Goal: Transaction & Acquisition: Subscribe to service/newsletter

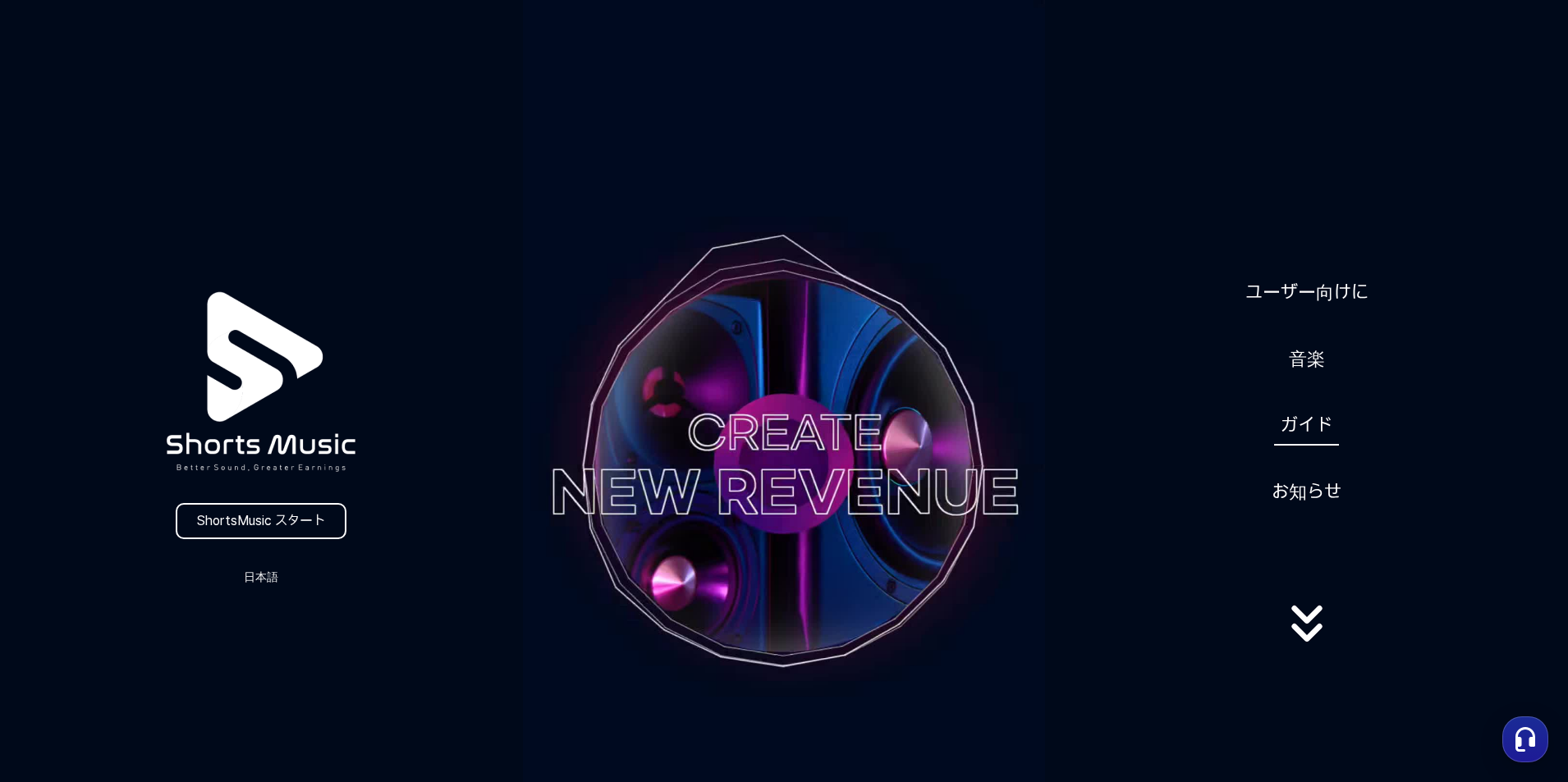
click at [1313, 435] on link "ガイド" at bounding box center [1306, 425] width 64 height 40
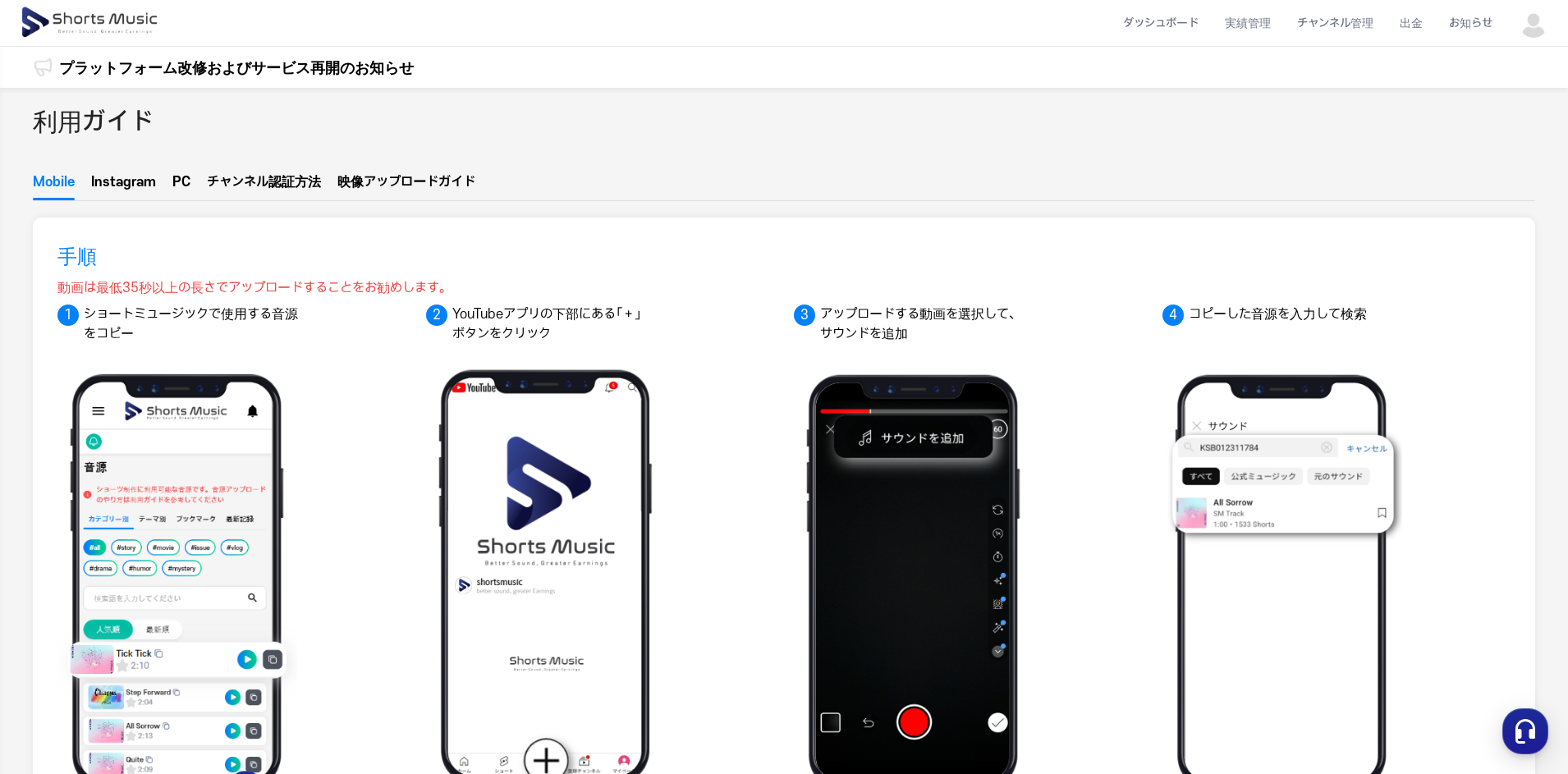
click at [183, 173] on button "PC" at bounding box center [182, 186] width 18 height 28
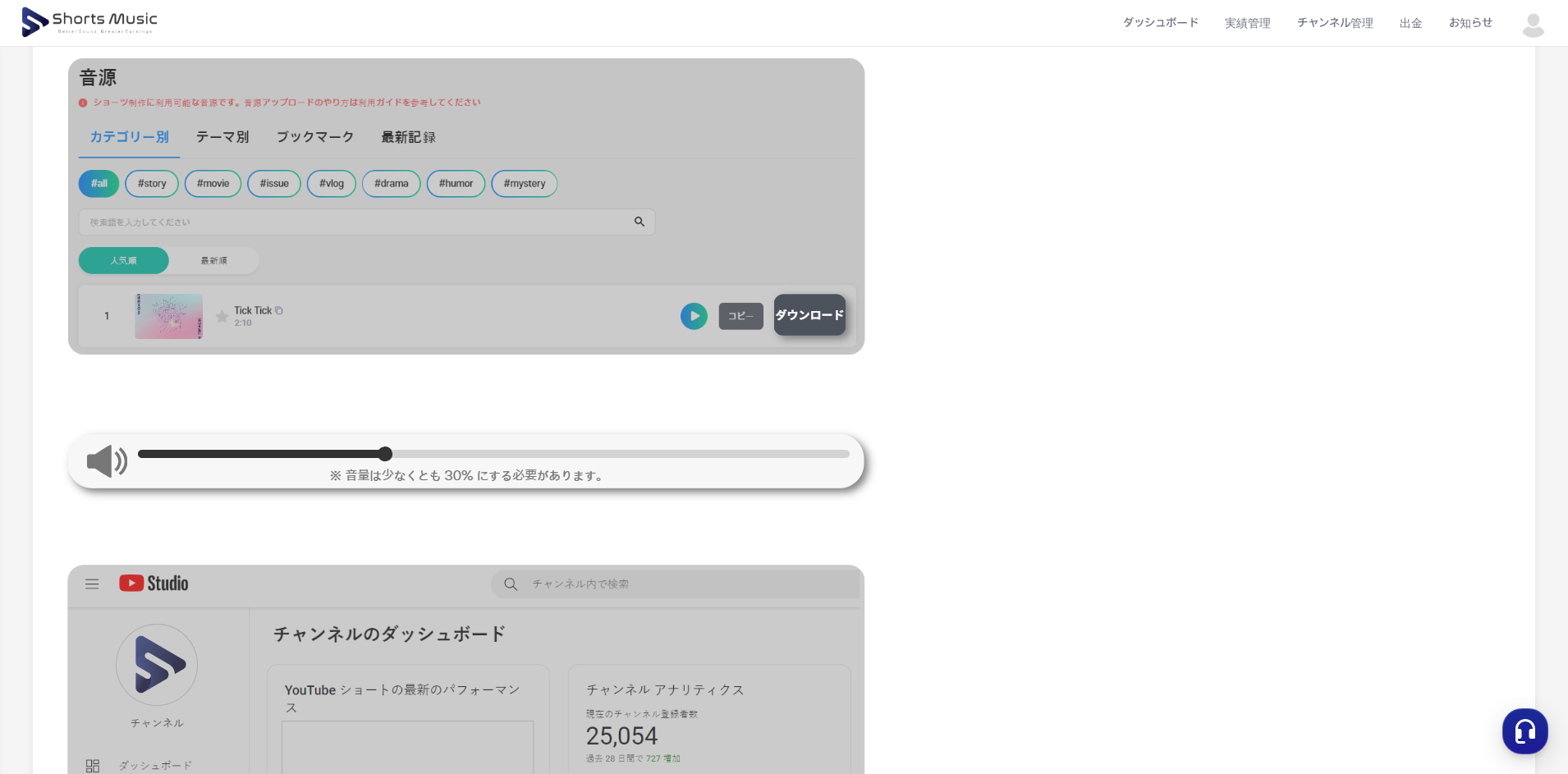
scroll to position [53, 0]
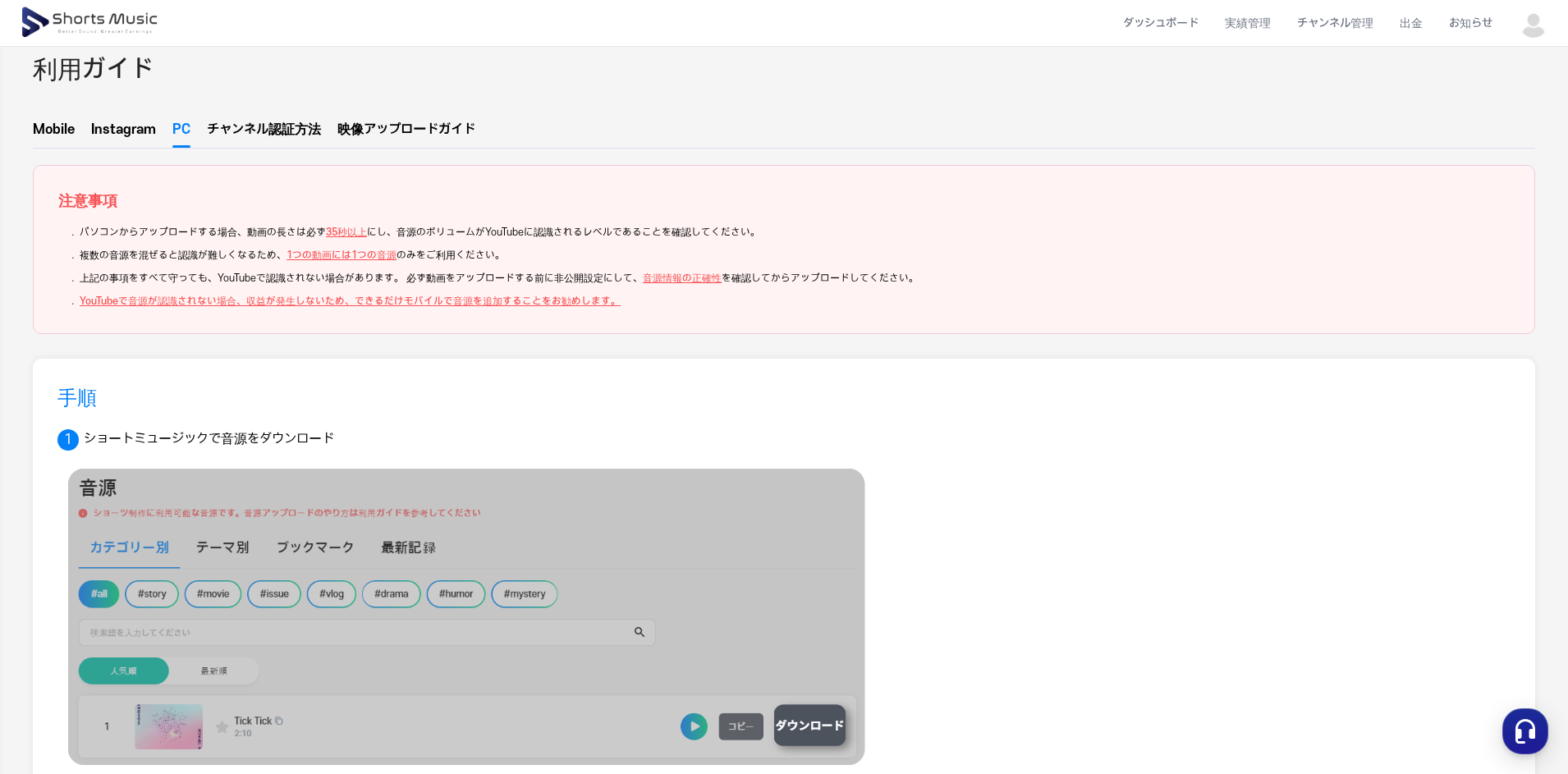
click at [655, 282] on span "音源情報の正確性" at bounding box center [682, 278] width 79 height 12
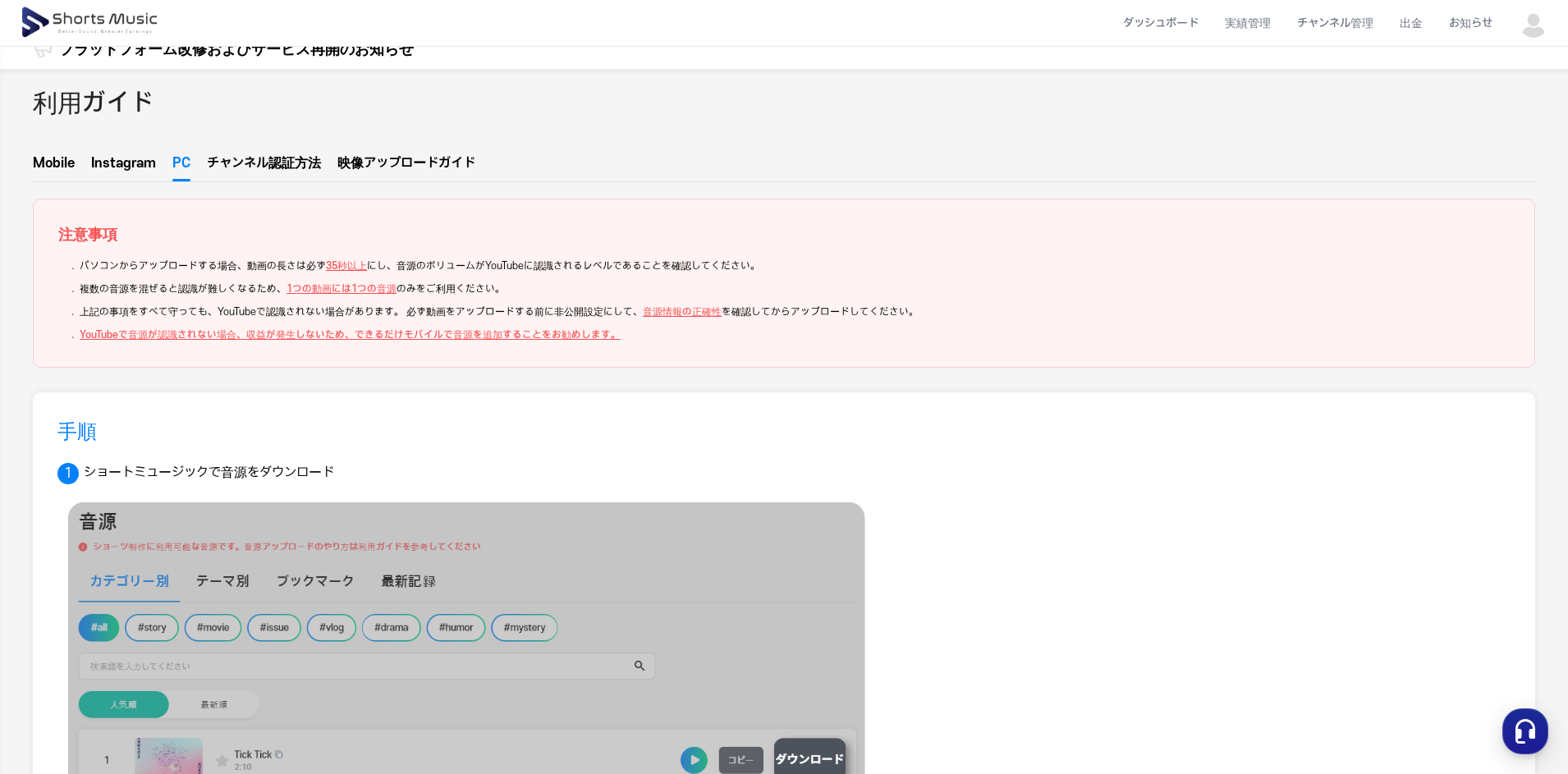
scroll to position [0, 0]
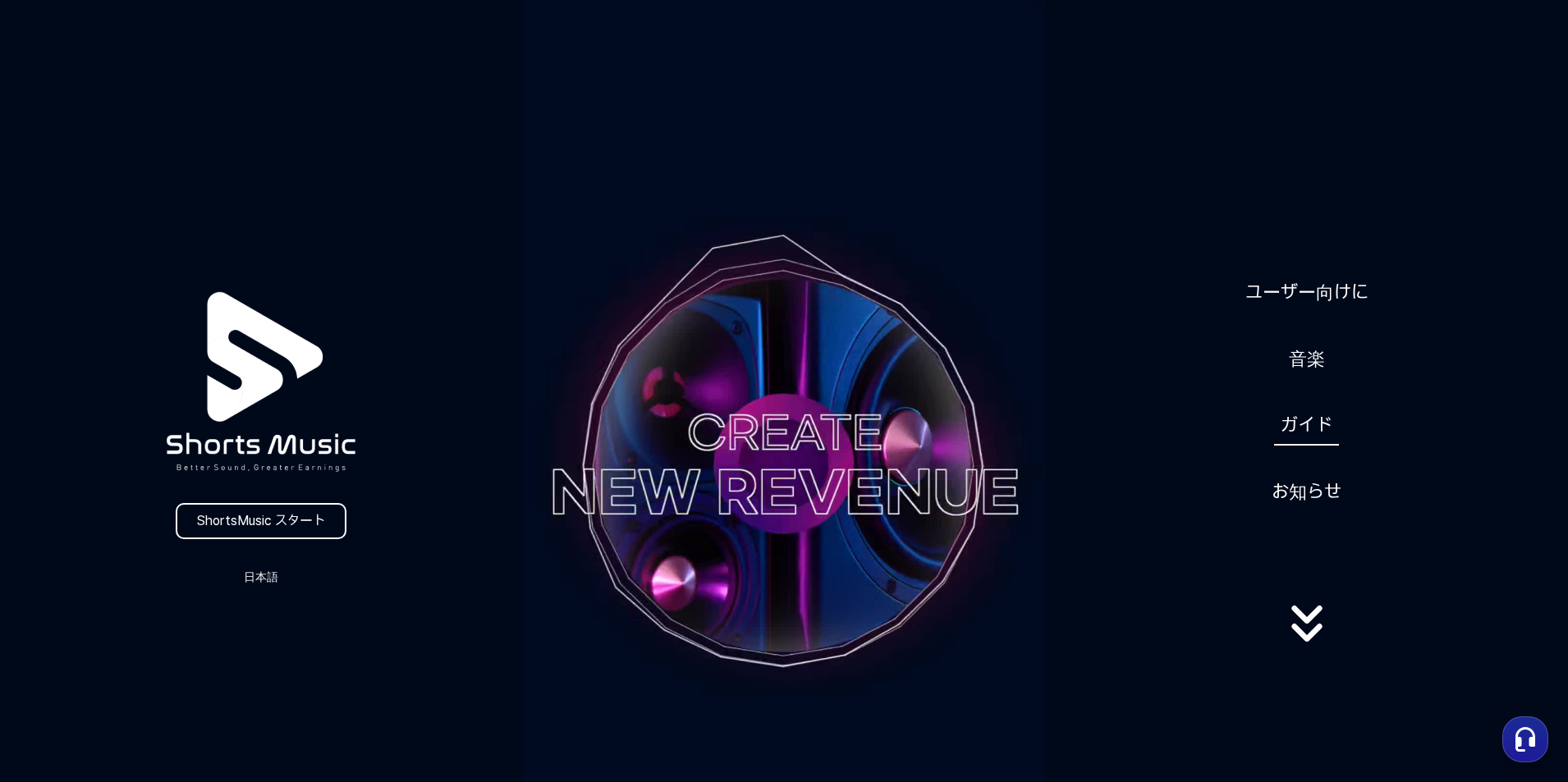
click at [1330, 440] on link "ガイド" at bounding box center [1306, 425] width 64 height 40
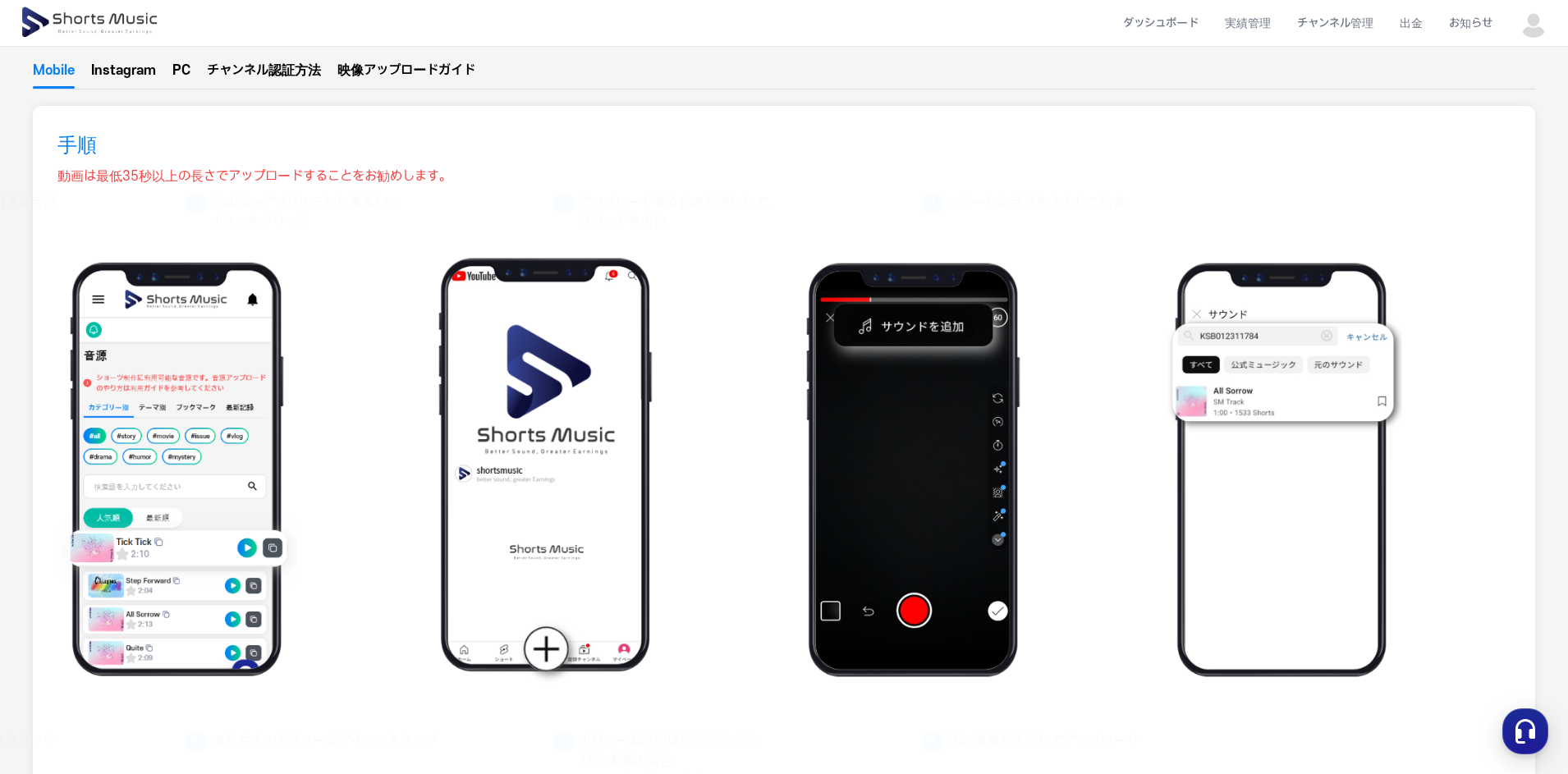
scroll to position [82, 0]
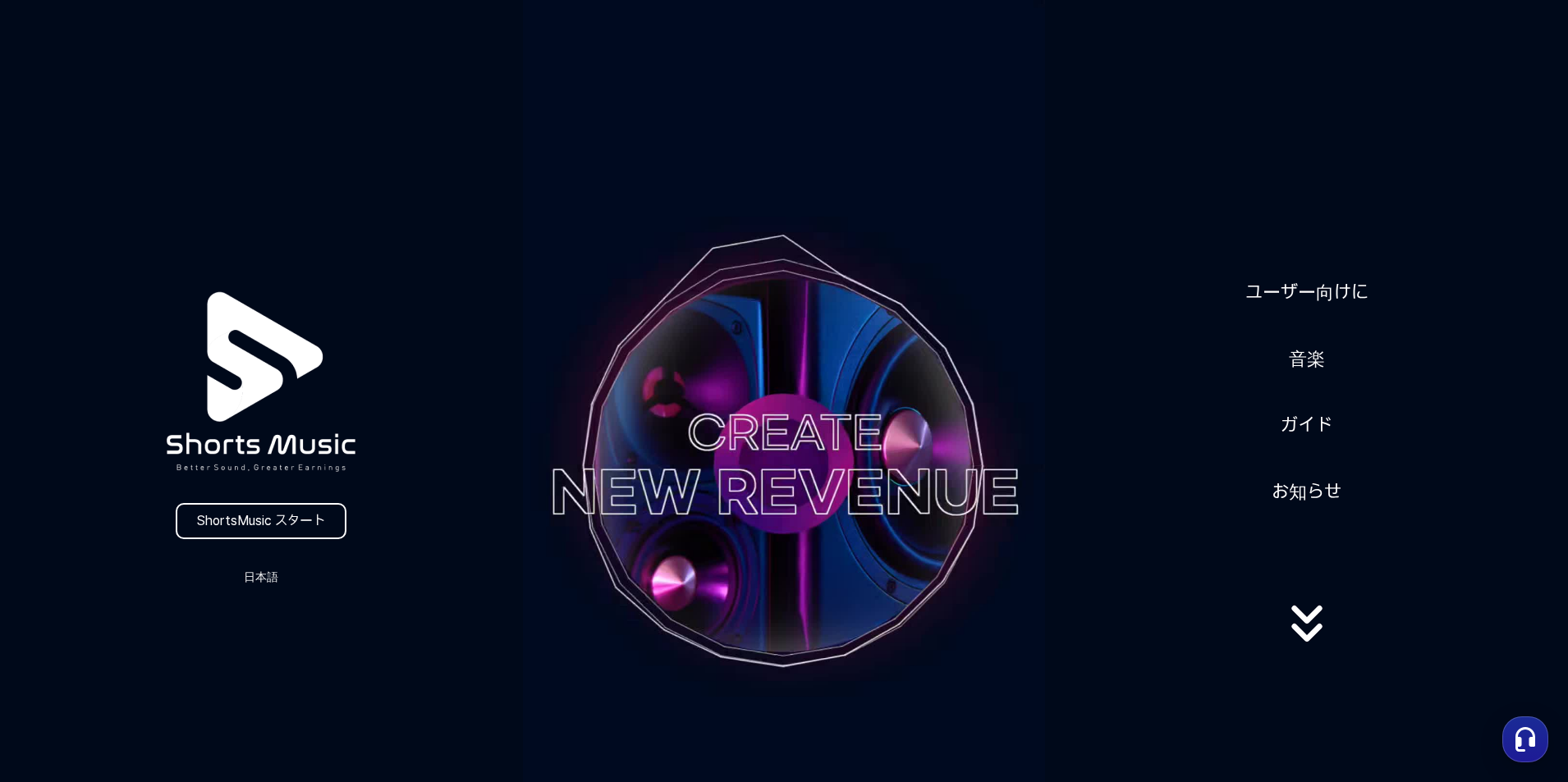
click at [1316, 621] on icon at bounding box center [1307, 625] width 105 height 65
click at [1313, 621] on icon at bounding box center [1307, 624] width 105 height 65
drag, startPoint x: 1310, startPoint y: 612, endPoint x: 1287, endPoint y: 399, distance: 214.2
click at [1287, 386] on div "ユーザー向けに 音楽 ガイド お知らせ" at bounding box center [1307, 465] width 523 height 410
click at [1318, 606] on icon at bounding box center [1307, 615] width 30 height 18
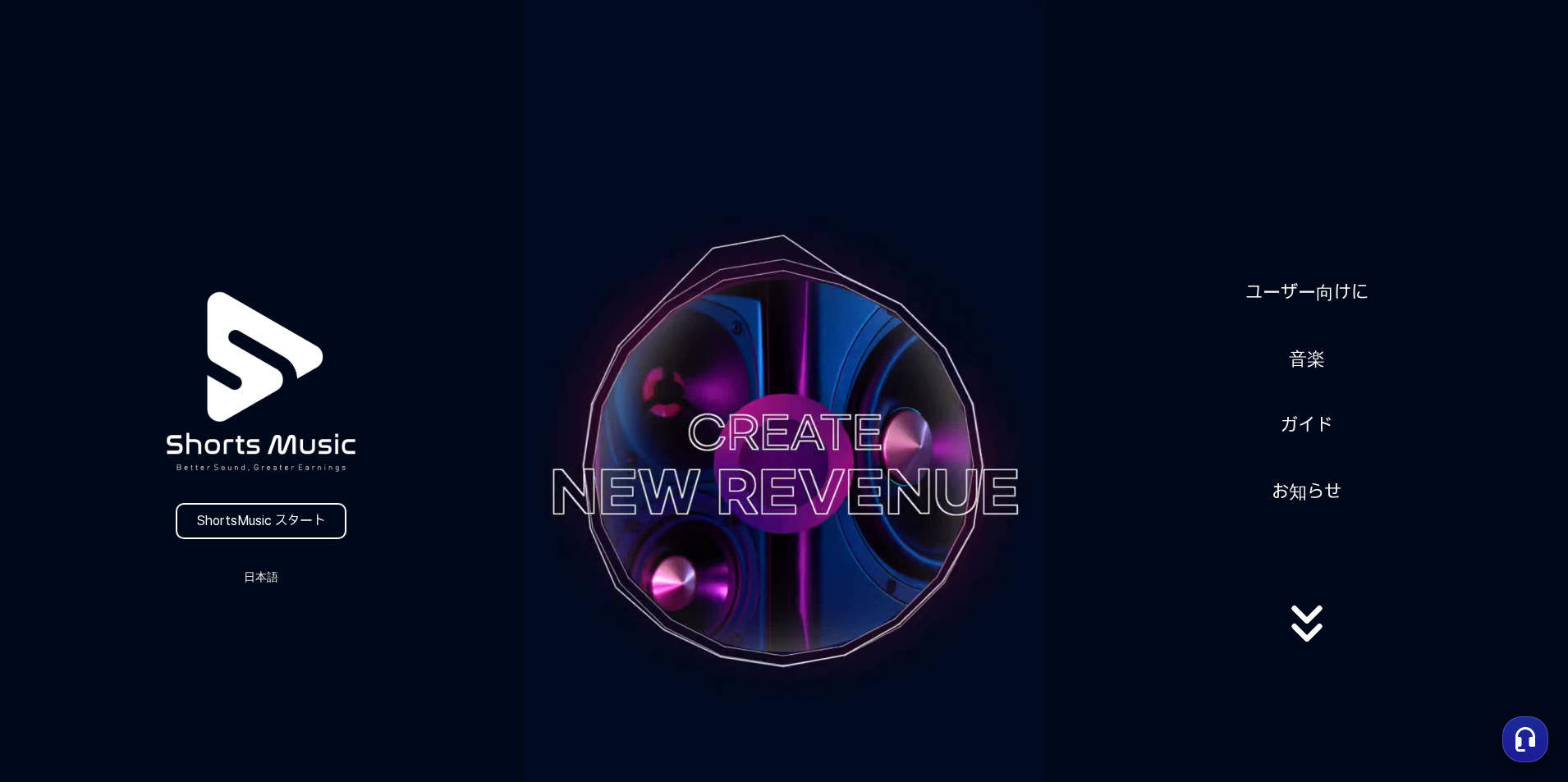
click at [1318, 615] on icon at bounding box center [1307, 624] width 105 height 65
click at [1313, 638] on icon at bounding box center [1307, 624] width 105 height 65
click at [1310, 641] on icon at bounding box center [1307, 626] width 105 height 65
click at [1310, 641] on icon at bounding box center [1307, 633] width 30 height 18
click at [1296, 483] on link "お知らせ" at bounding box center [1306, 492] width 83 height 40
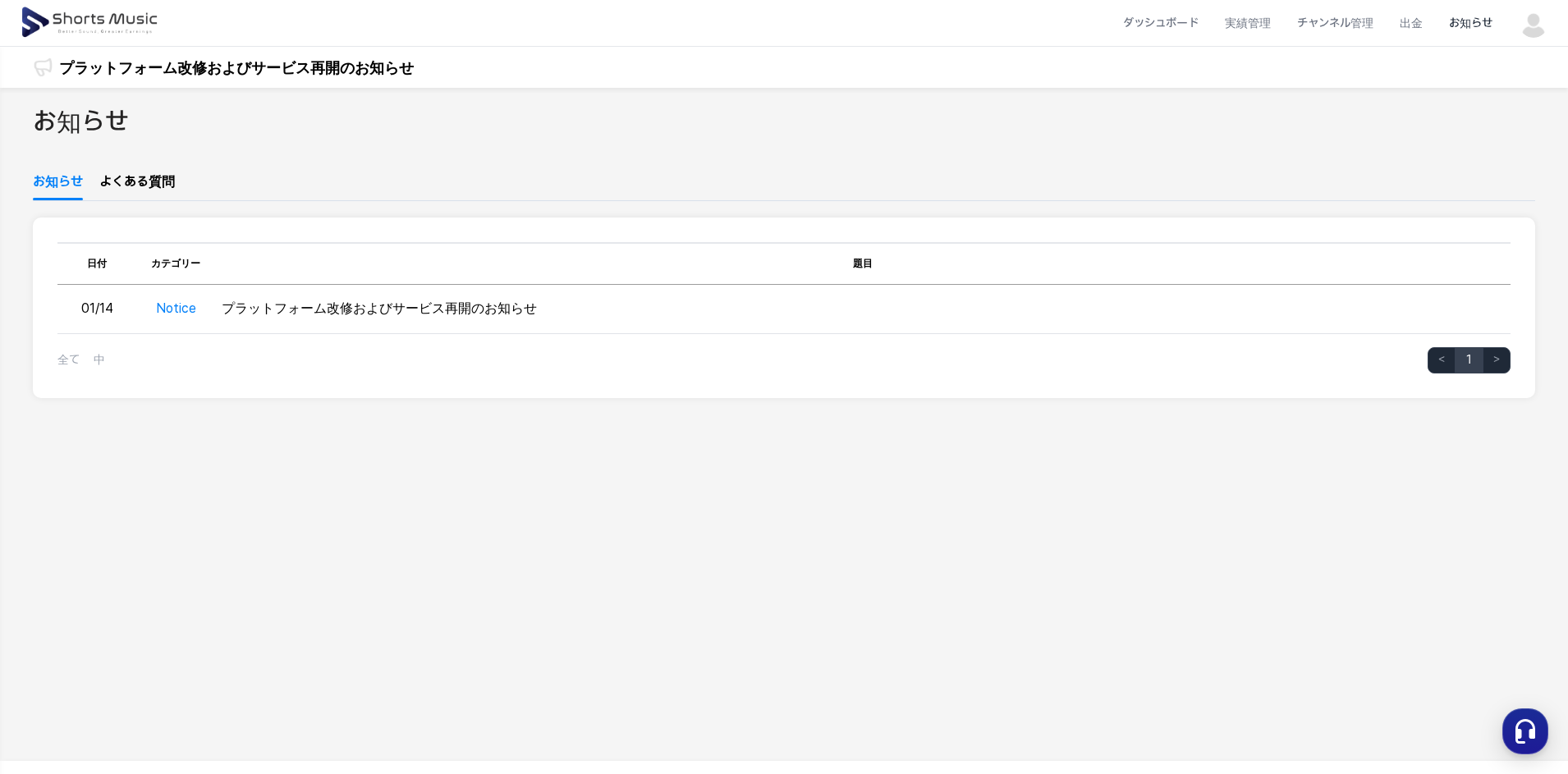
click at [126, 182] on link "よくある質問" at bounding box center [137, 186] width 75 height 28
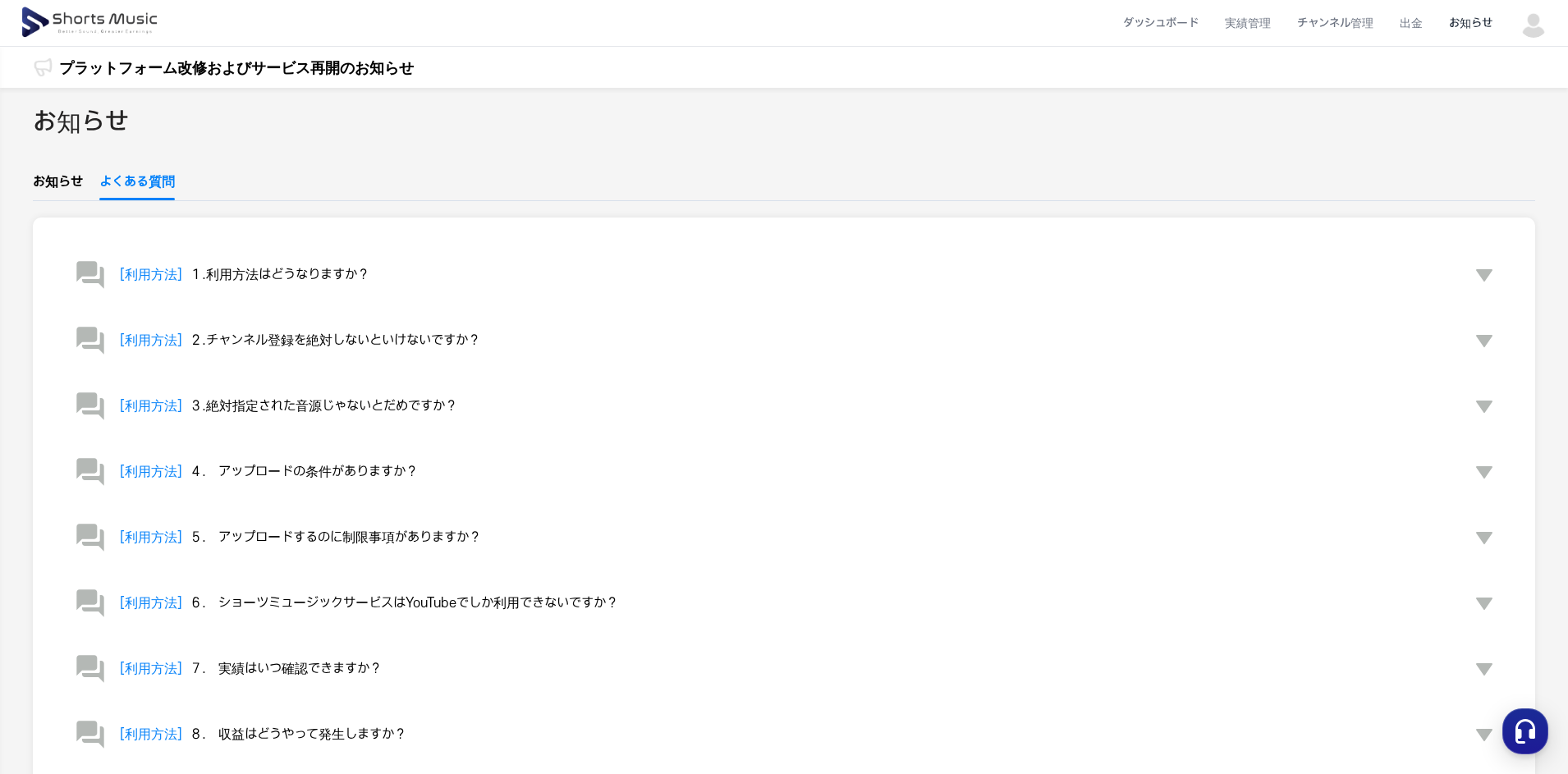
click at [126, 182] on link "よくある質問" at bounding box center [137, 186] width 75 height 28
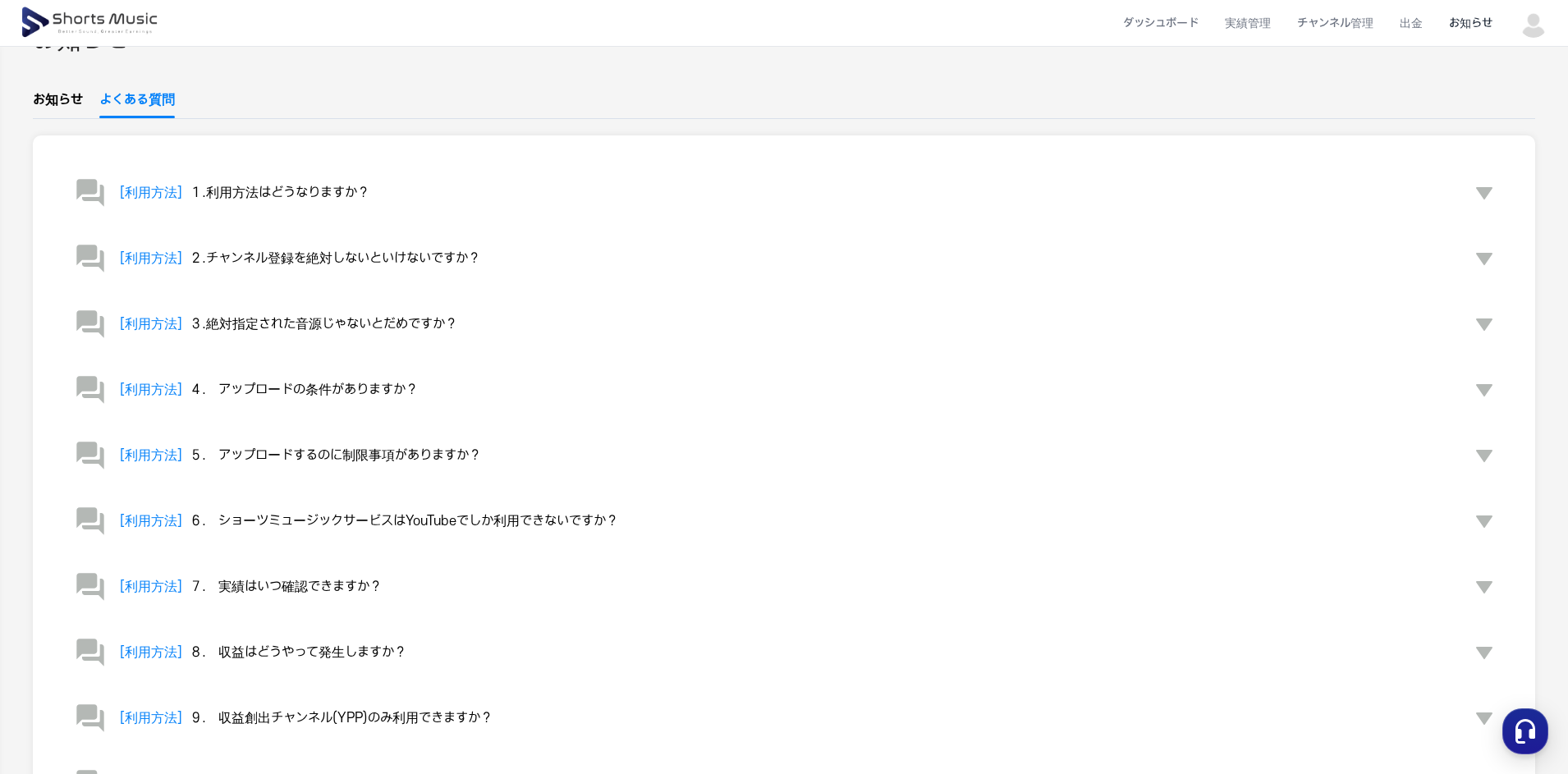
scroll to position [164, 0]
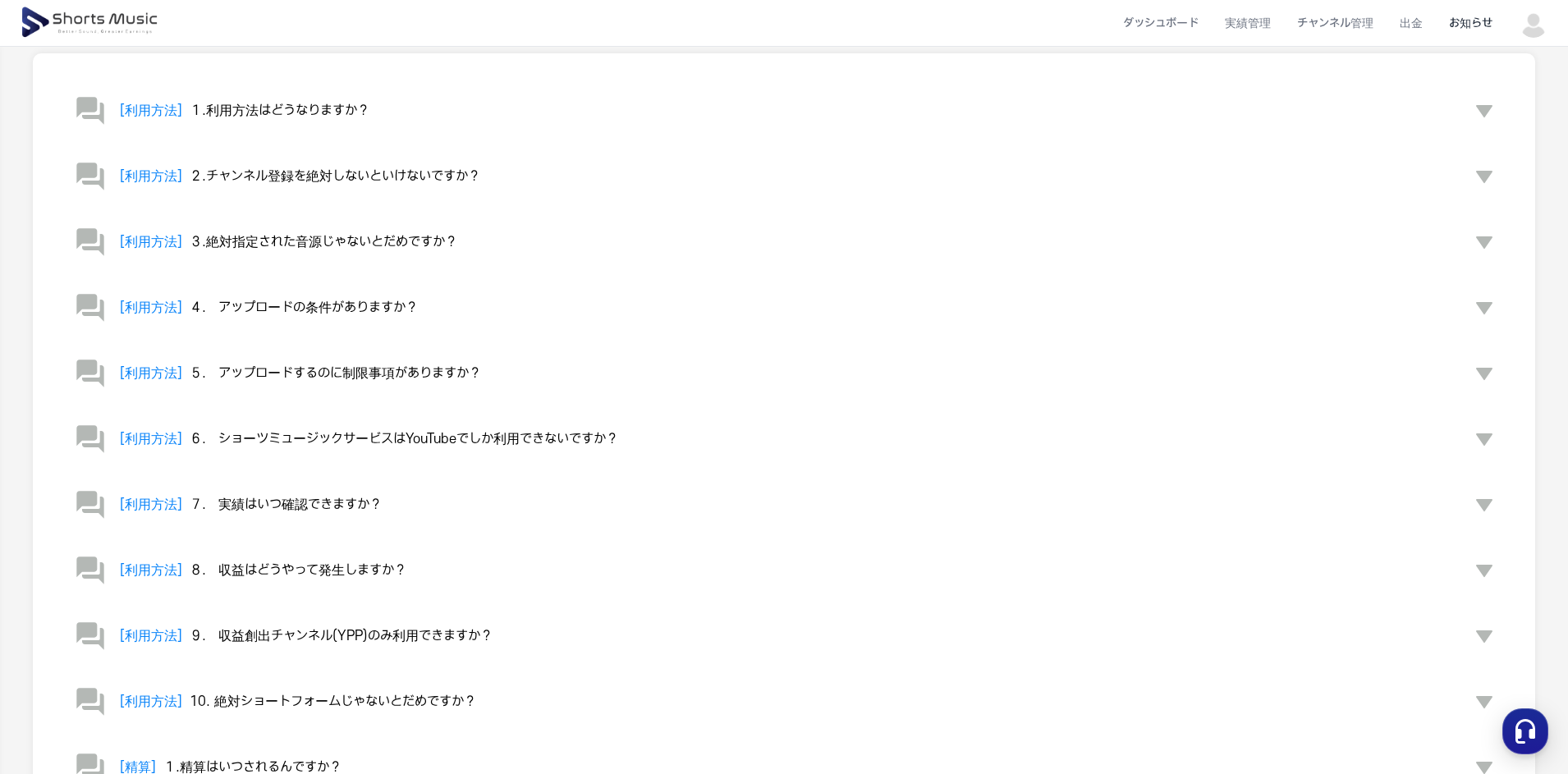
click at [358, 442] on span "６.　ショーツミュージックサービスはYouTubeでしか利用できないですか？" at bounding box center [404, 440] width 429 height 15
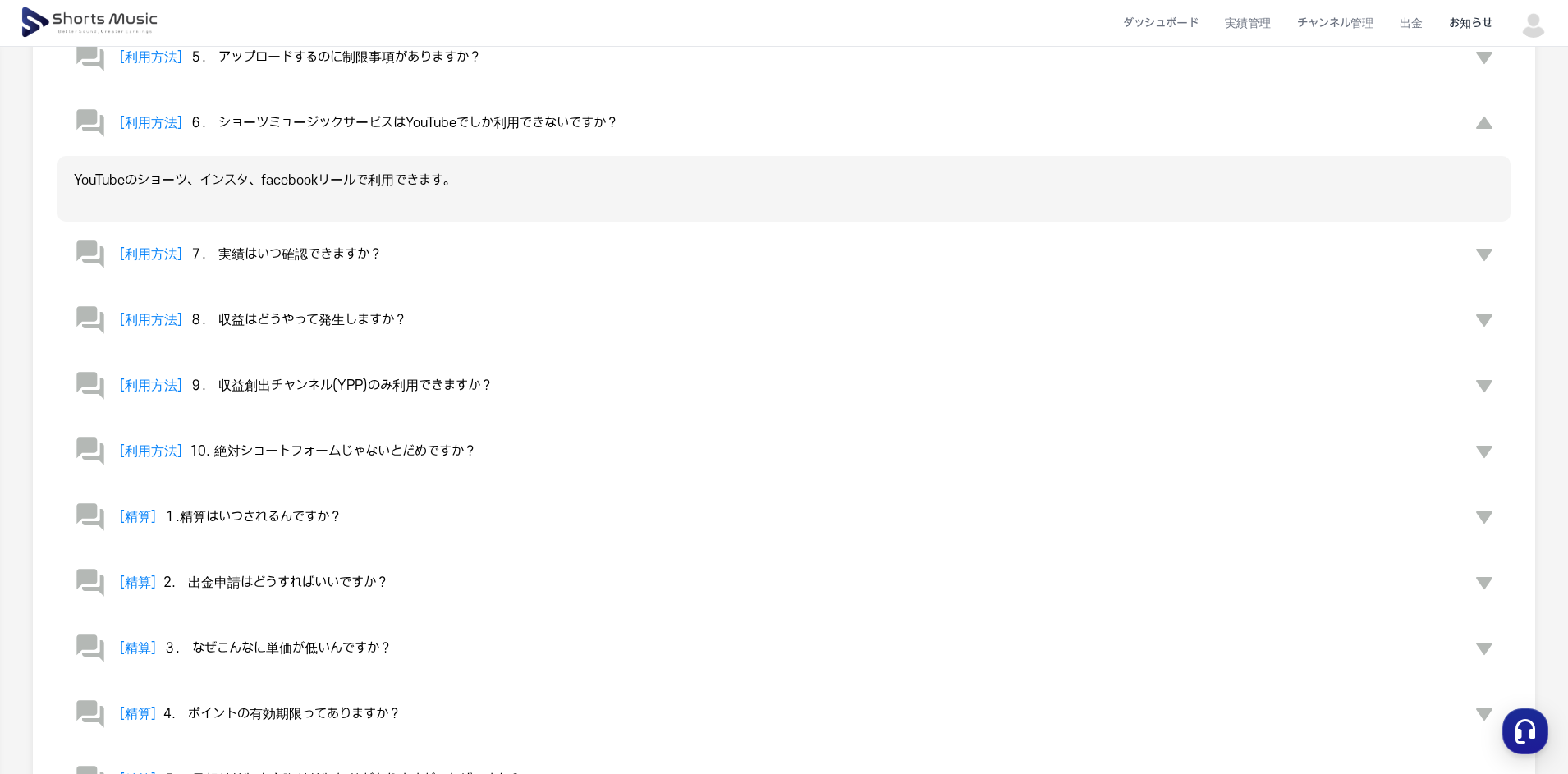
scroll to position [493, 0]
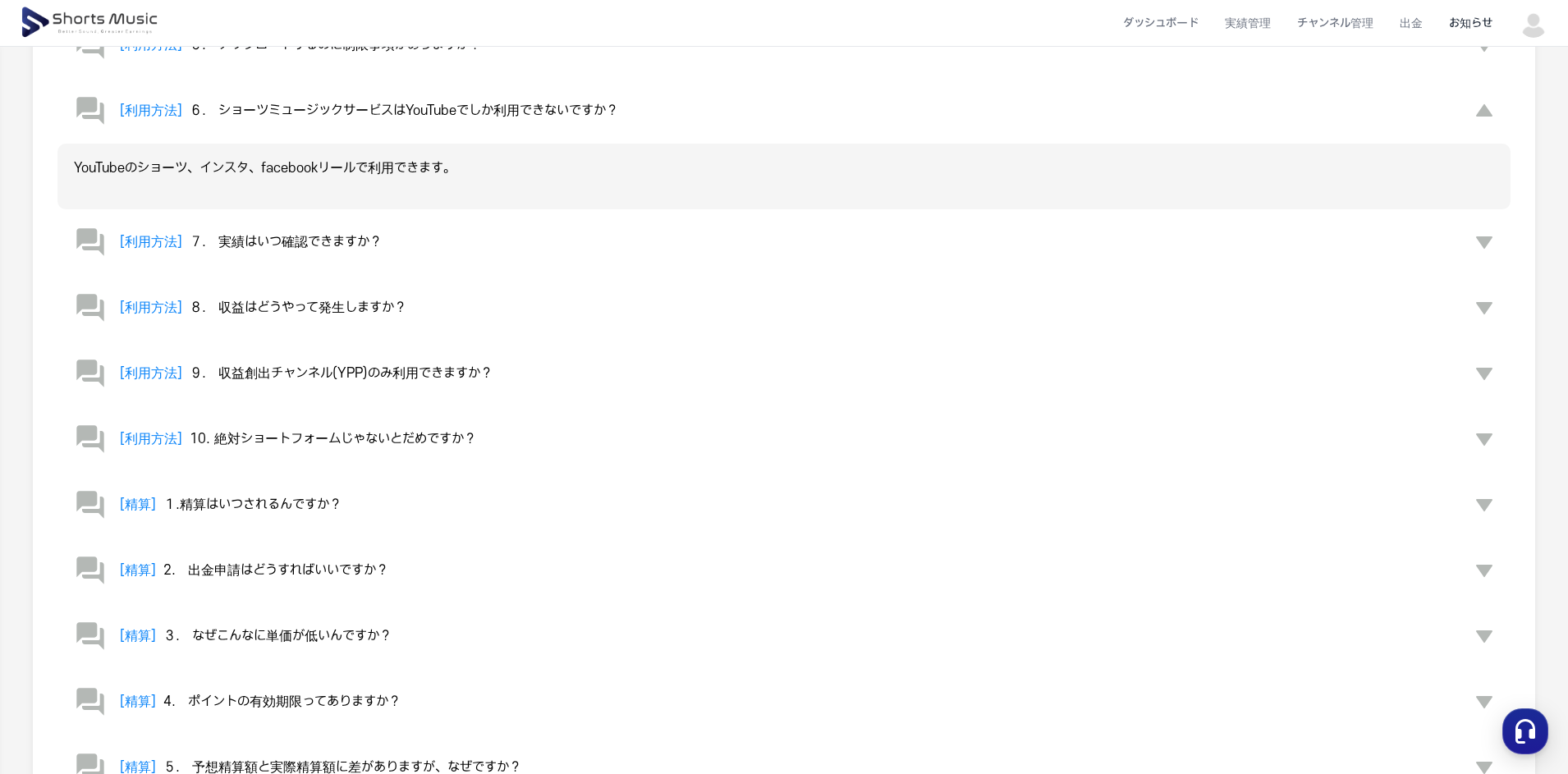
click at [338, 247] on span "７.　実績はいつ確認できますか？" at bounding box center [285, 242] width 192 height 15
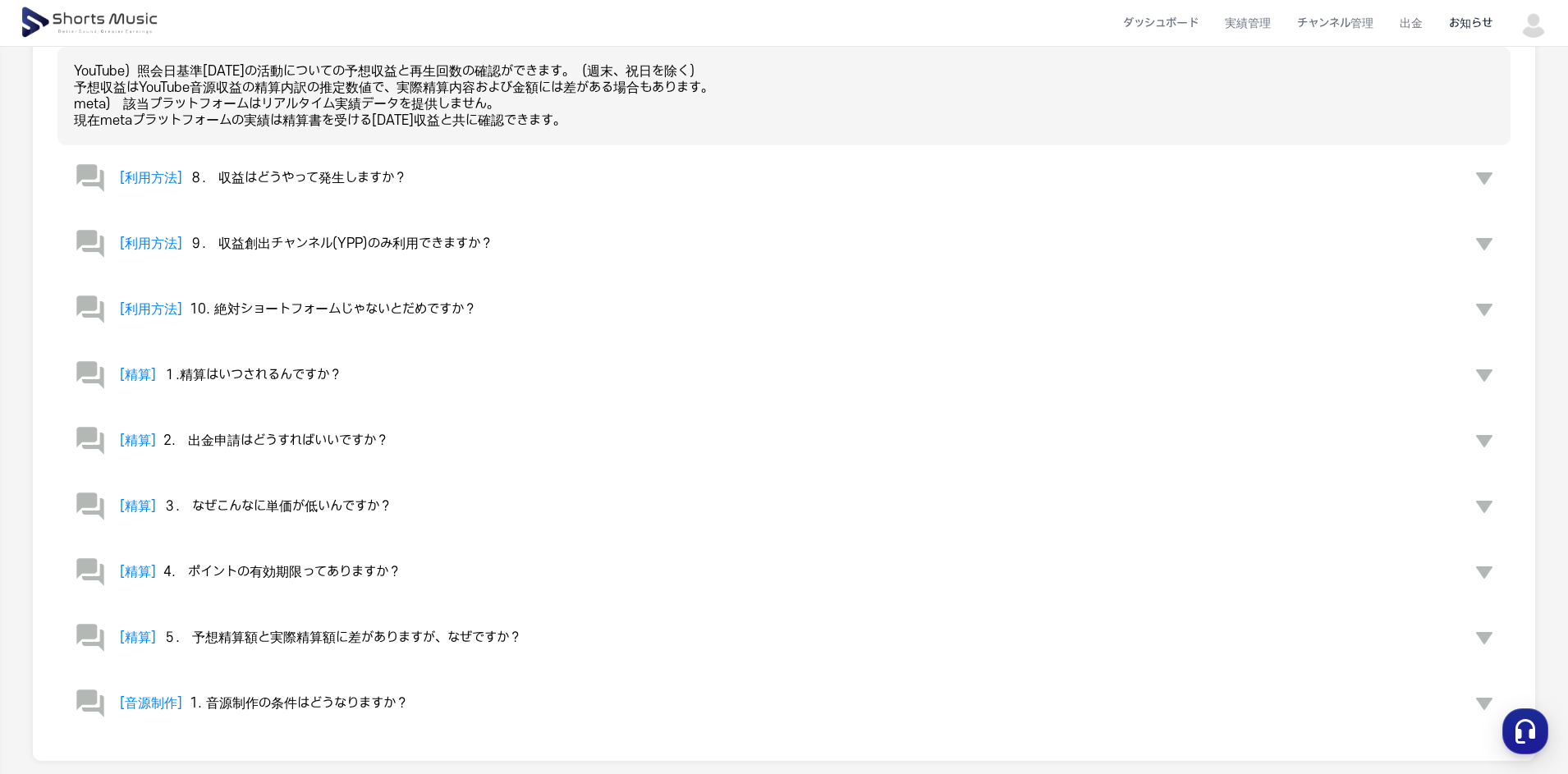
scroll to position [739, 0]
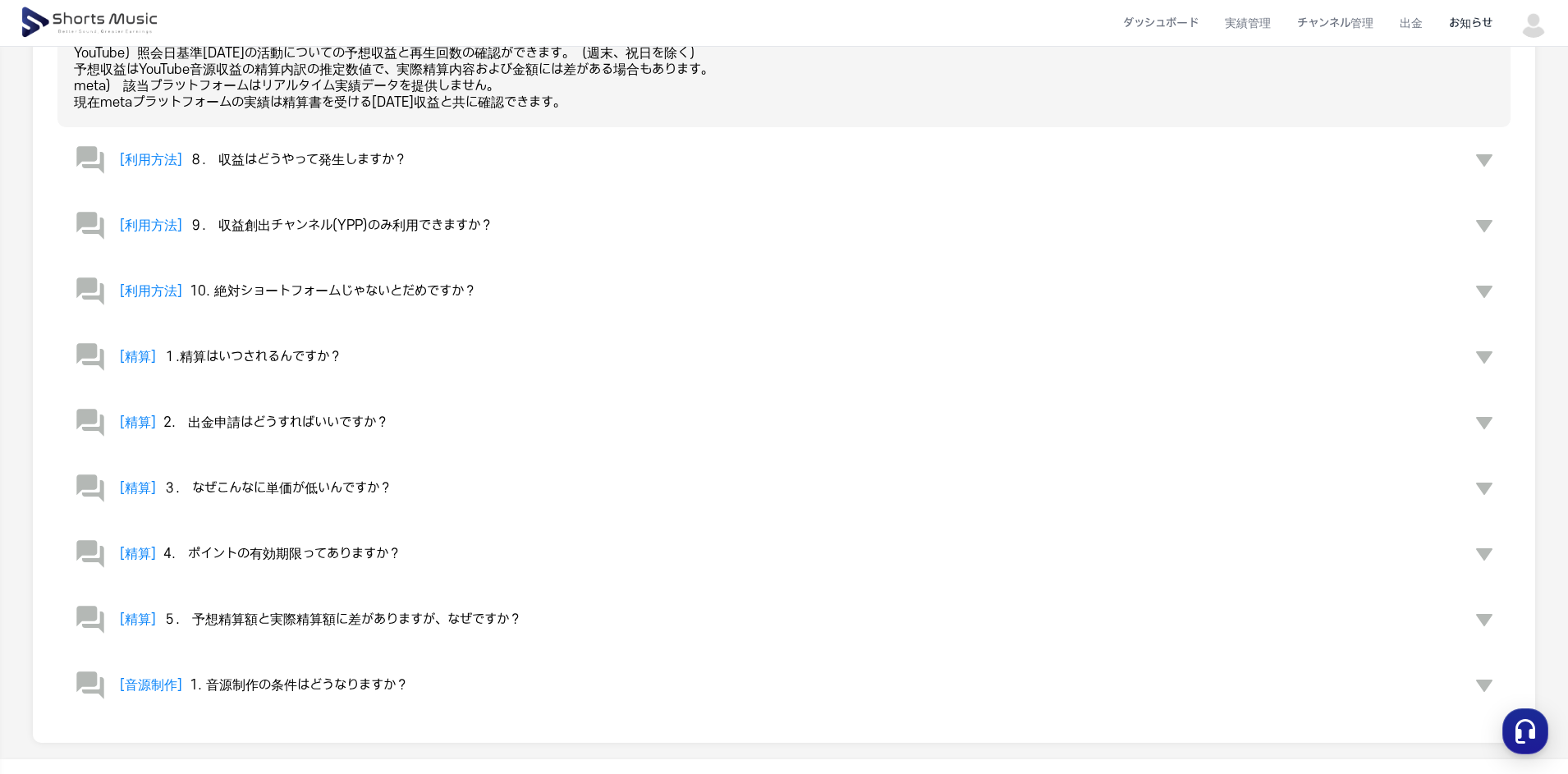
click at [307, 294] on span "10. 絶対ショートフォームじゃないとだめですか？" at bounding box center [333, 292] width 286 height 15
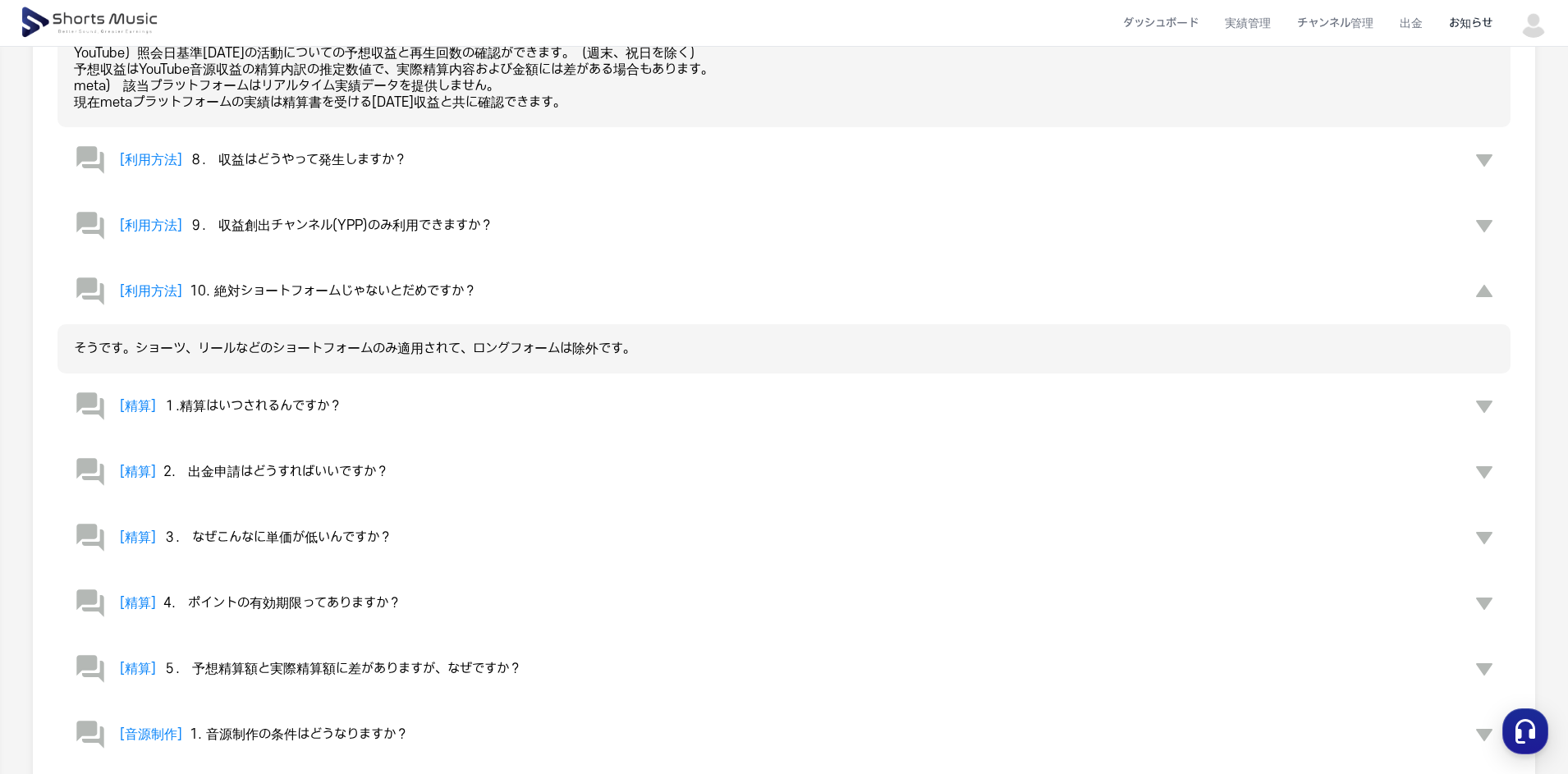
click at [278, 399] on span "１.精算はいつされるんですか？" at bounding box center [252, 406] width 178 height 15
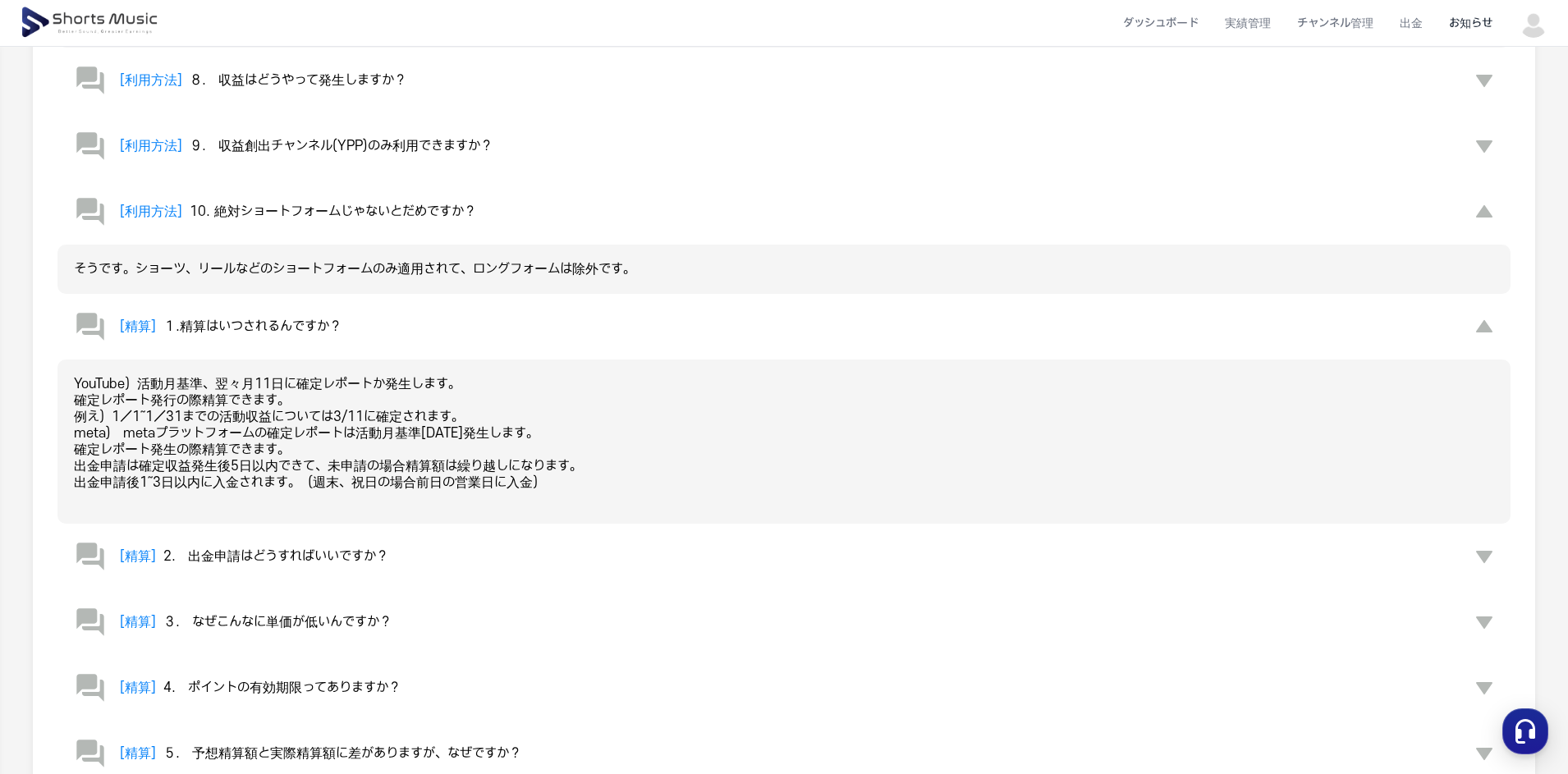
scroll to position [1050, 0]
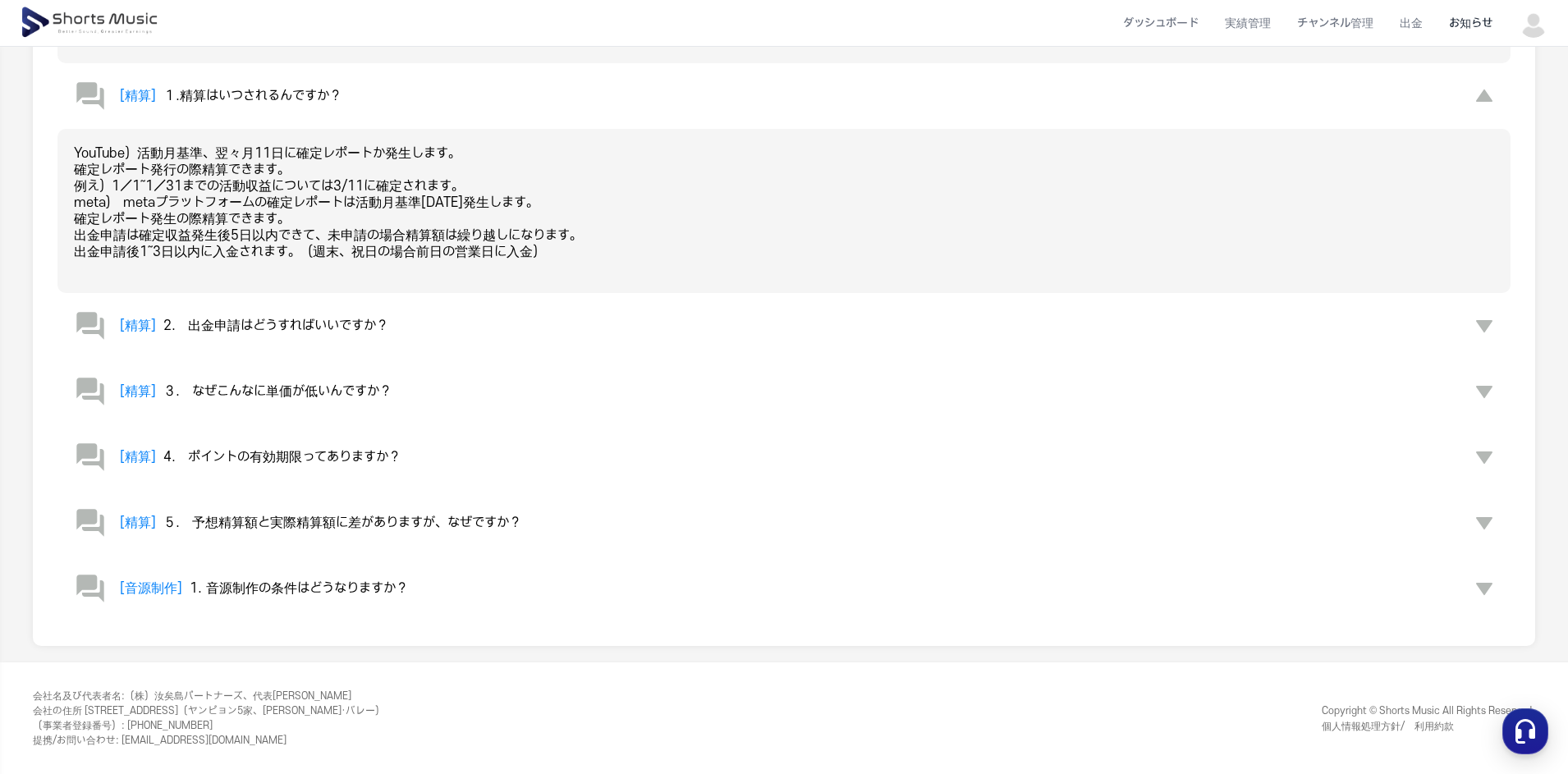
click at [333, 331] on span "2.　出金申請はどうすればいいですか？" at bounding box center [276, 326] width 225 height 15
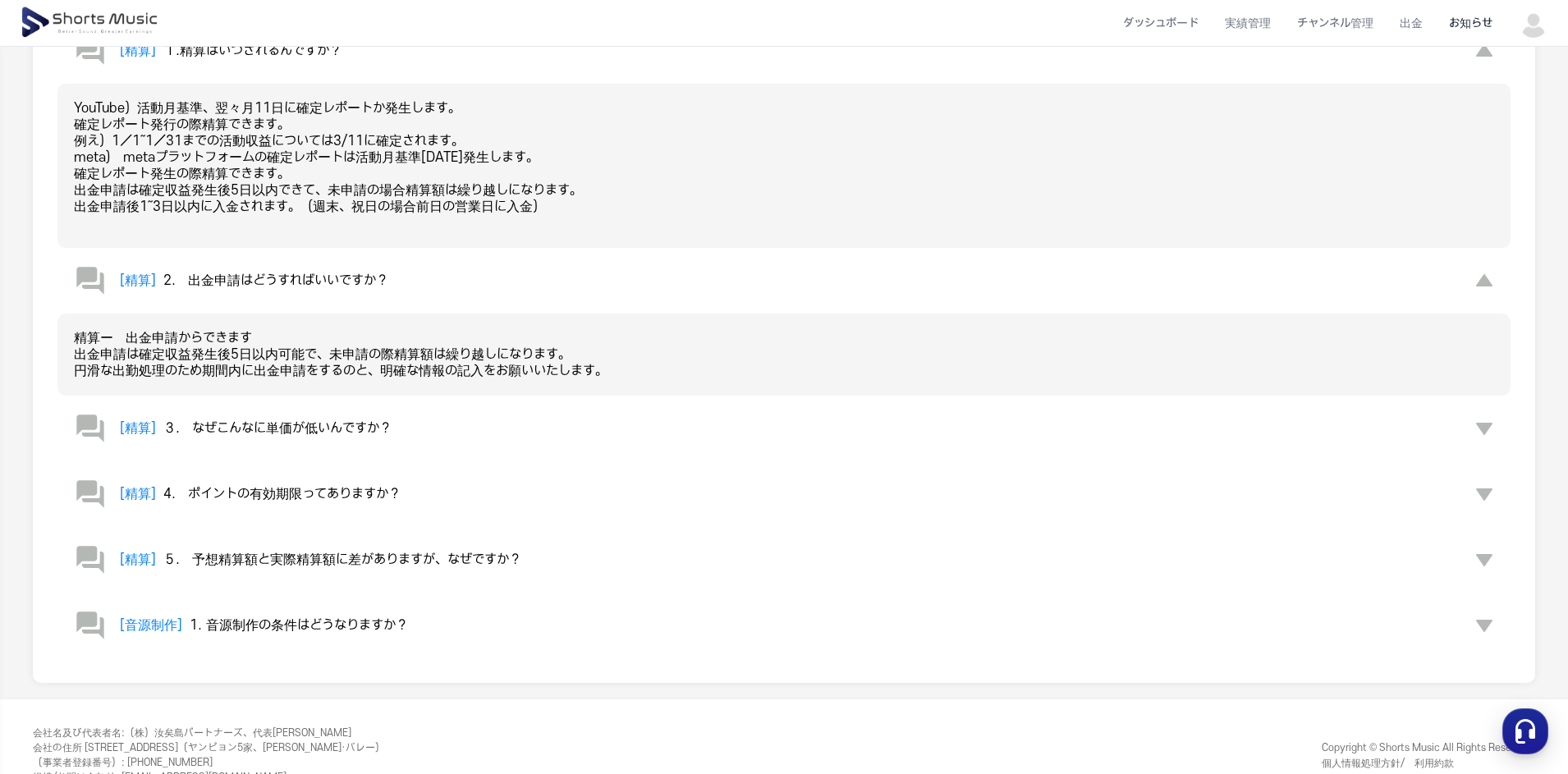
scroll to position [1132, 0]
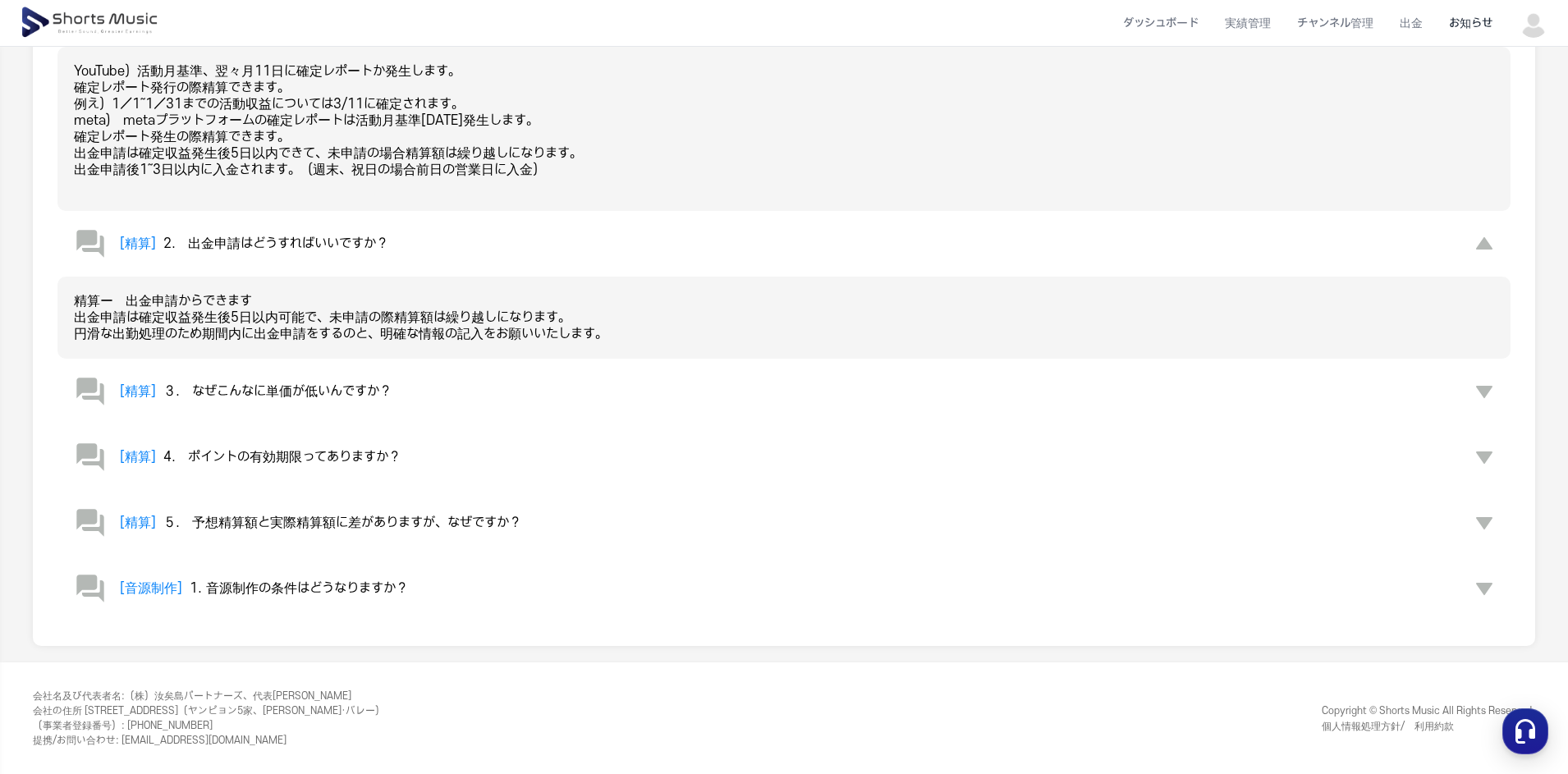
click at [310, 393] on span "３.　なぜこんなに単価が低いんですか？" at bounding box center [277, 392] width 228 height 15
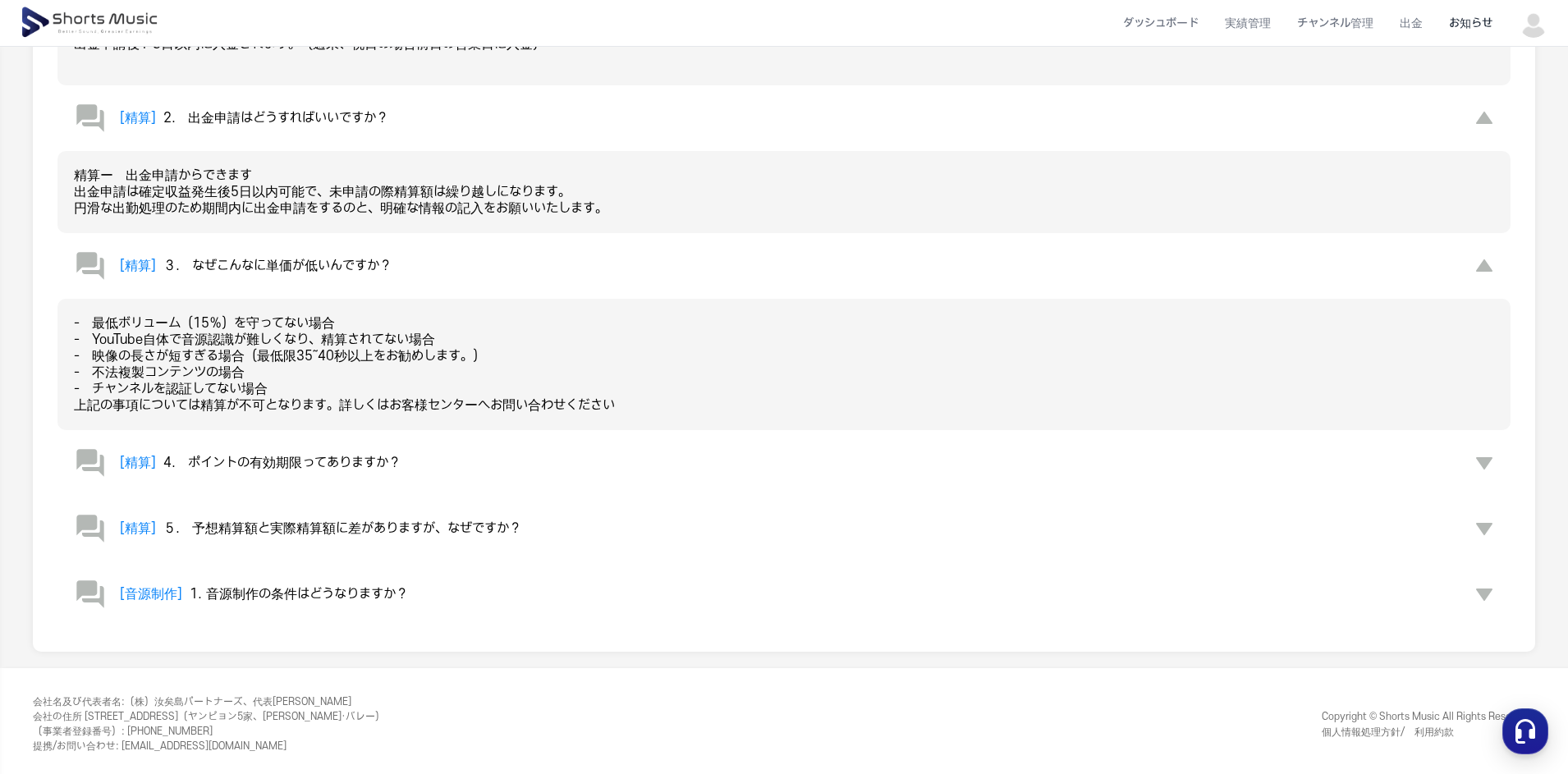
scroll to position [1262, 0]
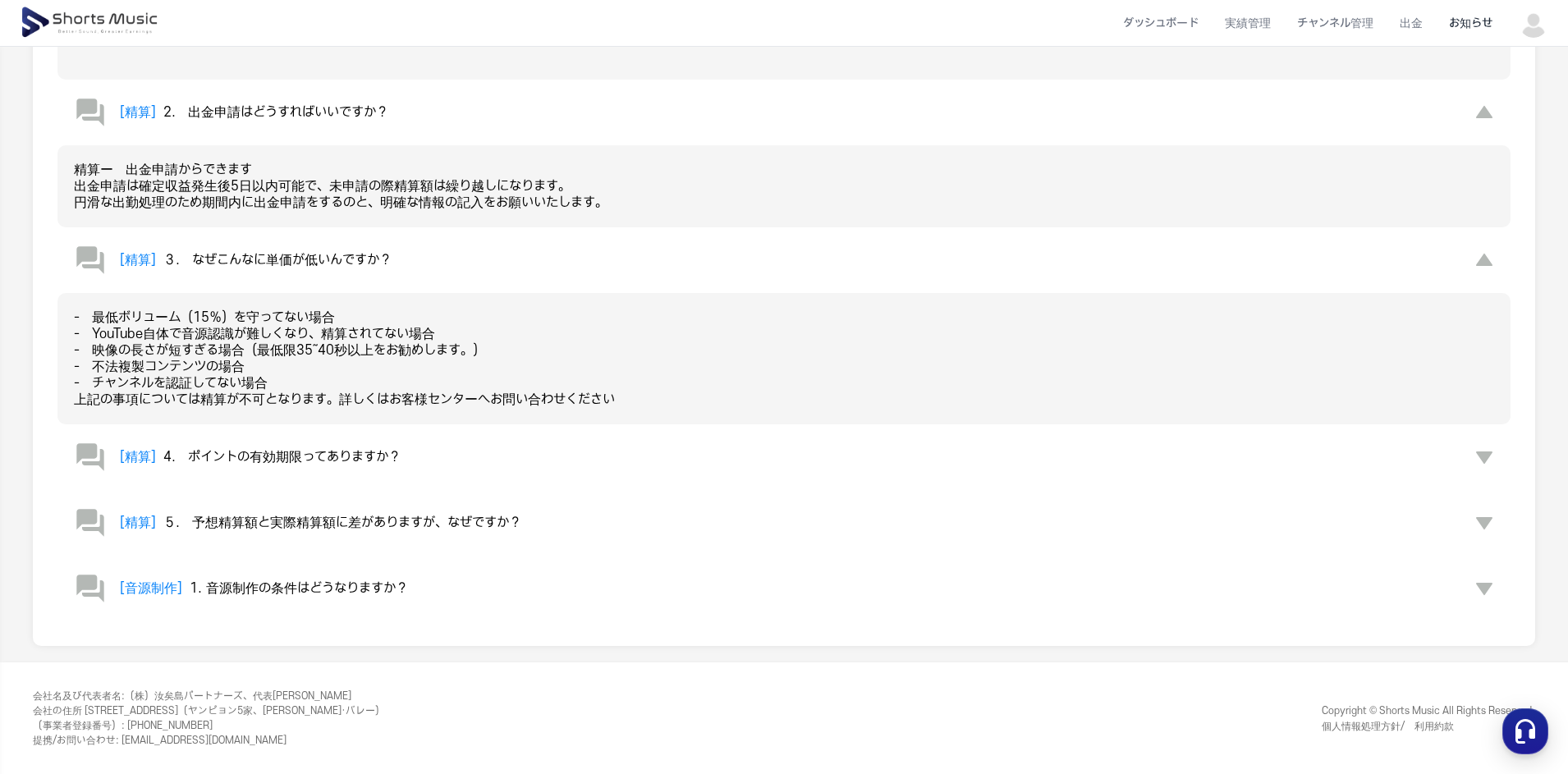
click at [298, 454] on span "4.　ポイントの有効期限ってありますか？" at bounding box center [281, 457] width 237 height 15
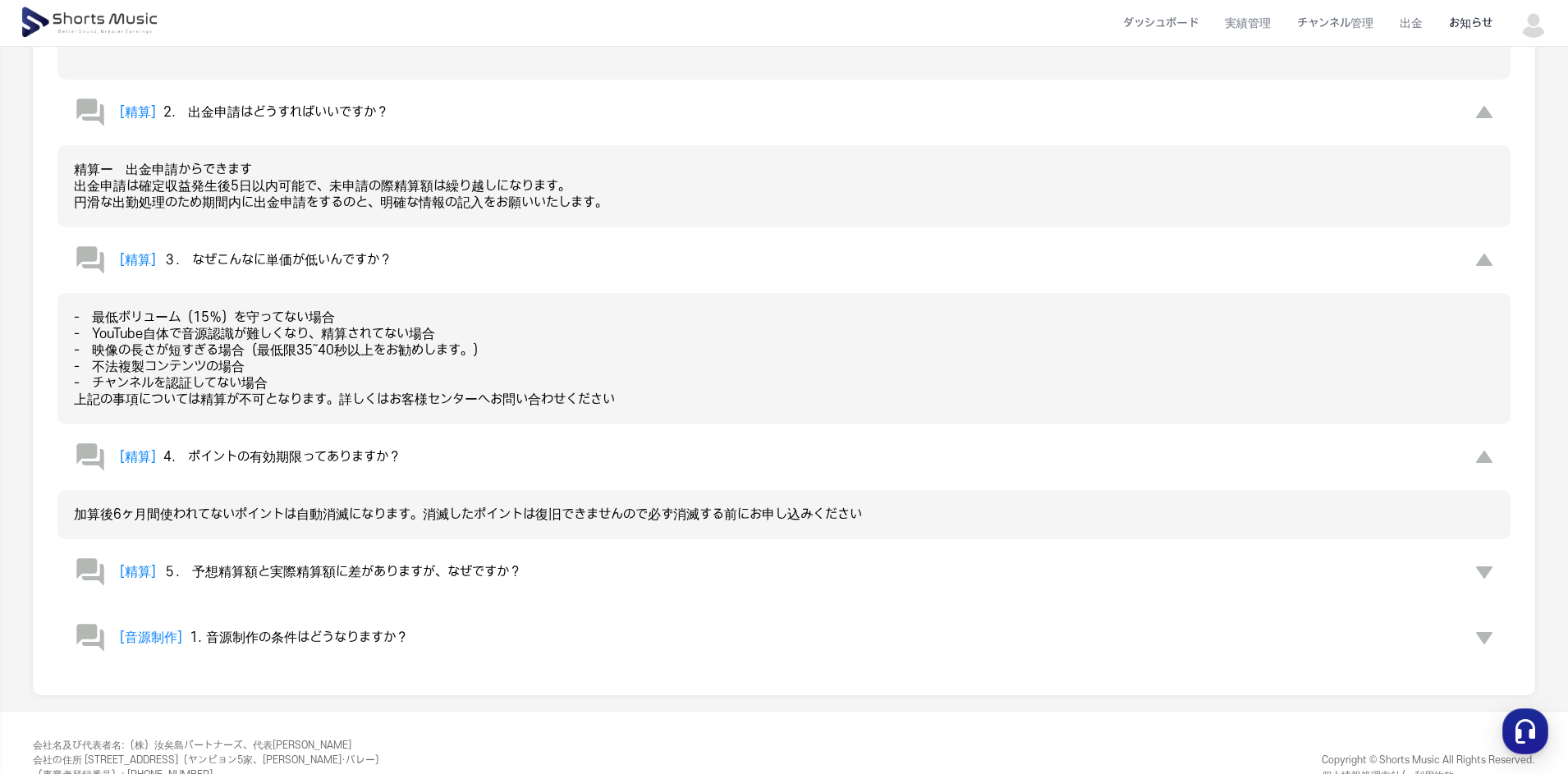
scroll to position [1312, 0]
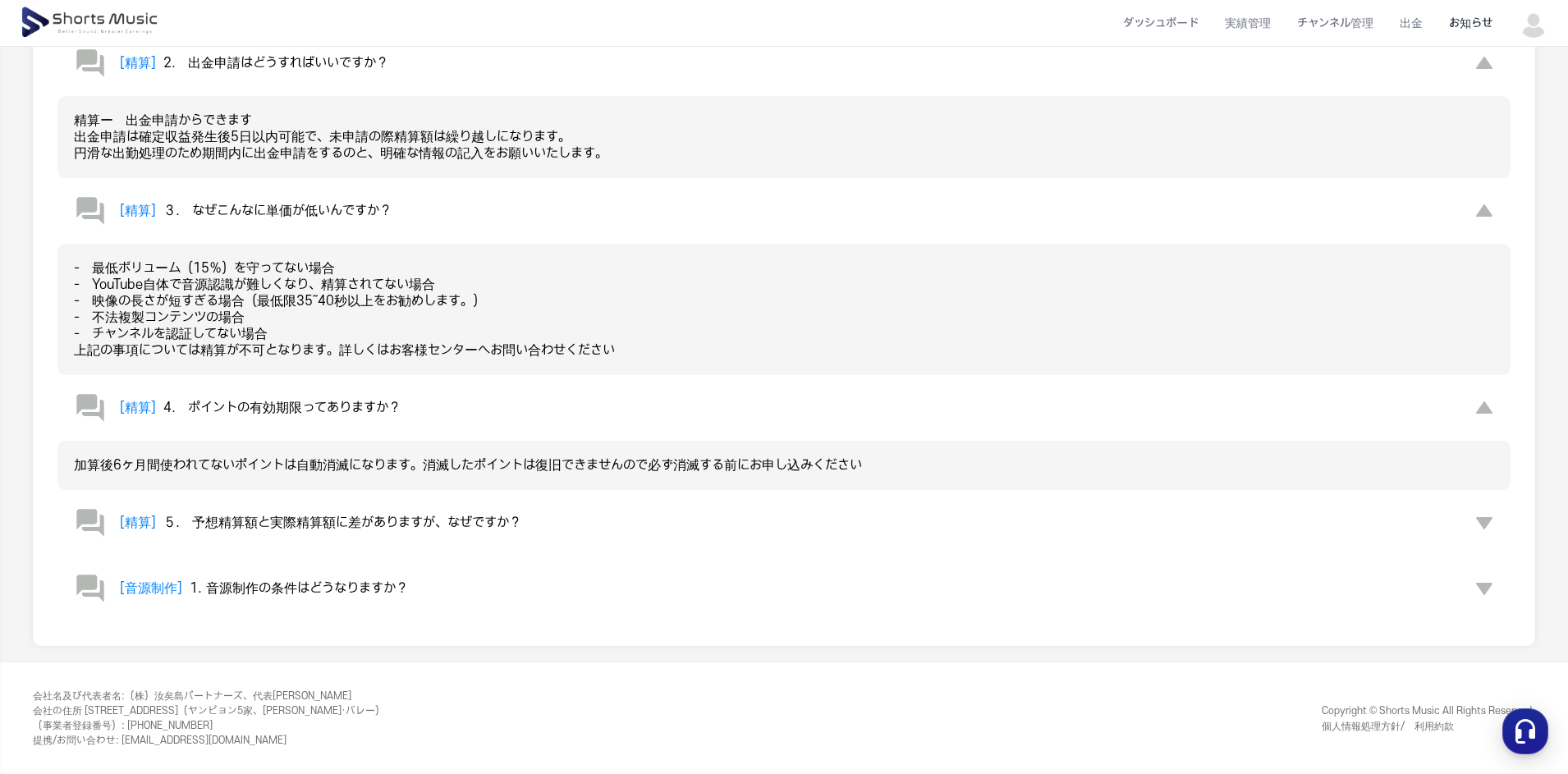
click at [264, 590] on span "1. 音源制作の条件はどうなりますか？" at bounding box center [298, 589] width 219 height 15
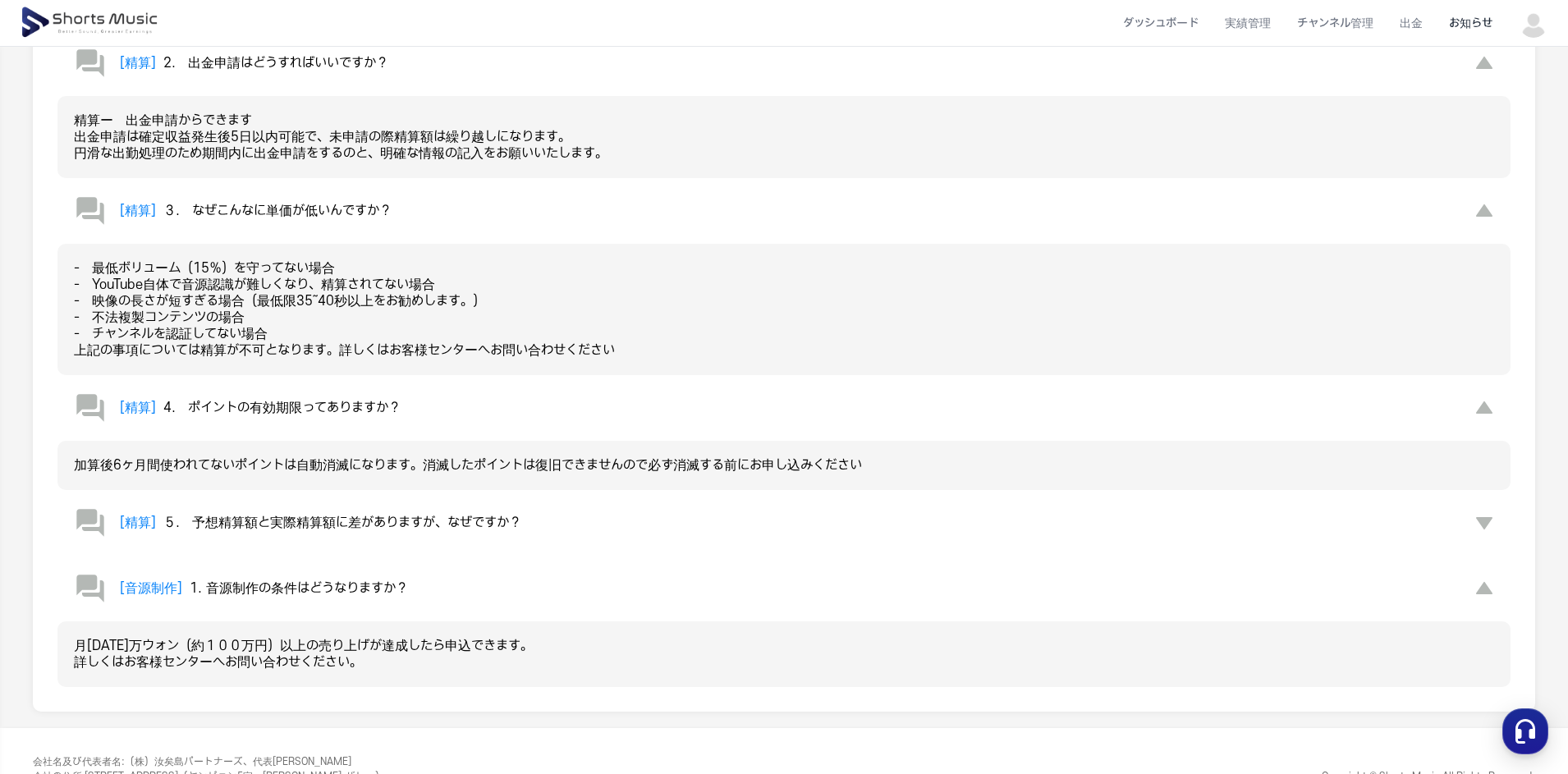
scroll to position [1378, 0]
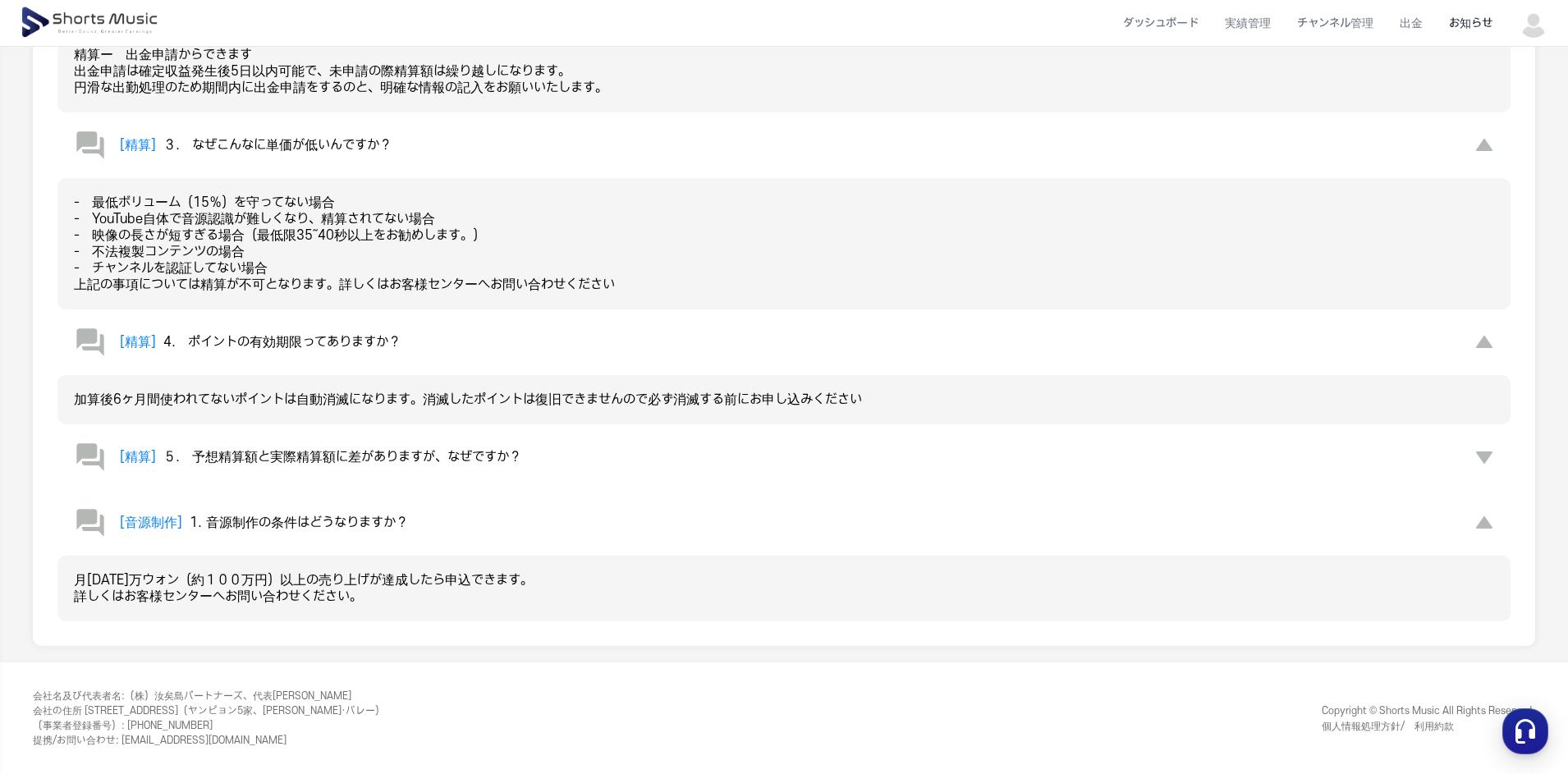
click at [281, 512] on div "[音源制作] 1. 音源制作の条件はどうなりますか？" at bounding box center [240, 523] width 334 height 33
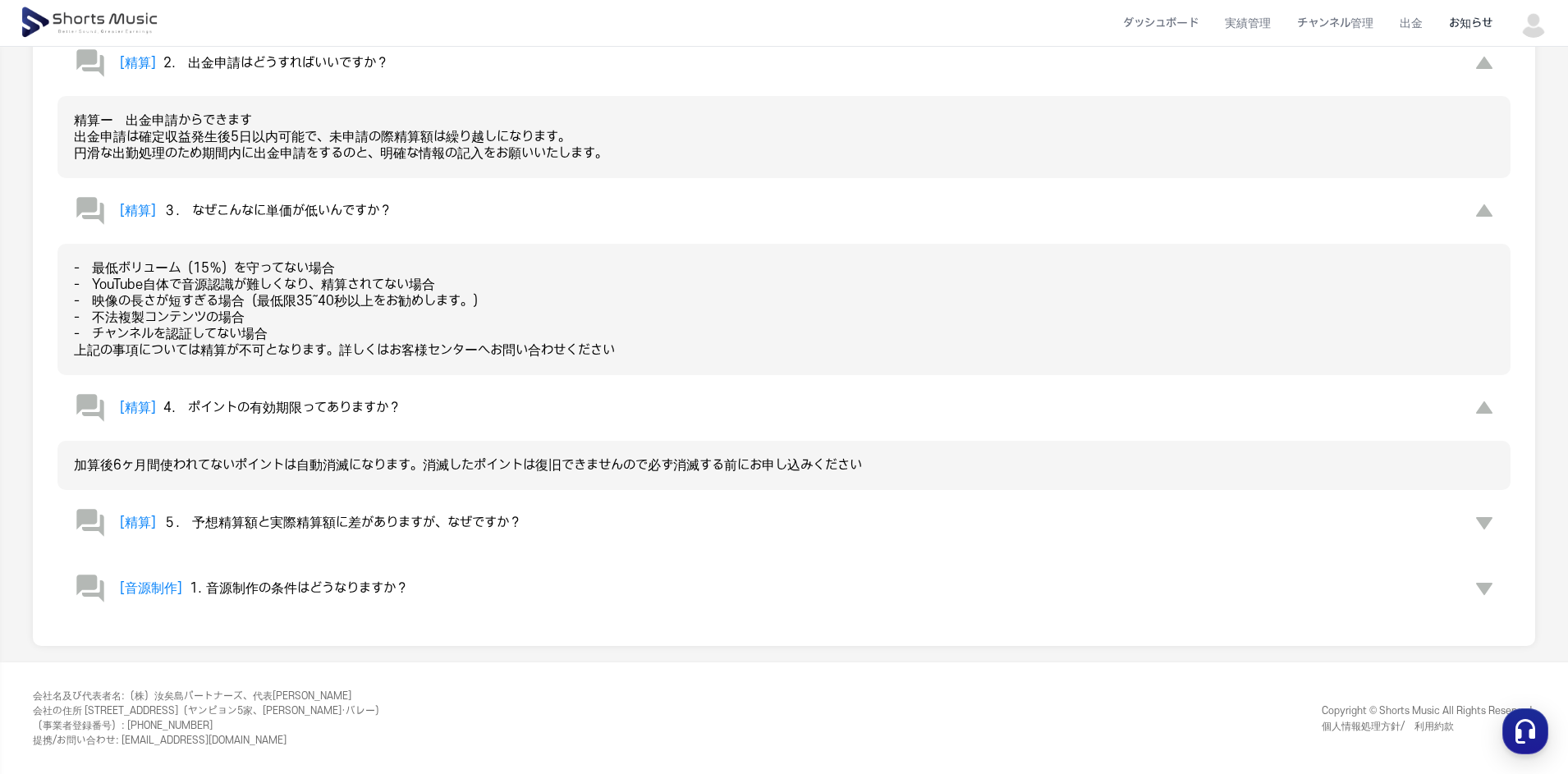
scroll to position [1312, 0]
click at [281, 523] on span "５.　予想精算額と実際精算額に差がありますが、なぜですか？" at bounding box center [342, 524] width 358 height 15
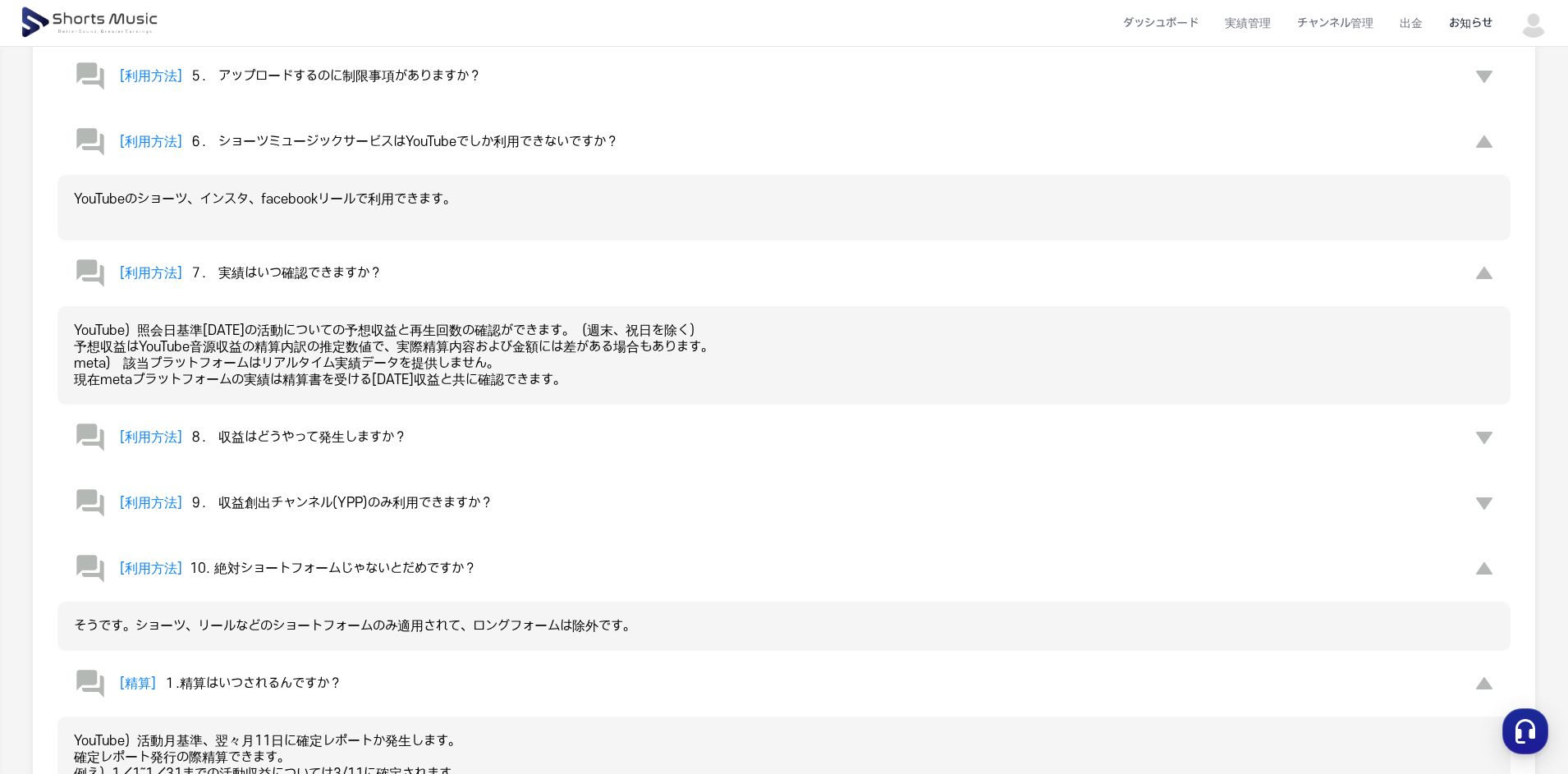
scroll to position [491, 0]
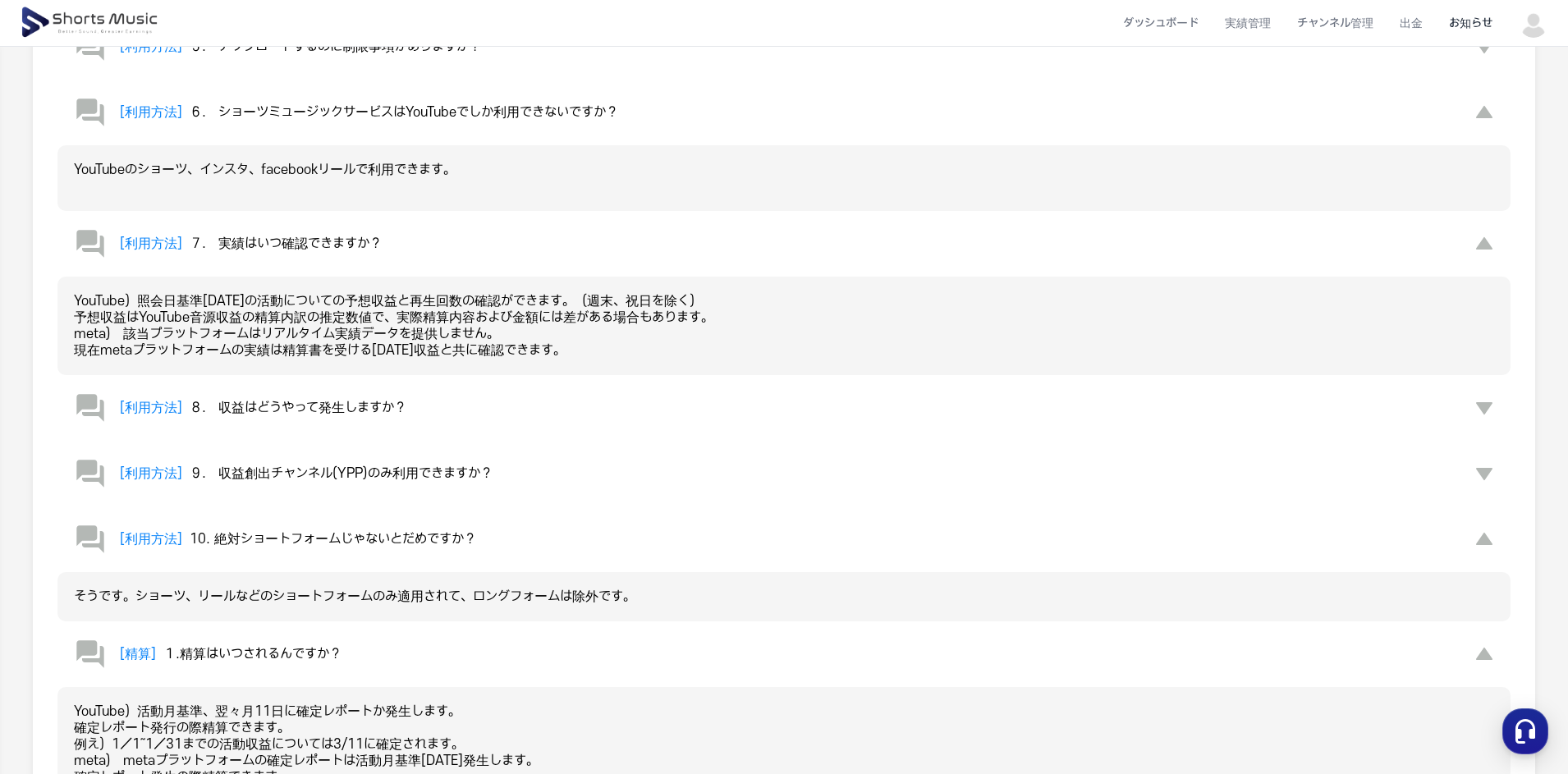
click at [318, 480] on span "９.　収益創出チャンネル(YPP)のみ利用できますか？" at bounding box center [341, 474] width 303 height 15
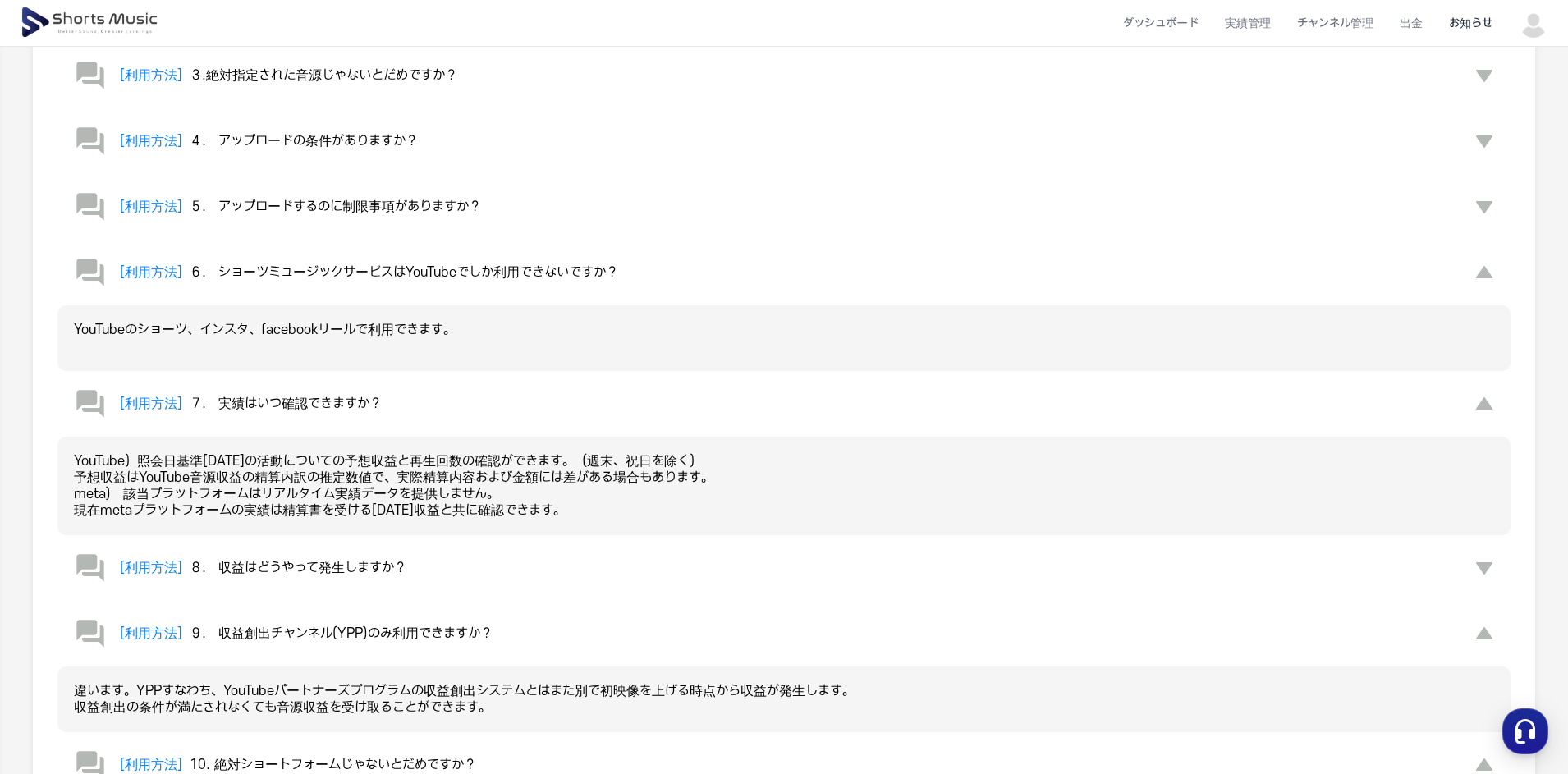
scroll to position [80, 0]
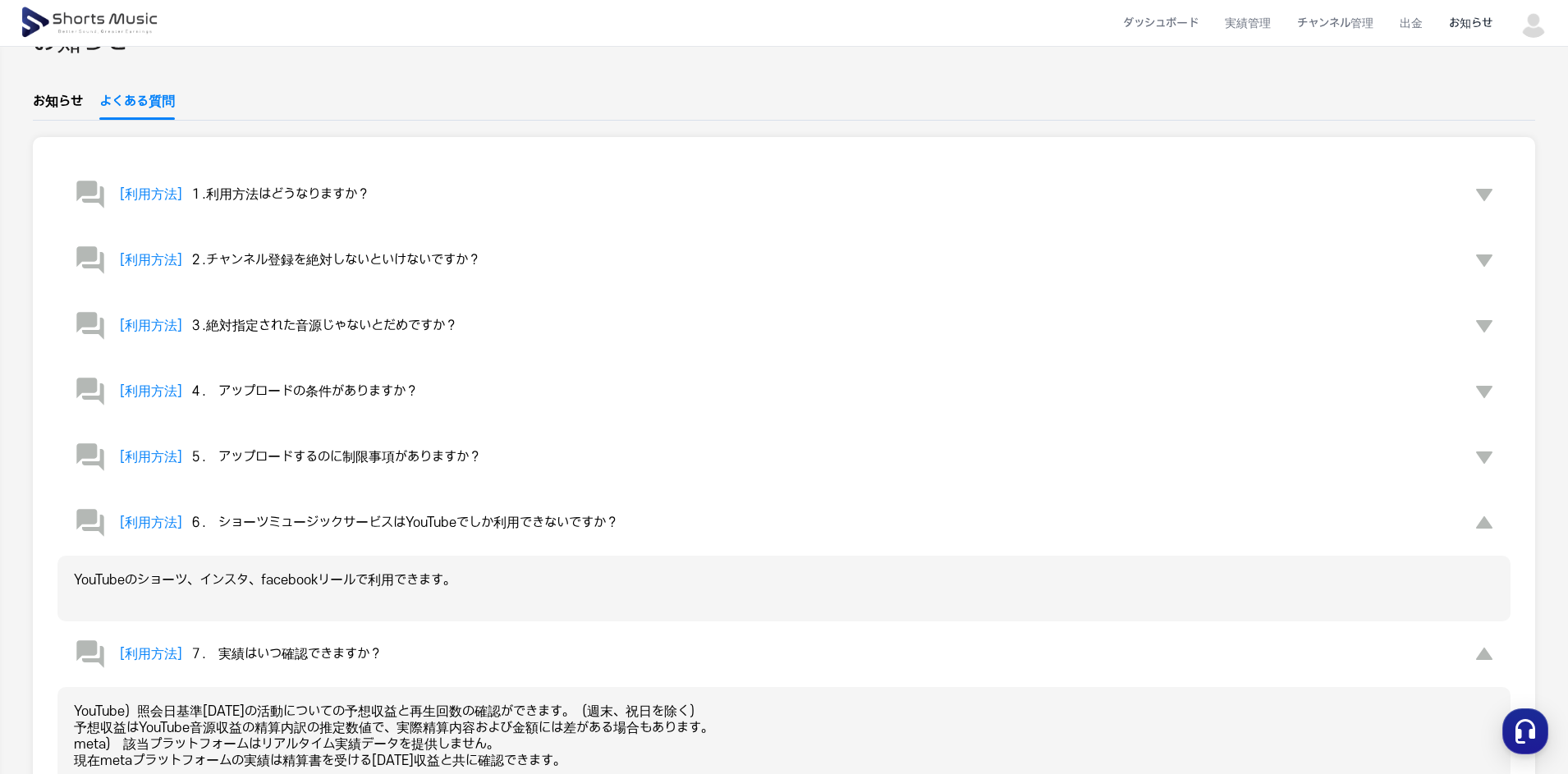
click at [293, 196] on span "１.利用方法はどうなりますか？" at bounding box center [279, 194] width 180 height 15
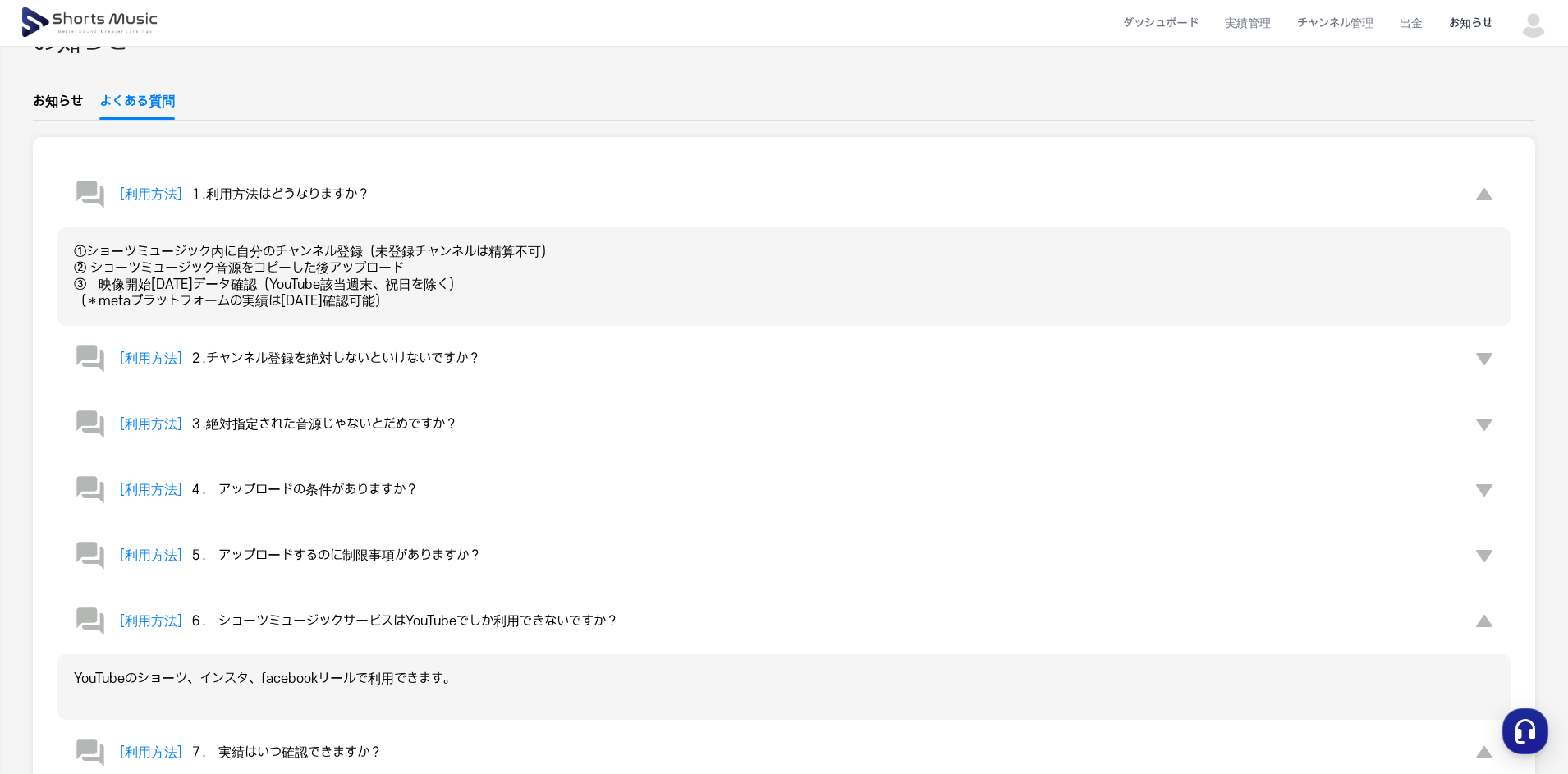
click at [286, 353] on span "２.チャンネル登録を絶対しないといけないですか？" at bounding box center [334, 359] width 291 height 15
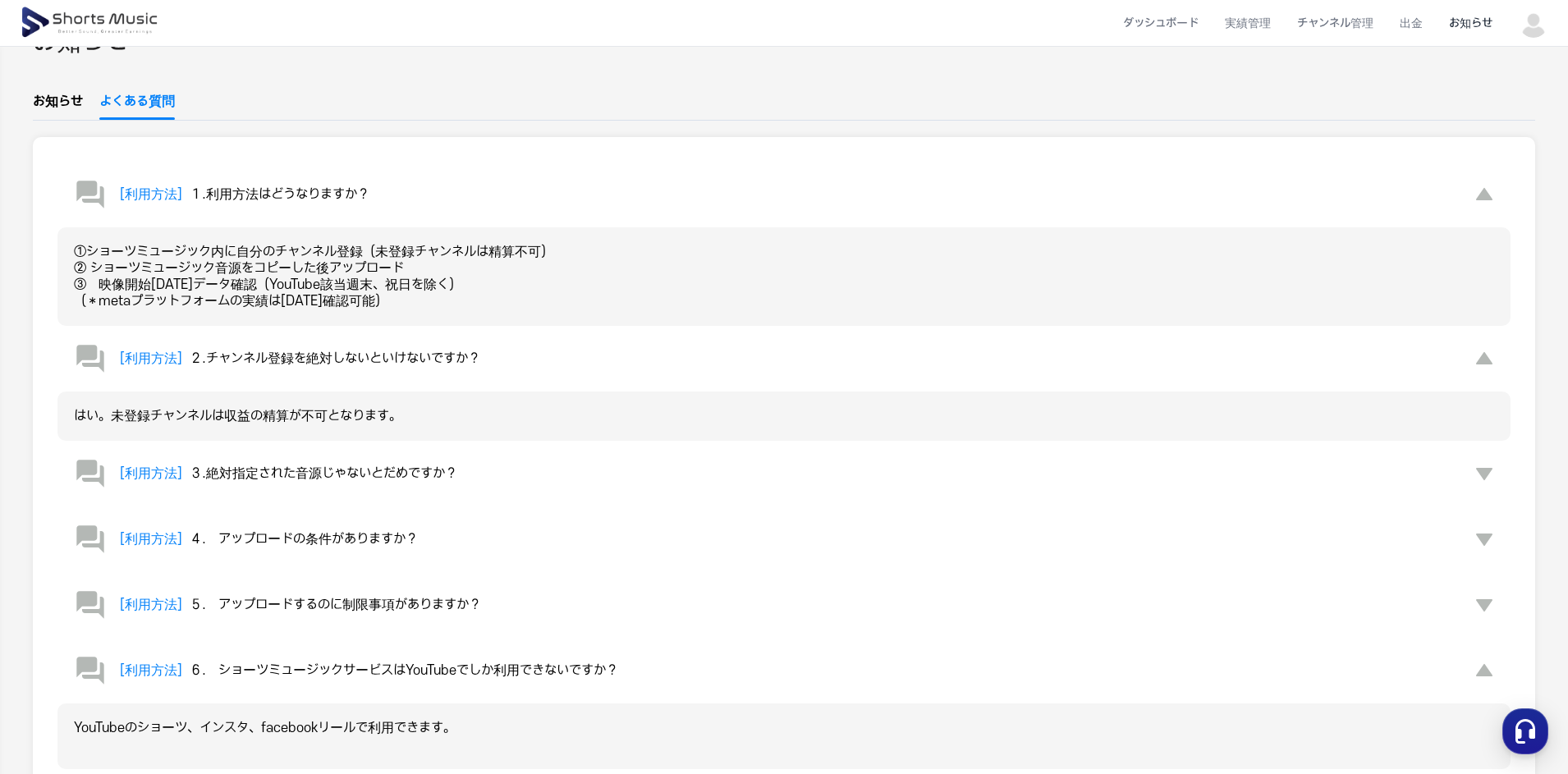
scroll to position [163, 0]
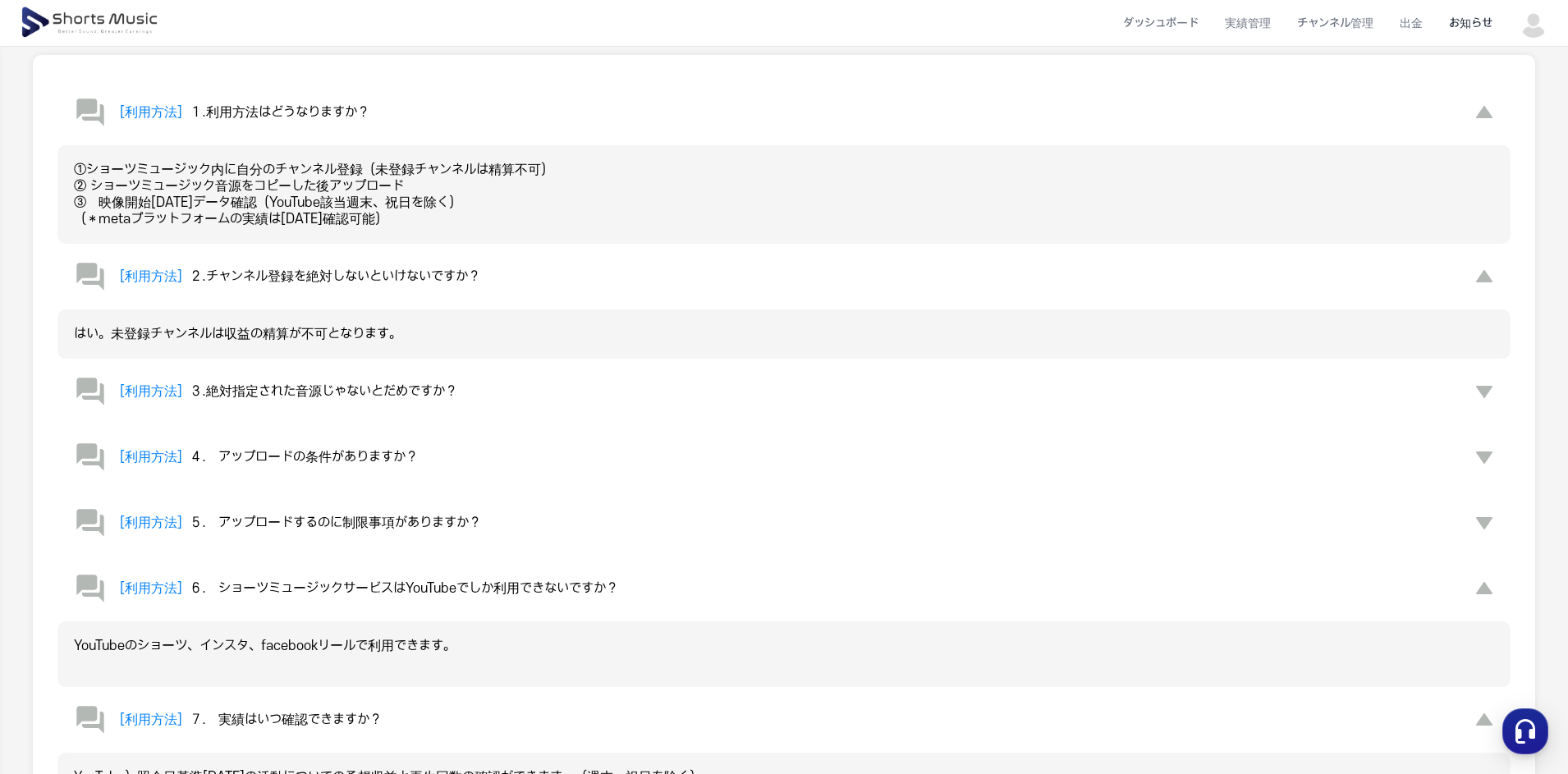
click at [312, 384] on span "３.絶対指定された音源じゃないとだめですか？" at bounding box center [323, 392] width 268 height 15
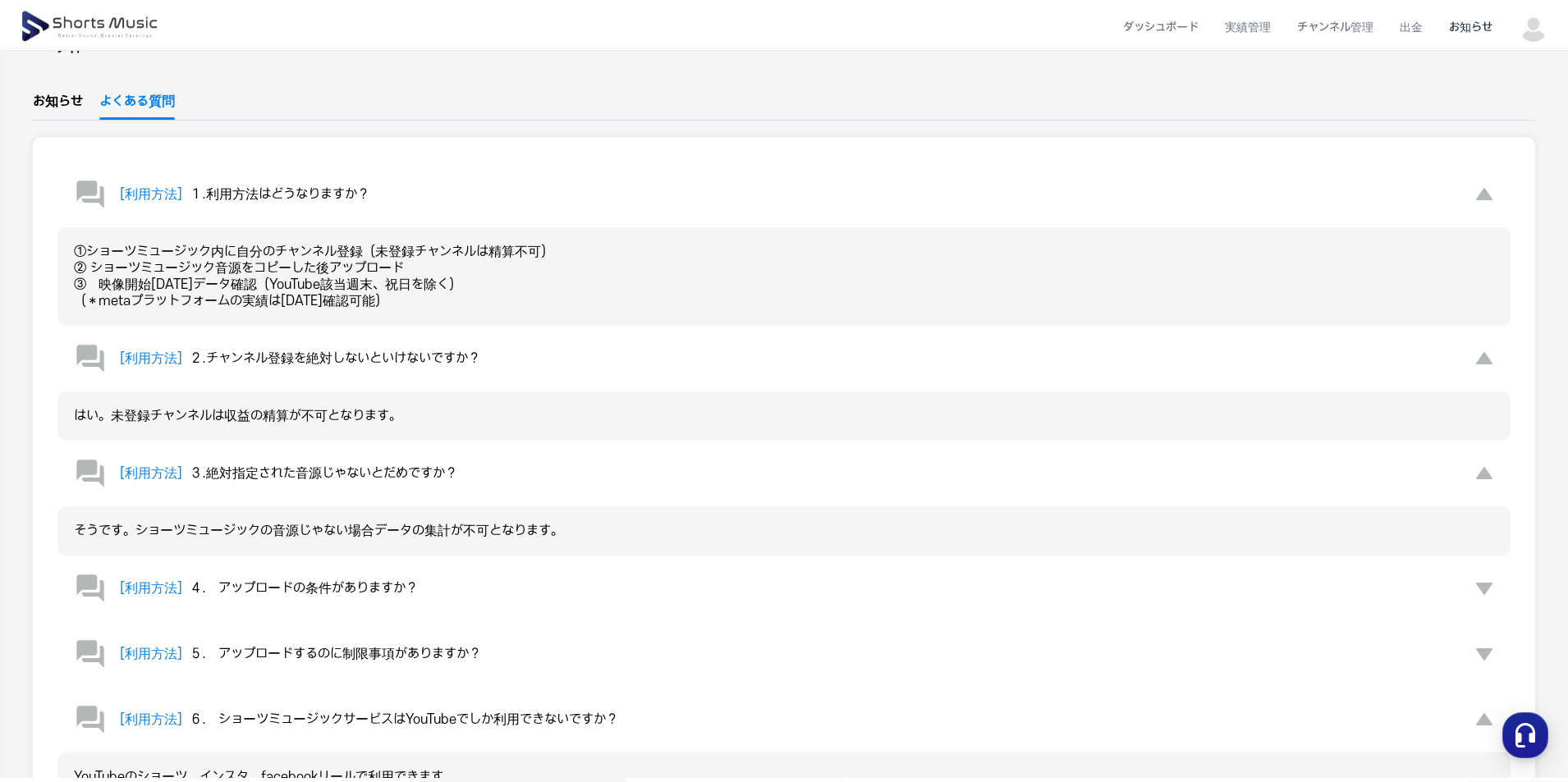
scroll to position [0, 0]
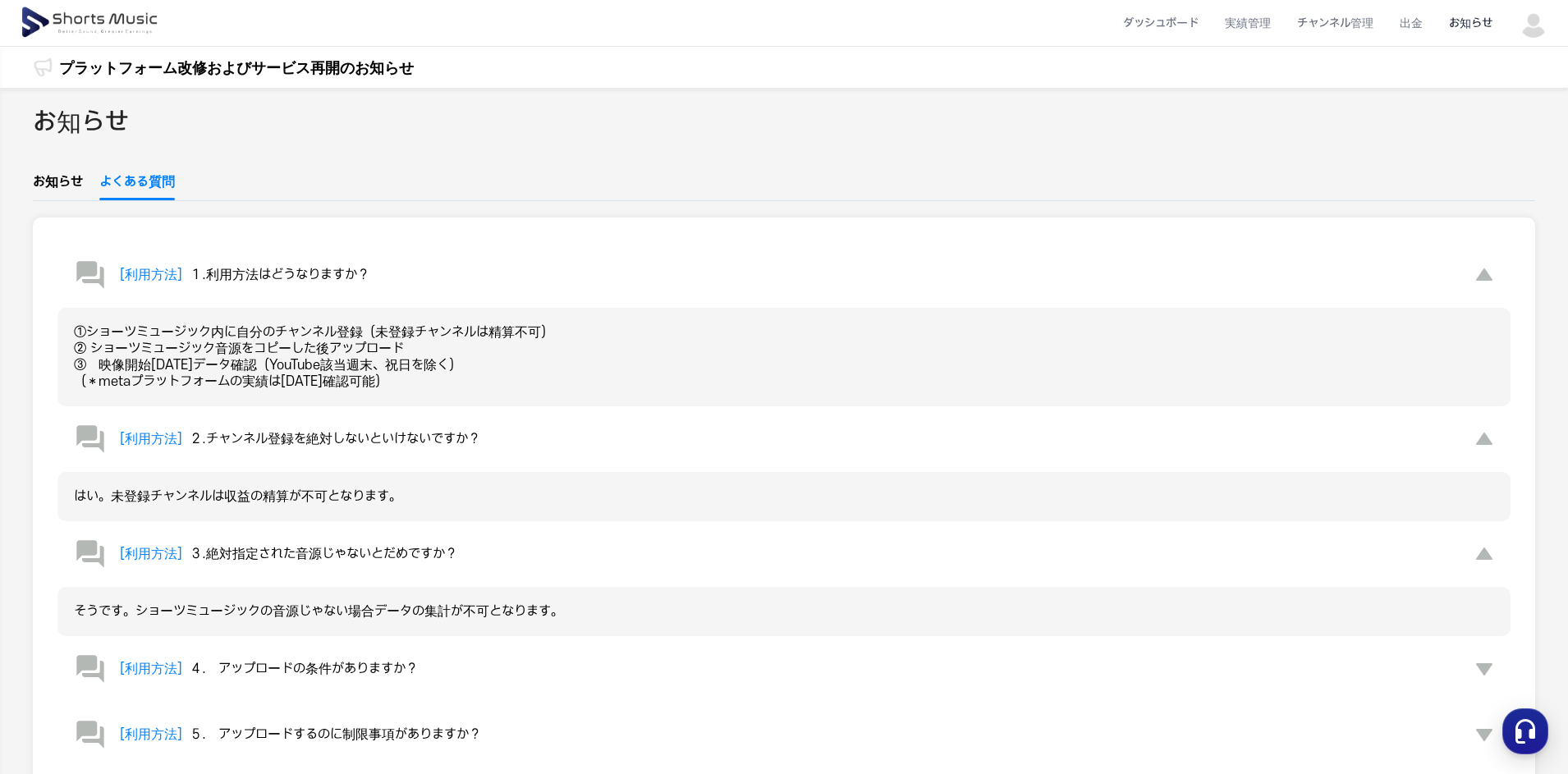
click at [117, 15] on img at bounding box center [91, 23] width 142 height 46
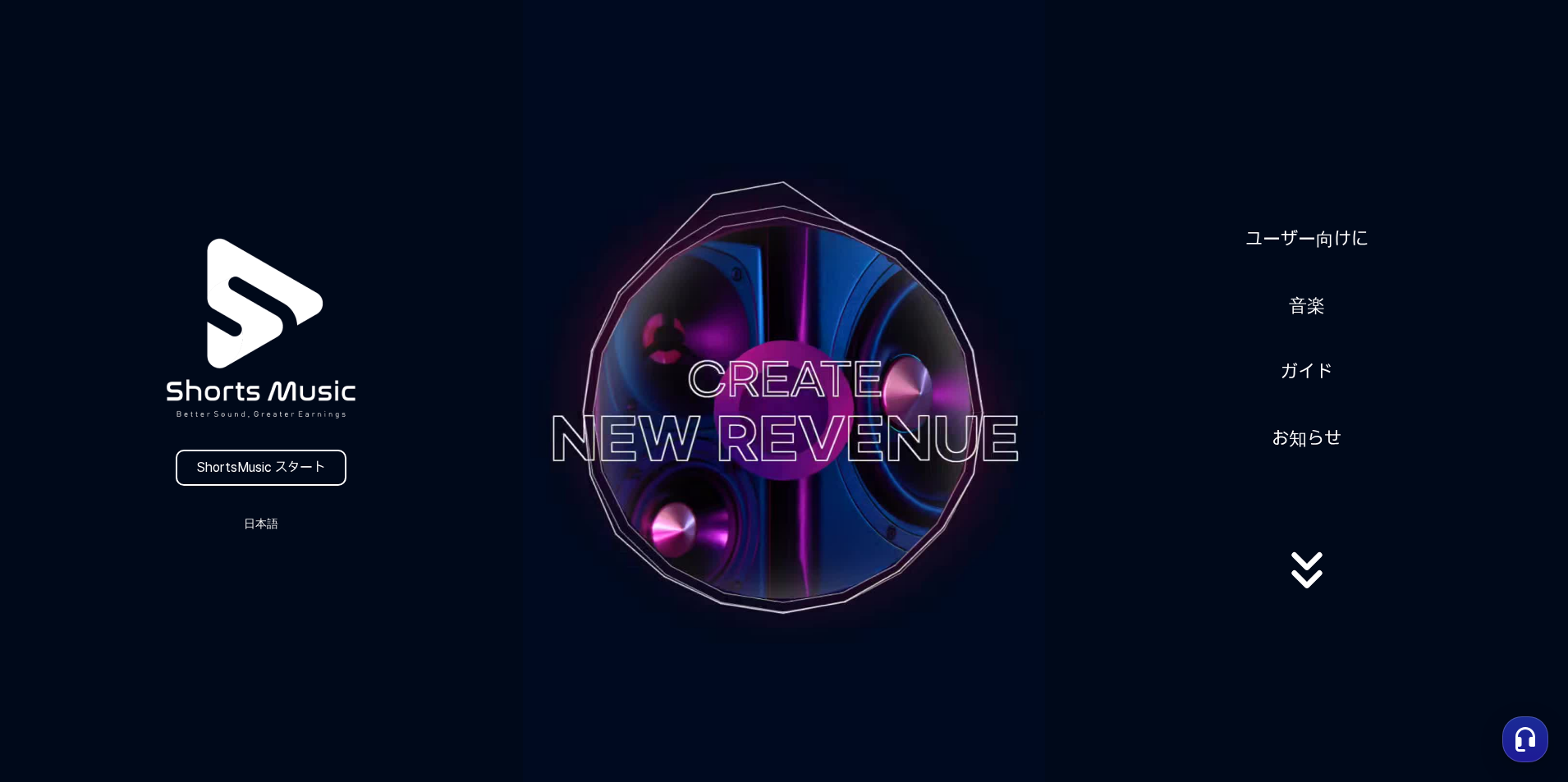
scroll to position [82, 0]
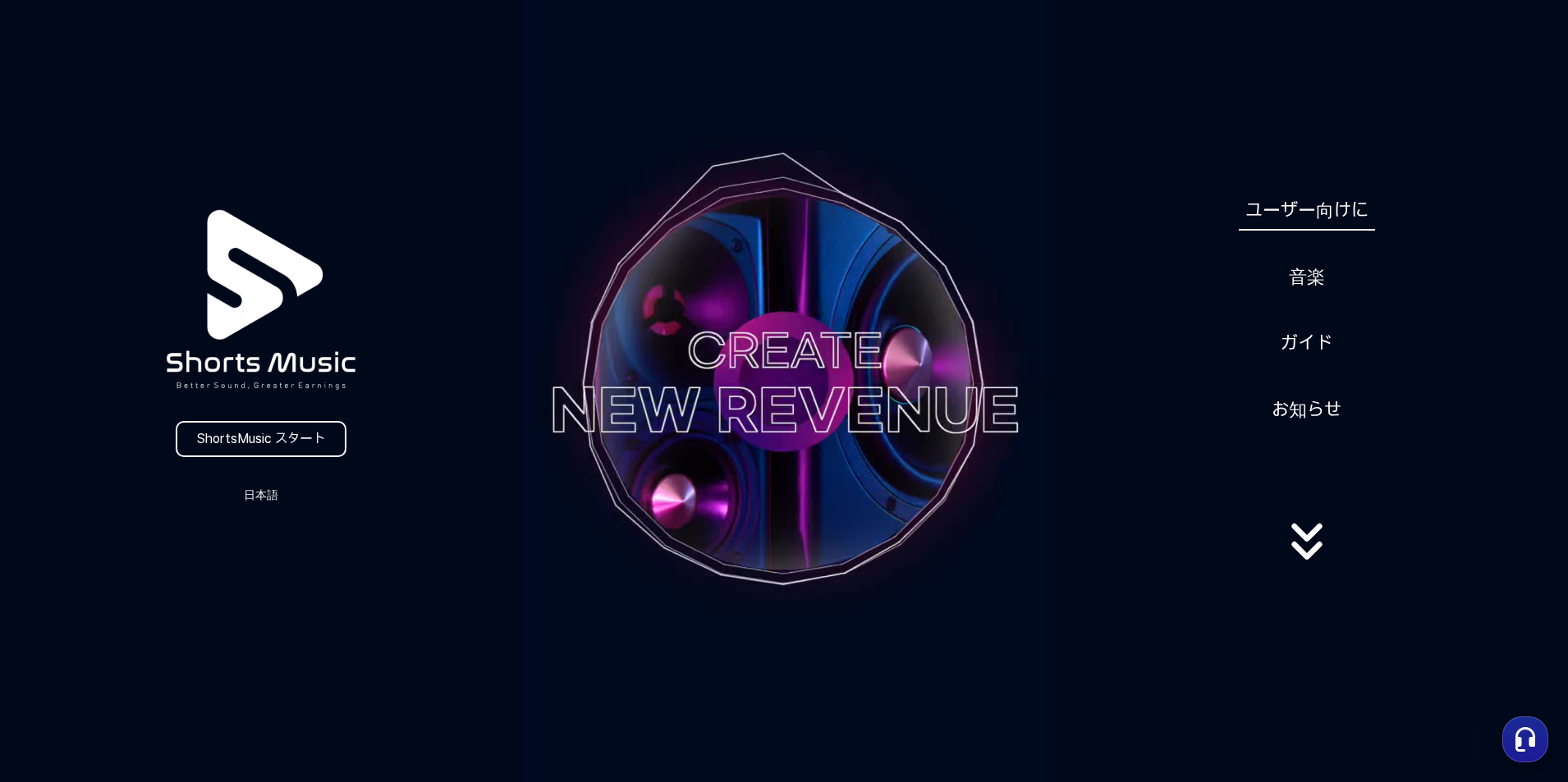
click at [1296, 207] on link "ユーザー向けに" at bounding box center [1307, 210] width 137 height 40
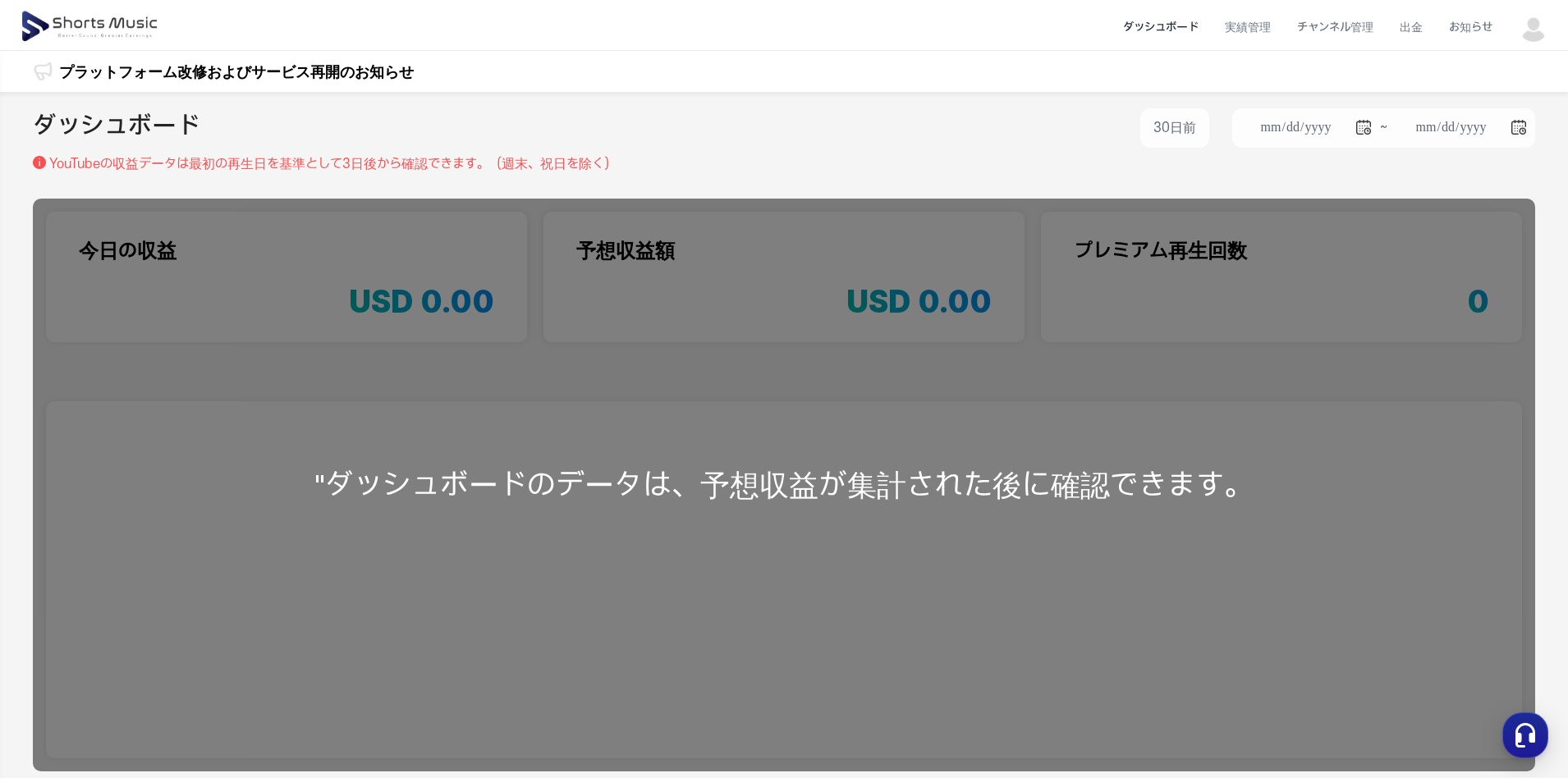
scroll to position [82, 0]
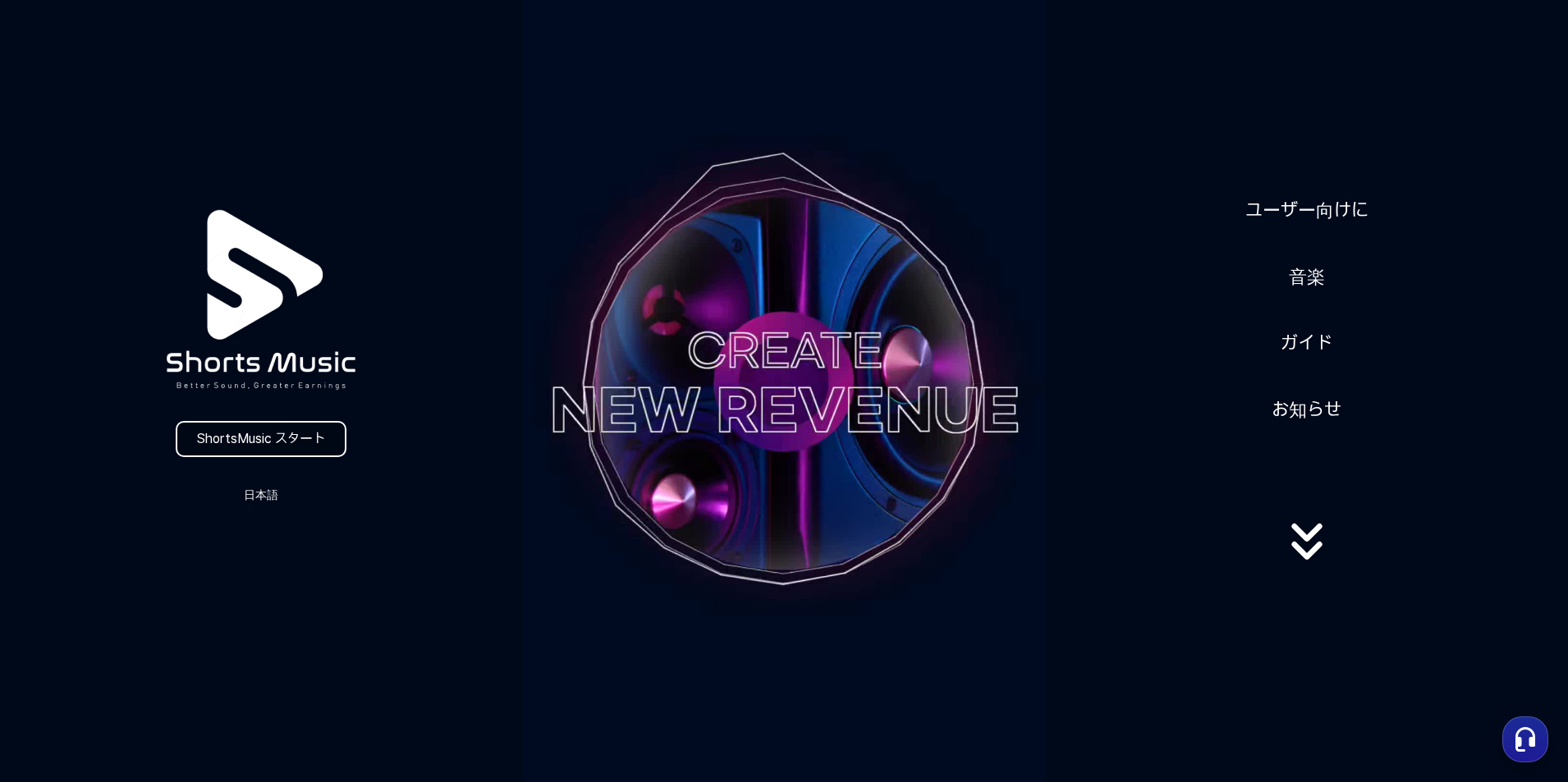
click at [247, 443] on link "ShortsMusic スタート" at bounding box center [261, 439] width 171 height 36
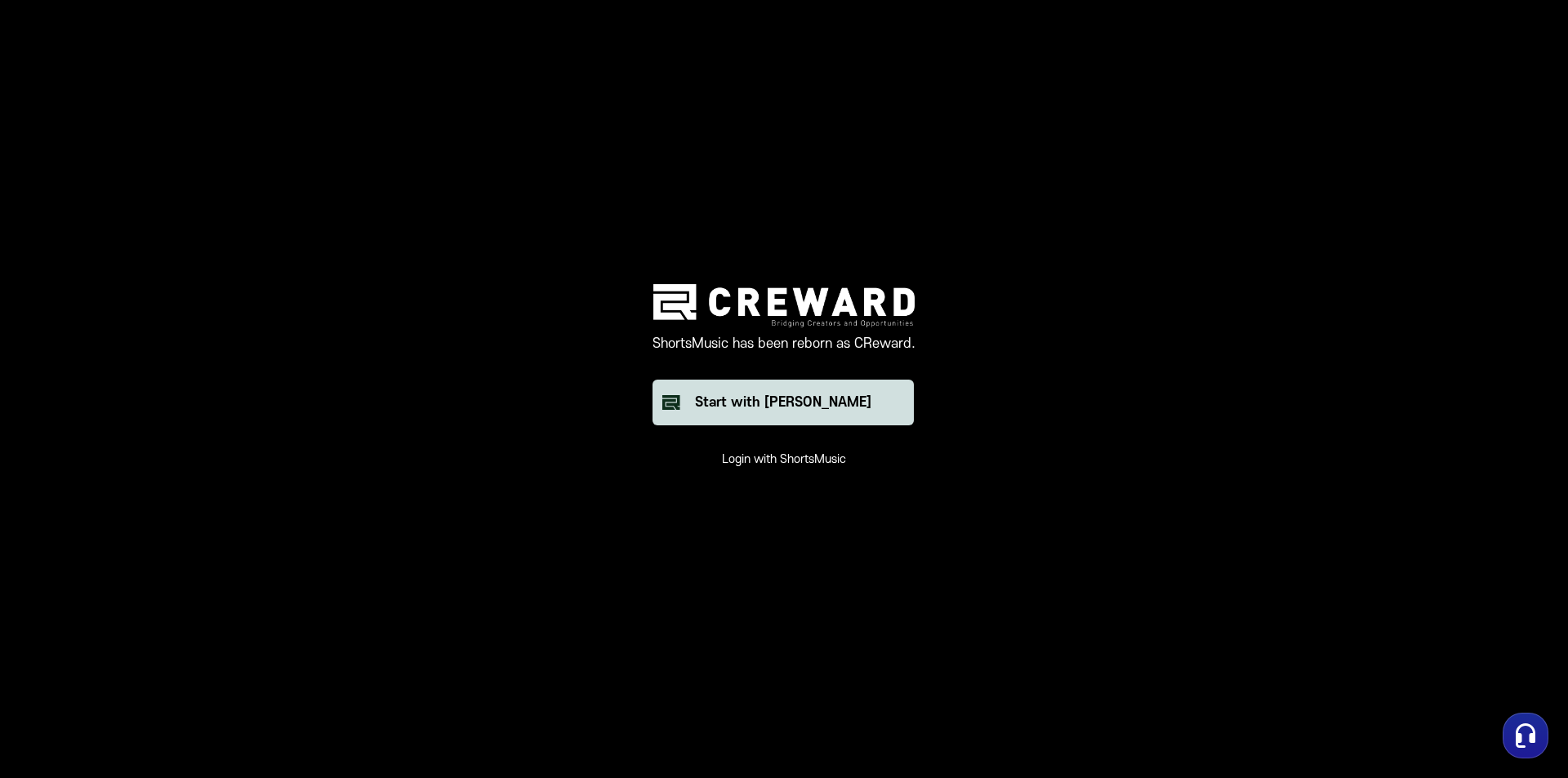
click at [774, 401] on div "Start with [PERSON_NAME]" at bounding box center [783, 402] width 177 height 20
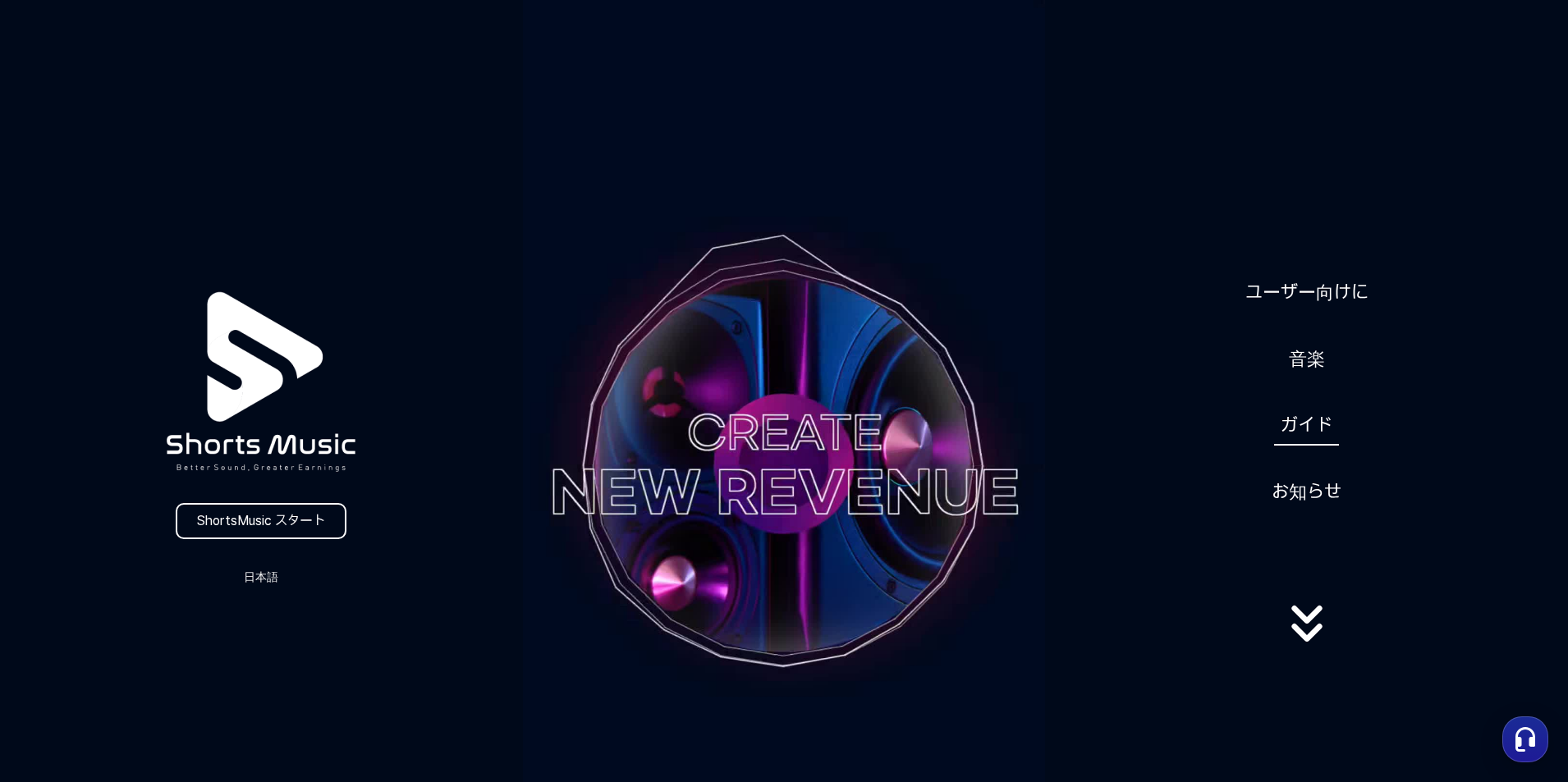
click at [1304, 419] on link "ガイド" at bounding box center [1306, 425] width 64 height 40
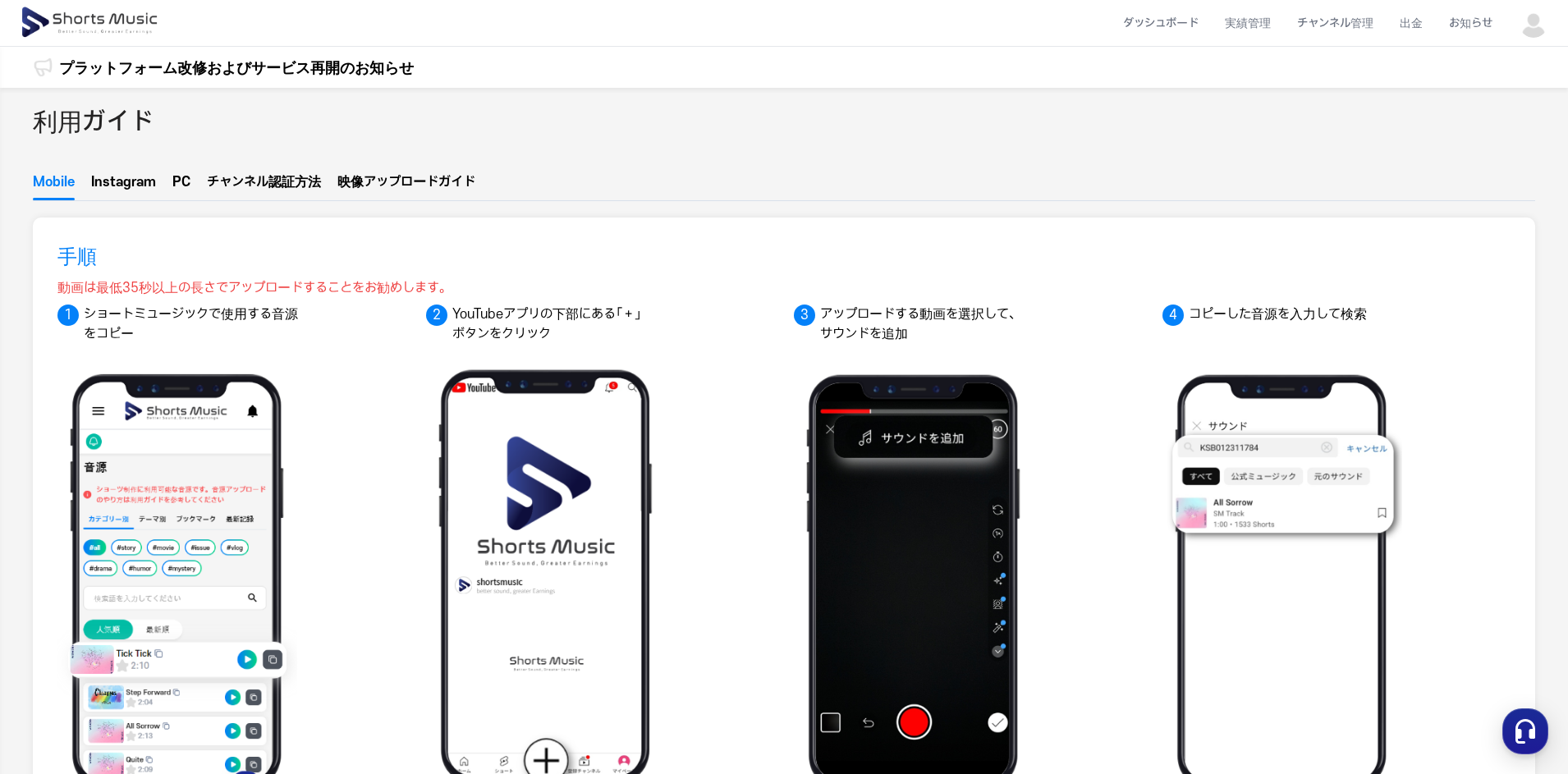
click at [164, 173] on ul "Mobile Instagram PC チャンネ  ル認証方法 映像アップ  ロードガイド" at bounding box center [784, 187] width 1503 height 28
click at [181, 189] on button "PC" at bounding box center [182, 186] width 18 height 28
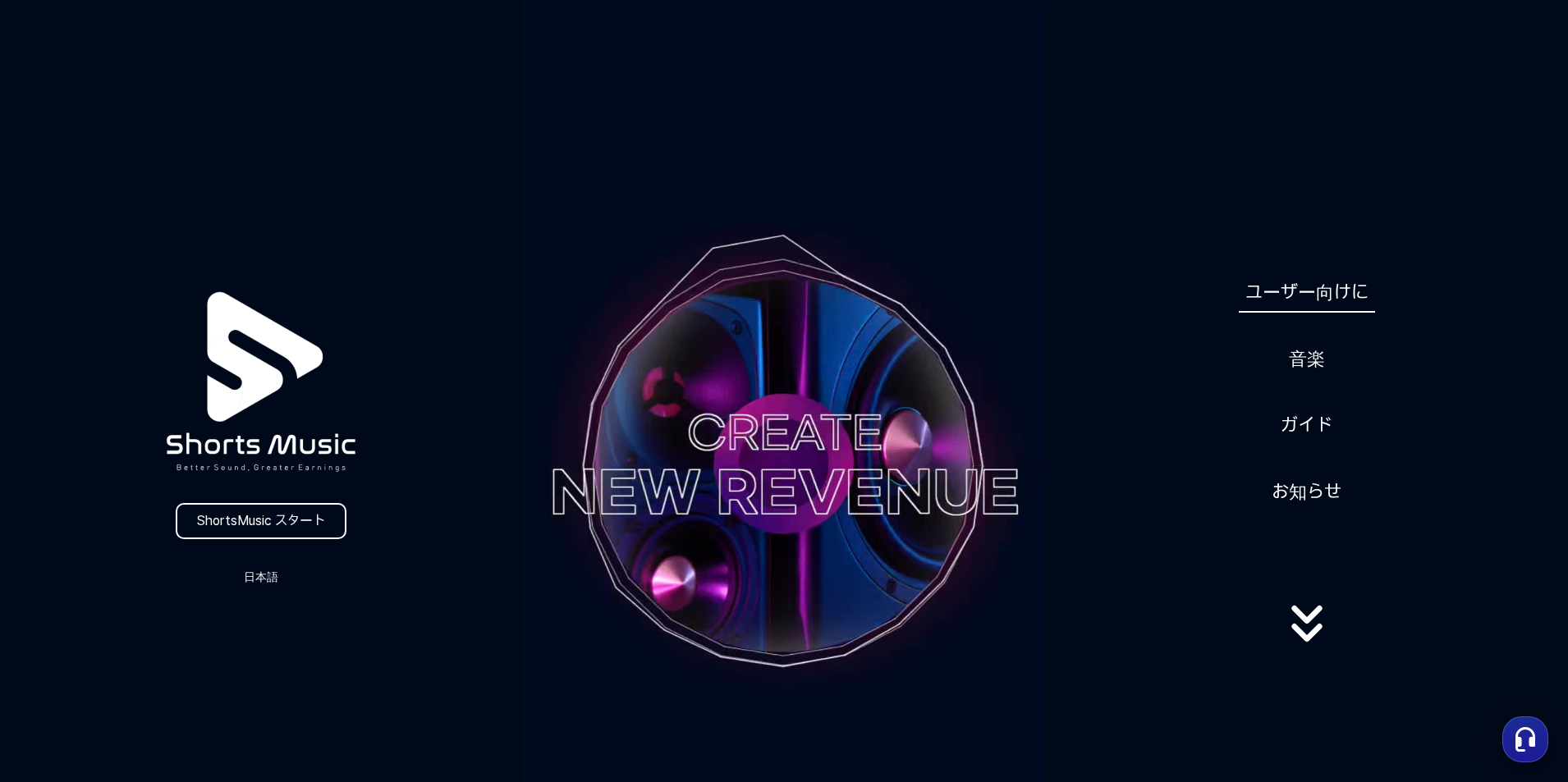
click at [1316, 299] on link "ユーザー向けに" at bounding box center [1307, 292] width 137 height 40
click at [1293, 425] on link "ガイド" at bounding box center [1306, 425] width 64 height 40
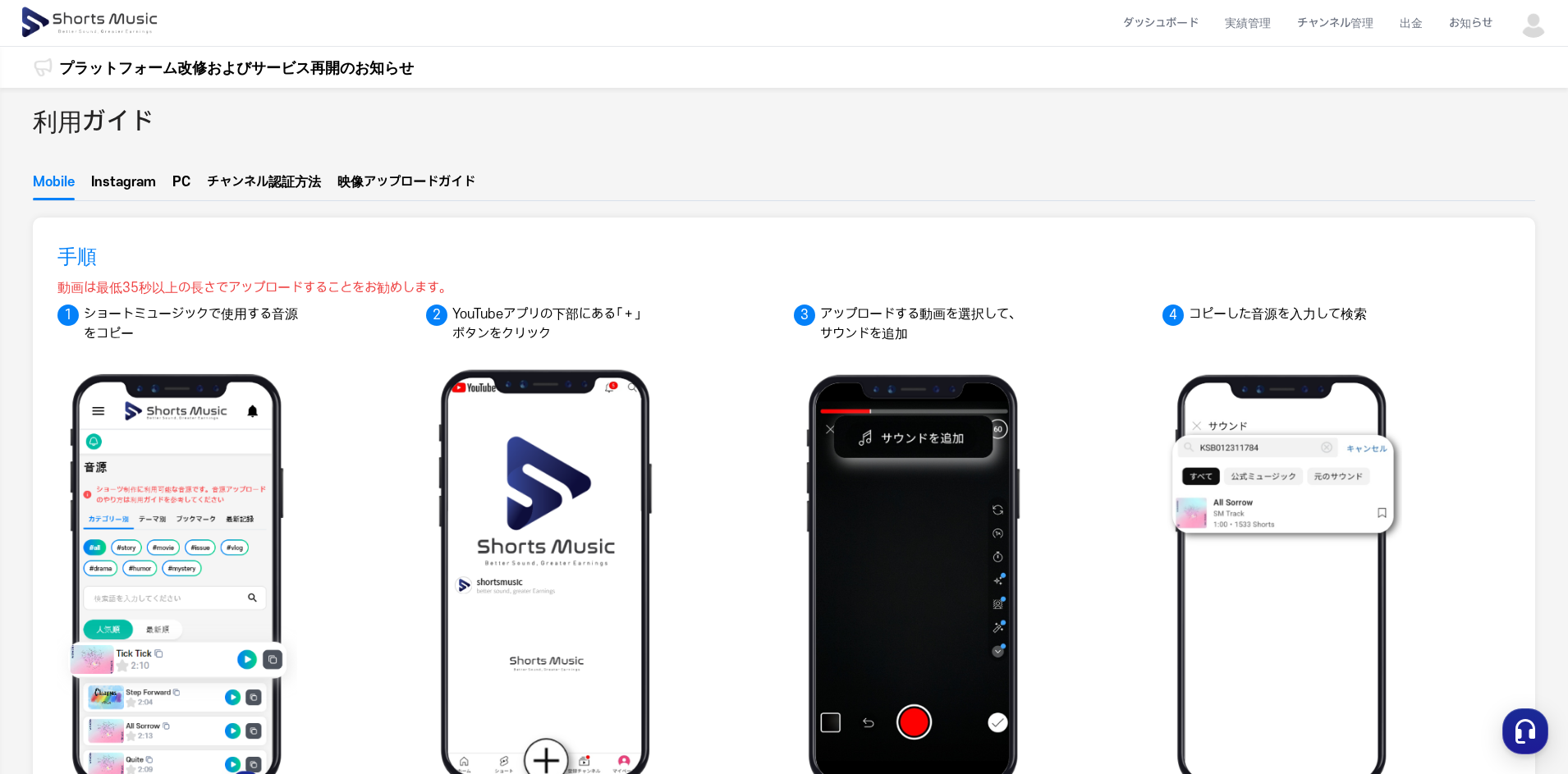
click at [396, 178] on button "映像アップ  ロードガイド" at bounding box center [406, 186] width 138 height 21
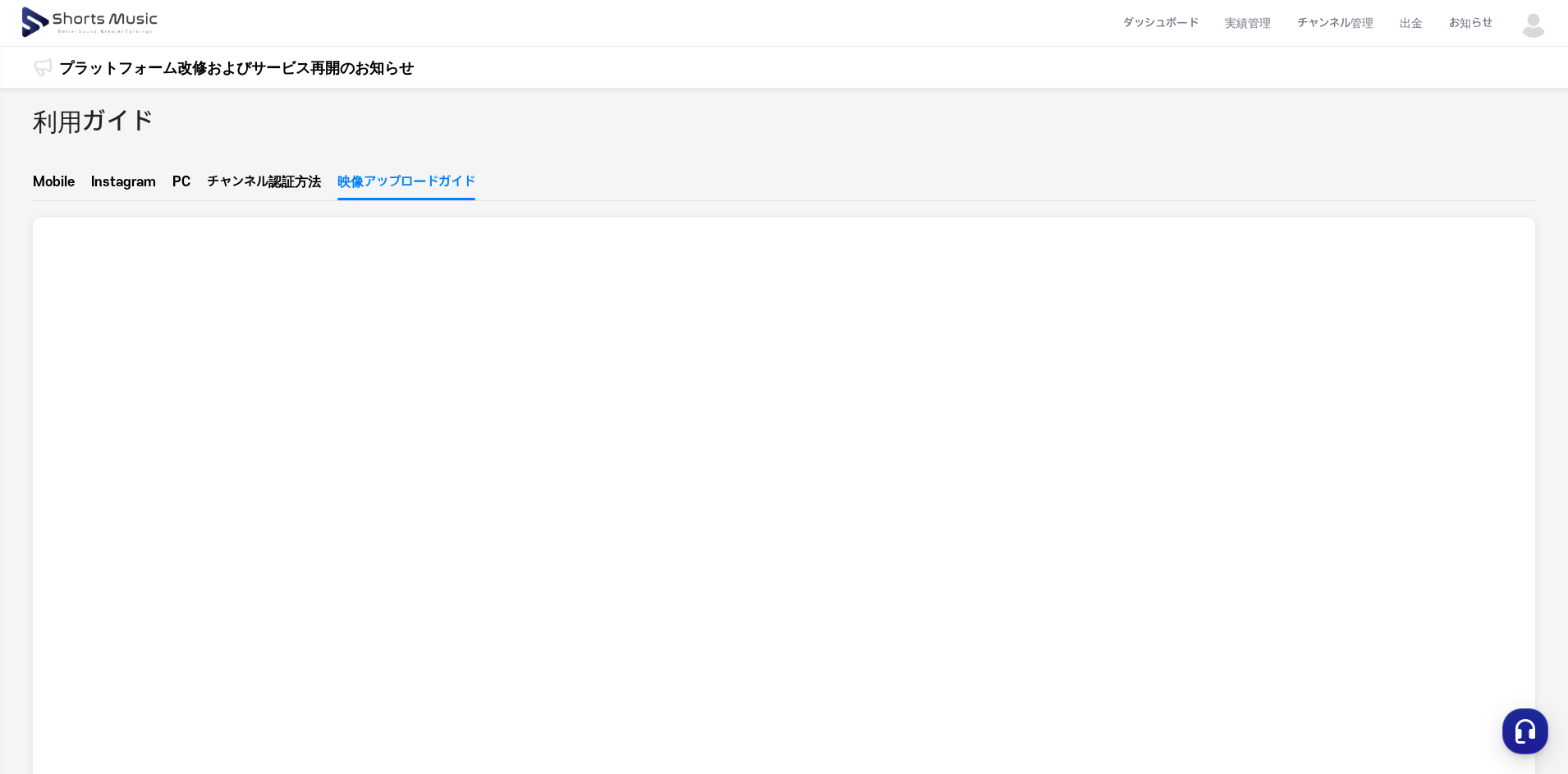
click at [262, 176] on span "ル認証方法" at bounding box center [288, 183] width 64 height 13
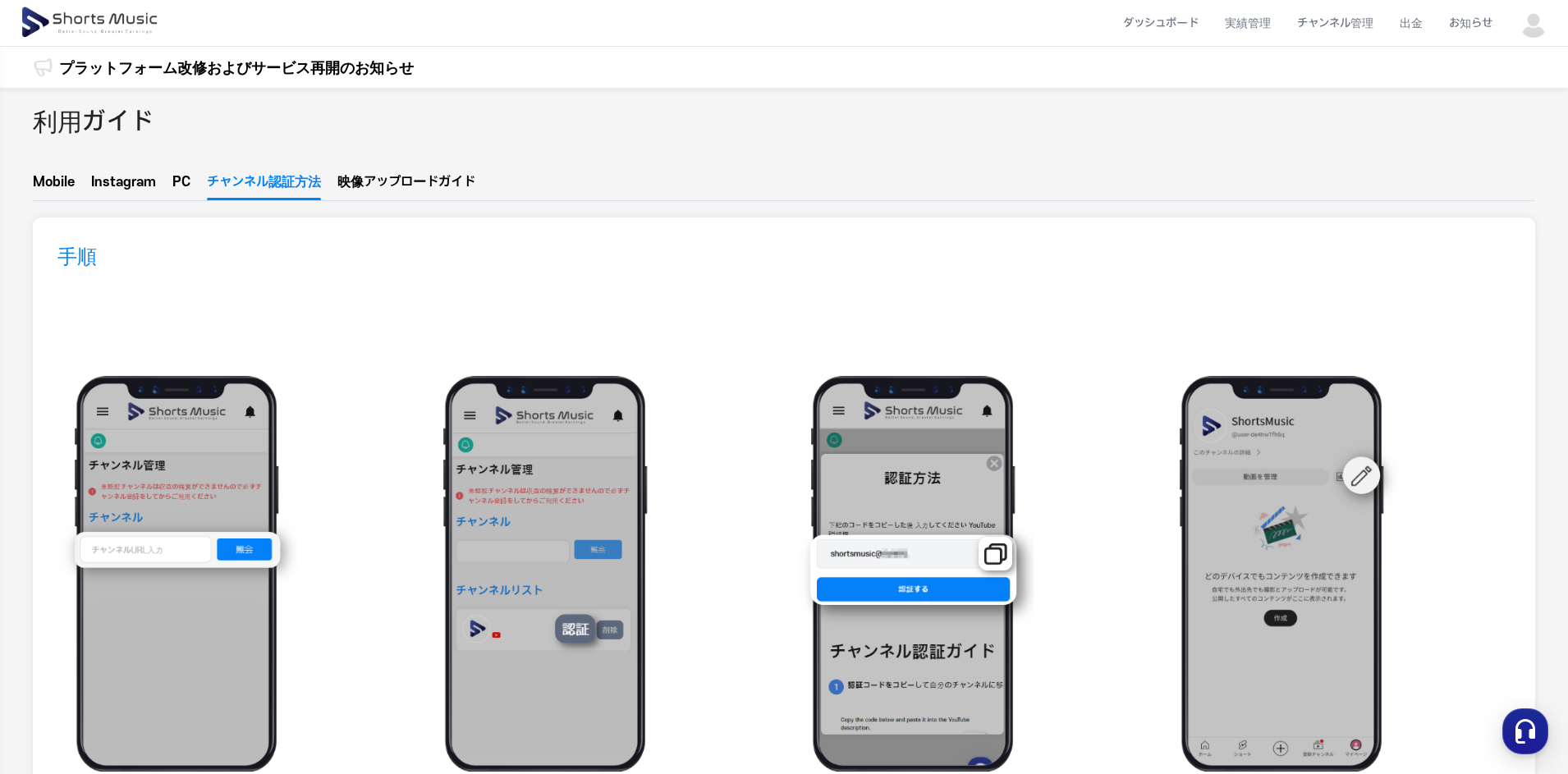
click at [178, 181] on button "PC" at bounding box center [182, 186] width 18 height 28
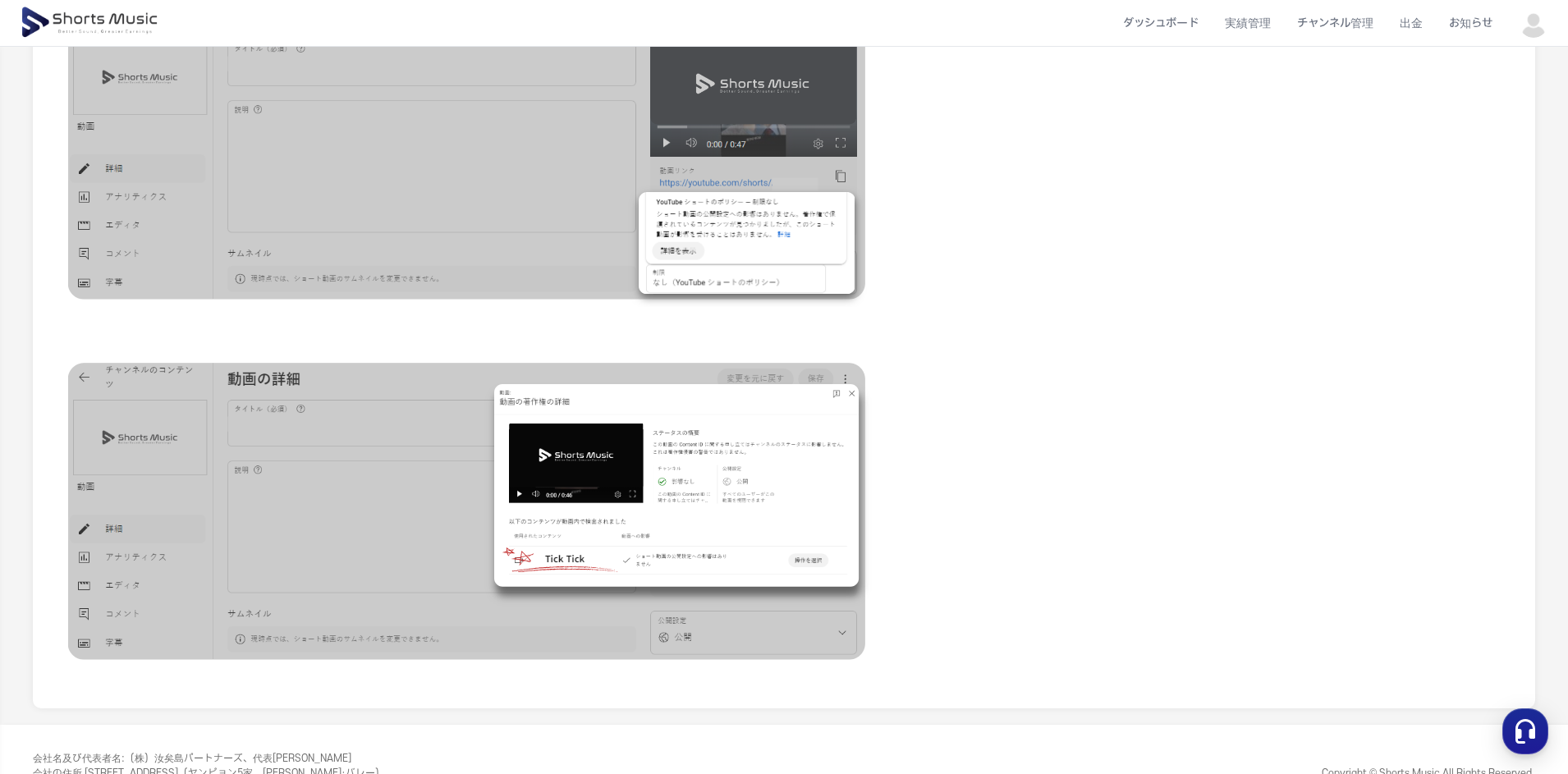
scroll to position [1448, 0]
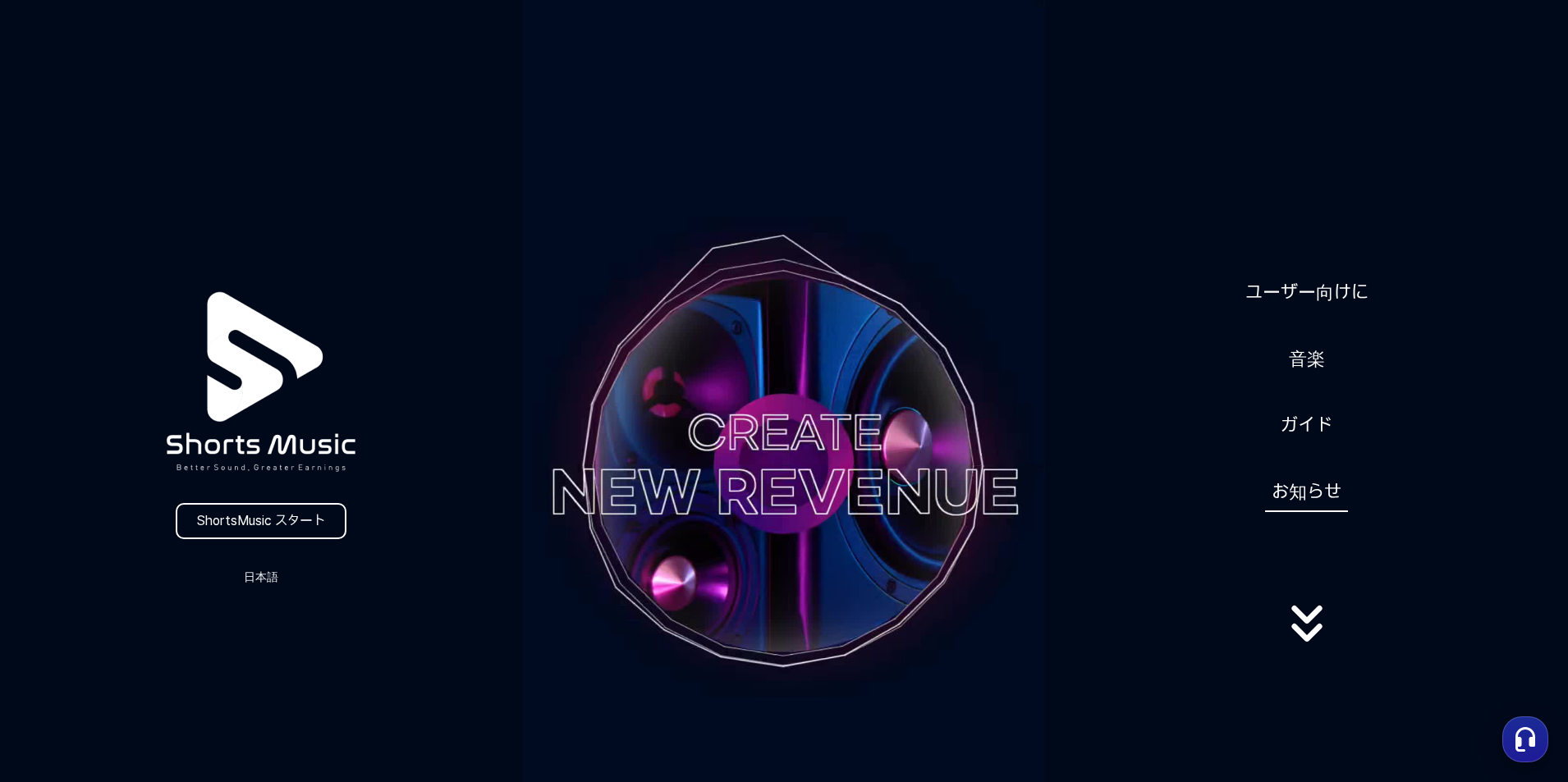
click at [1310, 496] on link "お知らせ" at bounding box center [1306, 492] width 83 height 40
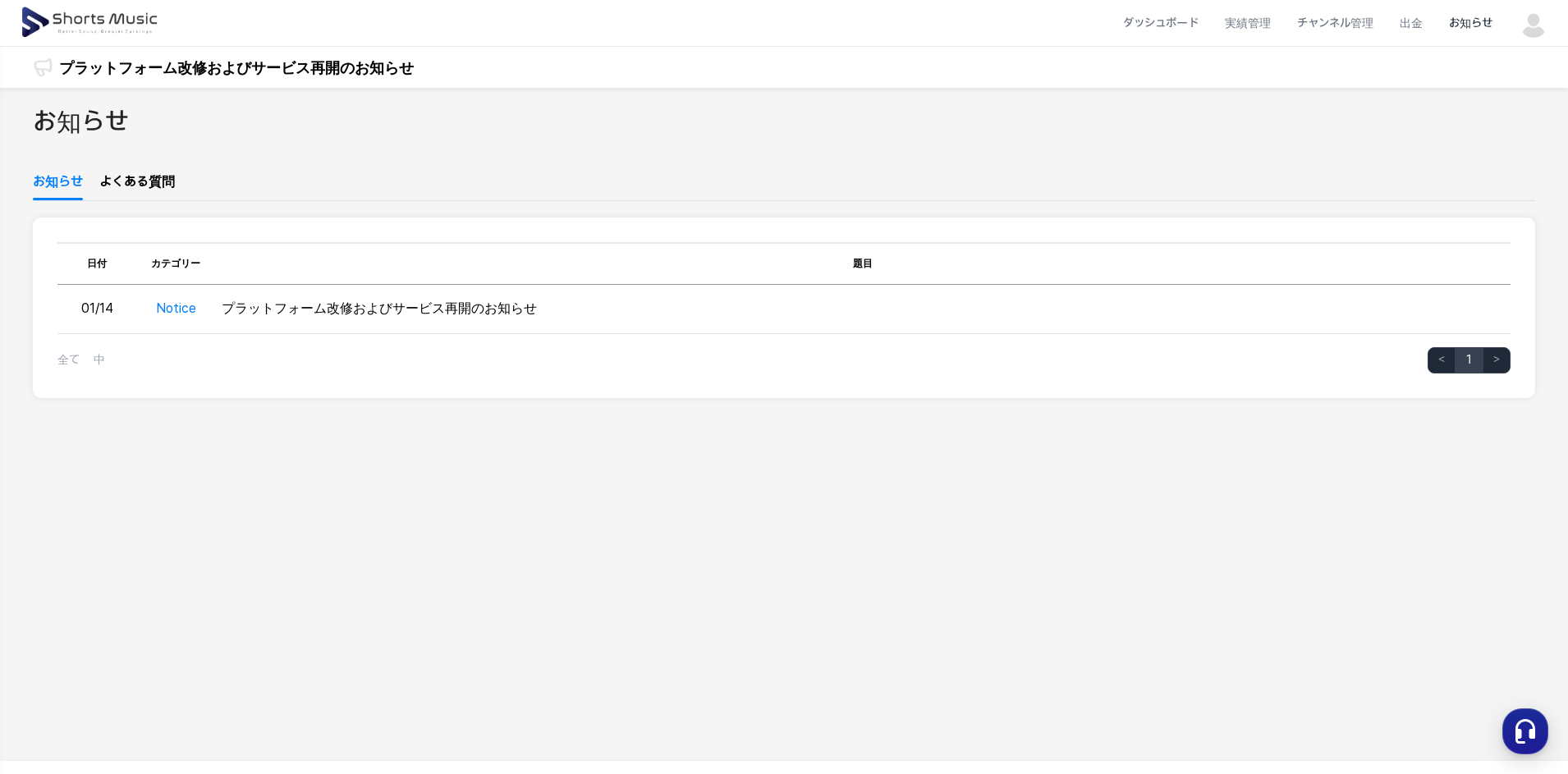
click at [136, 187] on link "よくある質問" at bounding box center [137, 186] width 75 height 28
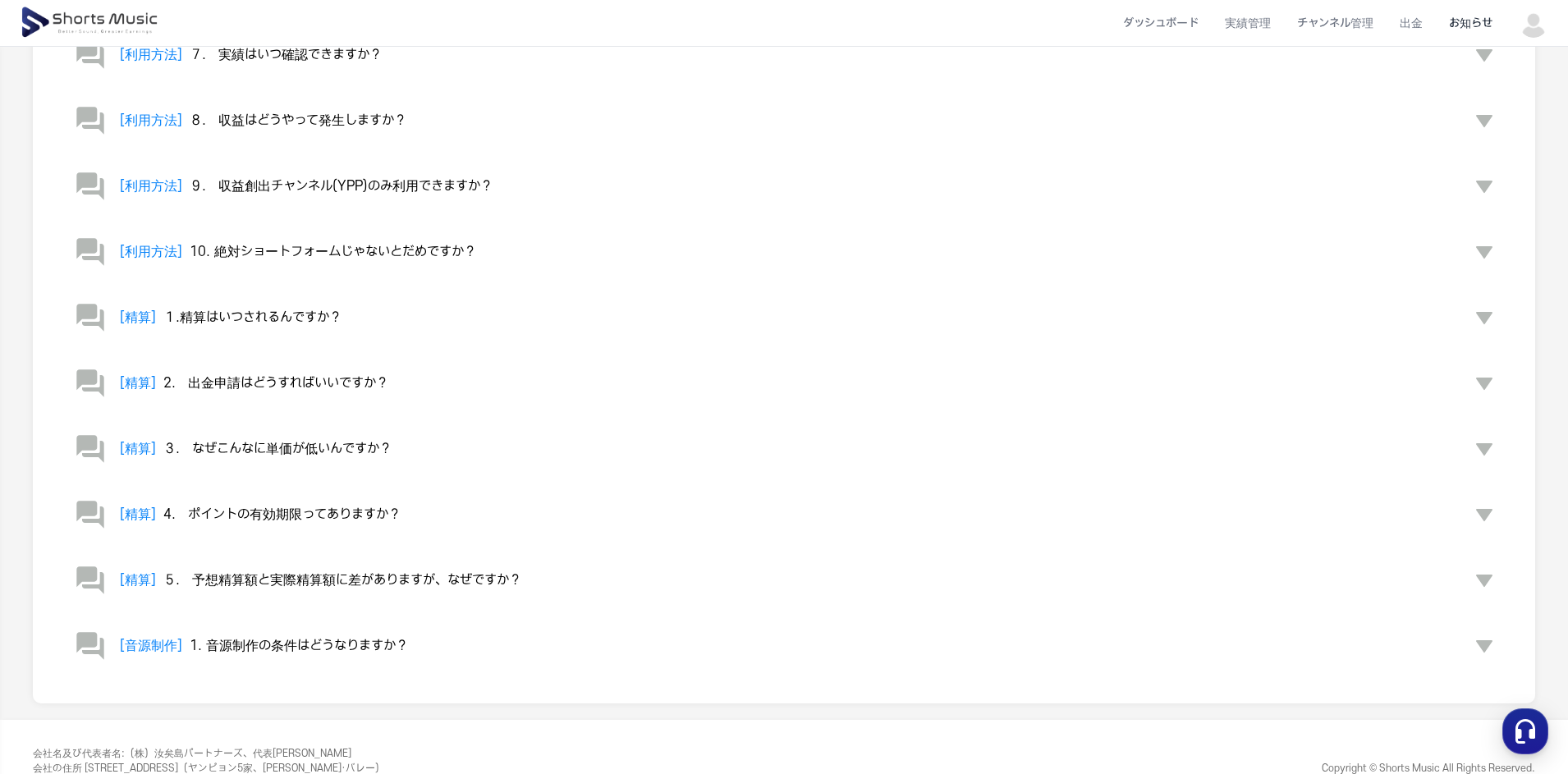
scroll to position [590, 0]
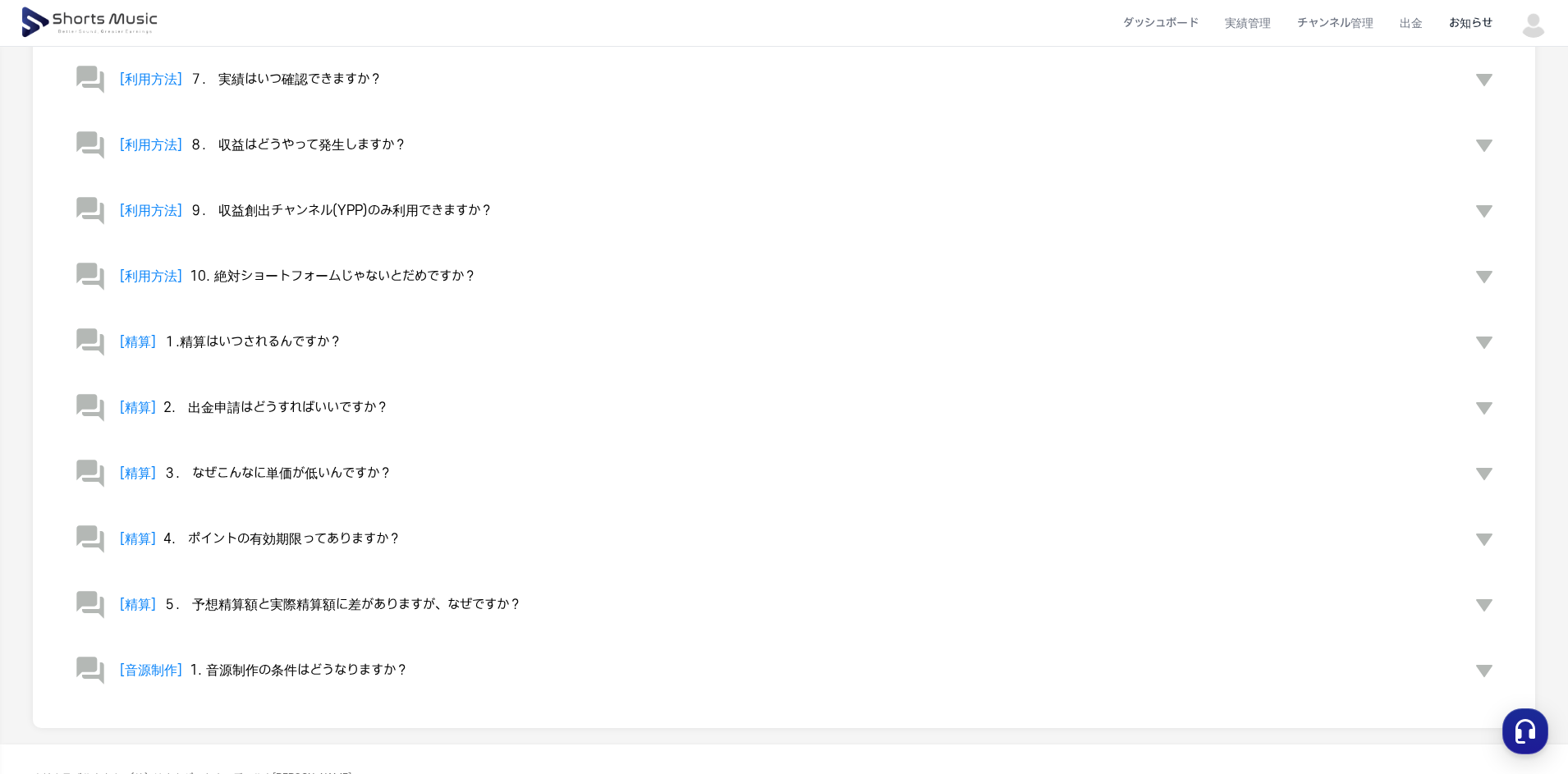
click at [287, 147] on span "８.　収益はどうやって発生しますか？" at bounding box center [297, 146] width 217 height 15
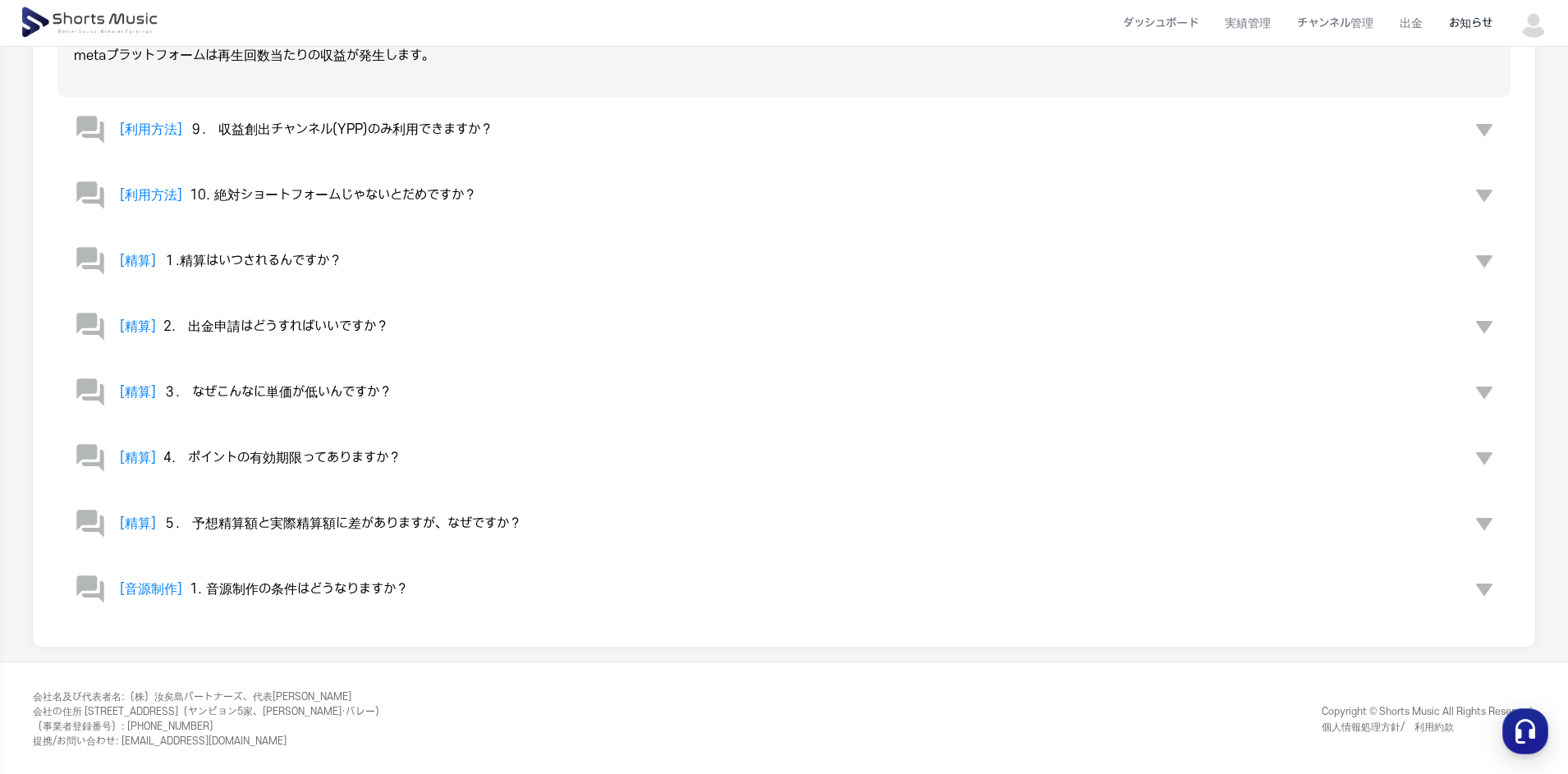
scroll to position [770, 0]
click at [316, 526] on span "５.　予想精算額と実際精算額に差がありますが、なぜですか？" at bounding box center [342, 524] width 358 height 15
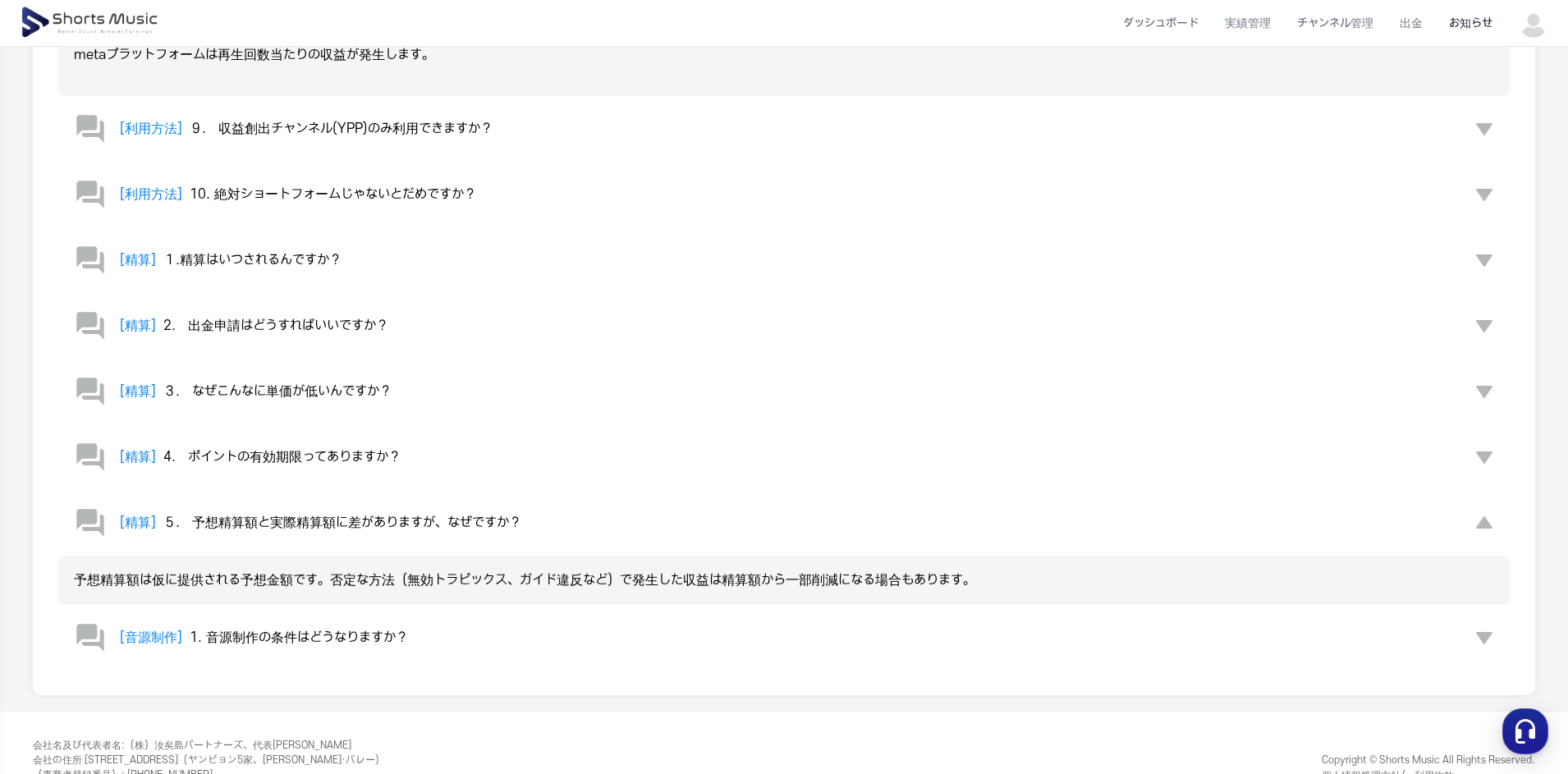
click at [305, 440] on button "[精算] 4.　ポイントの有効期限ってありますか？" at bounding box center [784, 457] width 1453 height 65
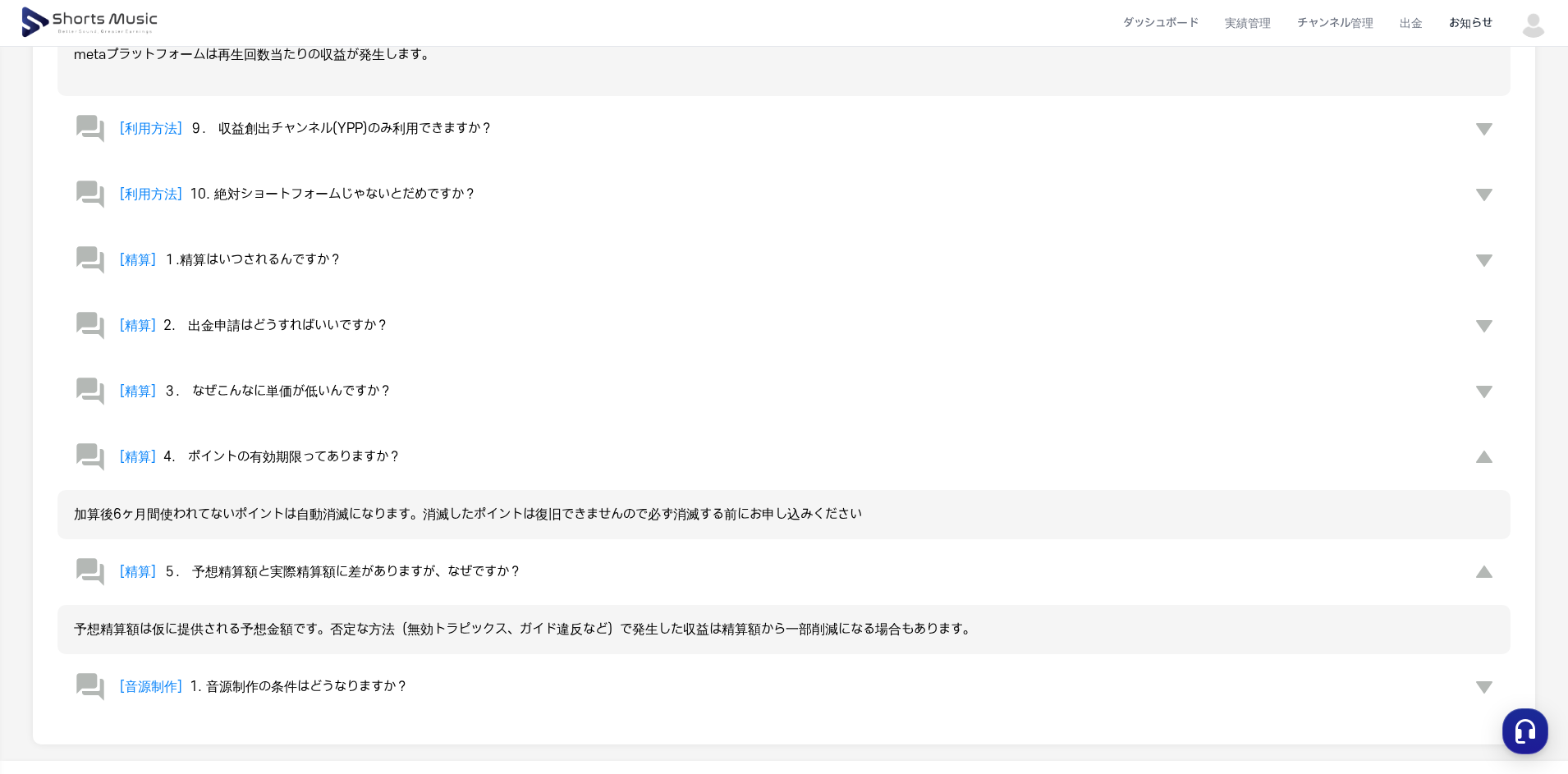
click at [312, 405] on div "[精算] ３.　なぜこんなに単価が低いんですか？" at bounding box center [232, 391] width 317 height 33
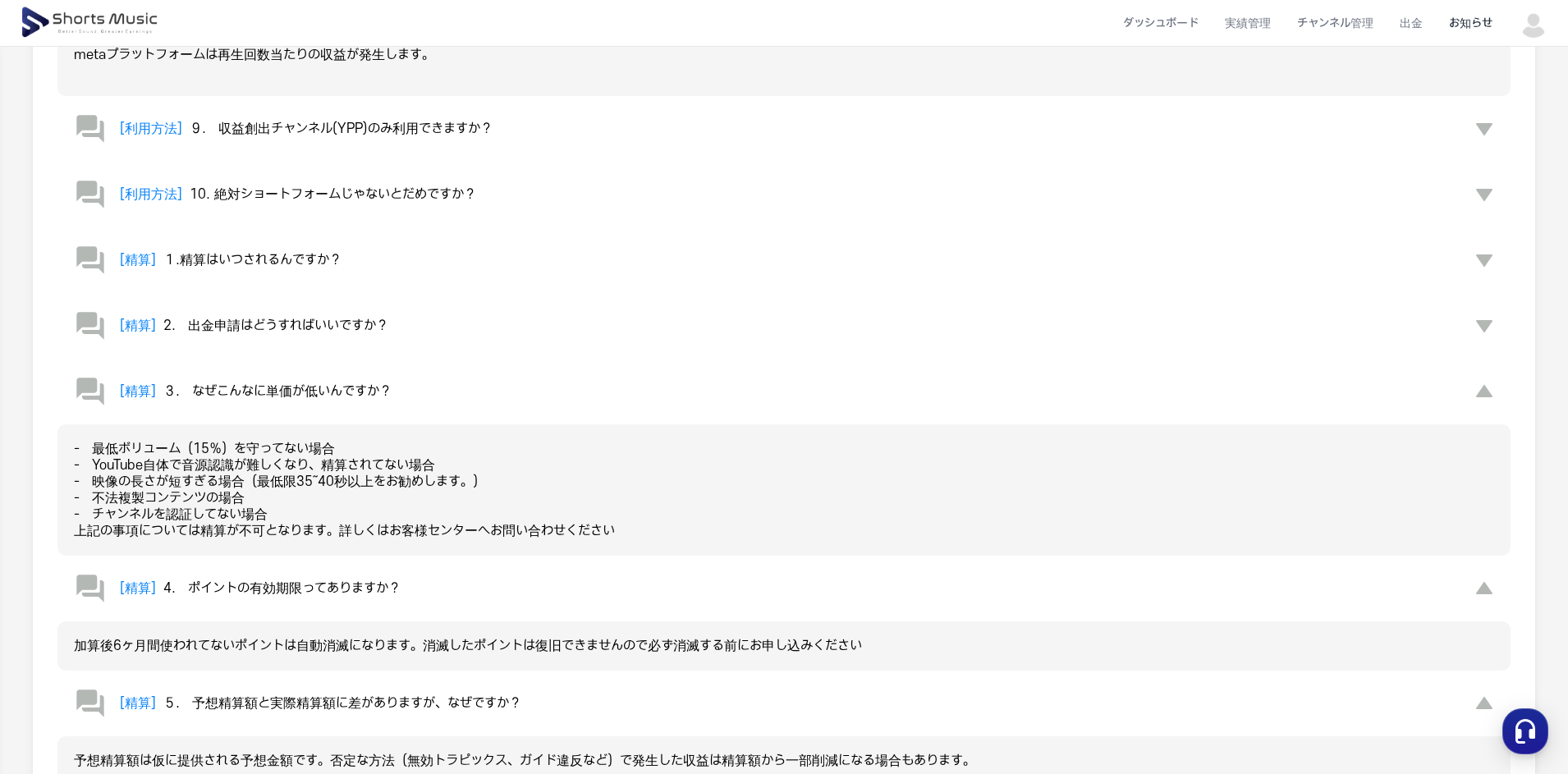
scroll to position [606, 0]
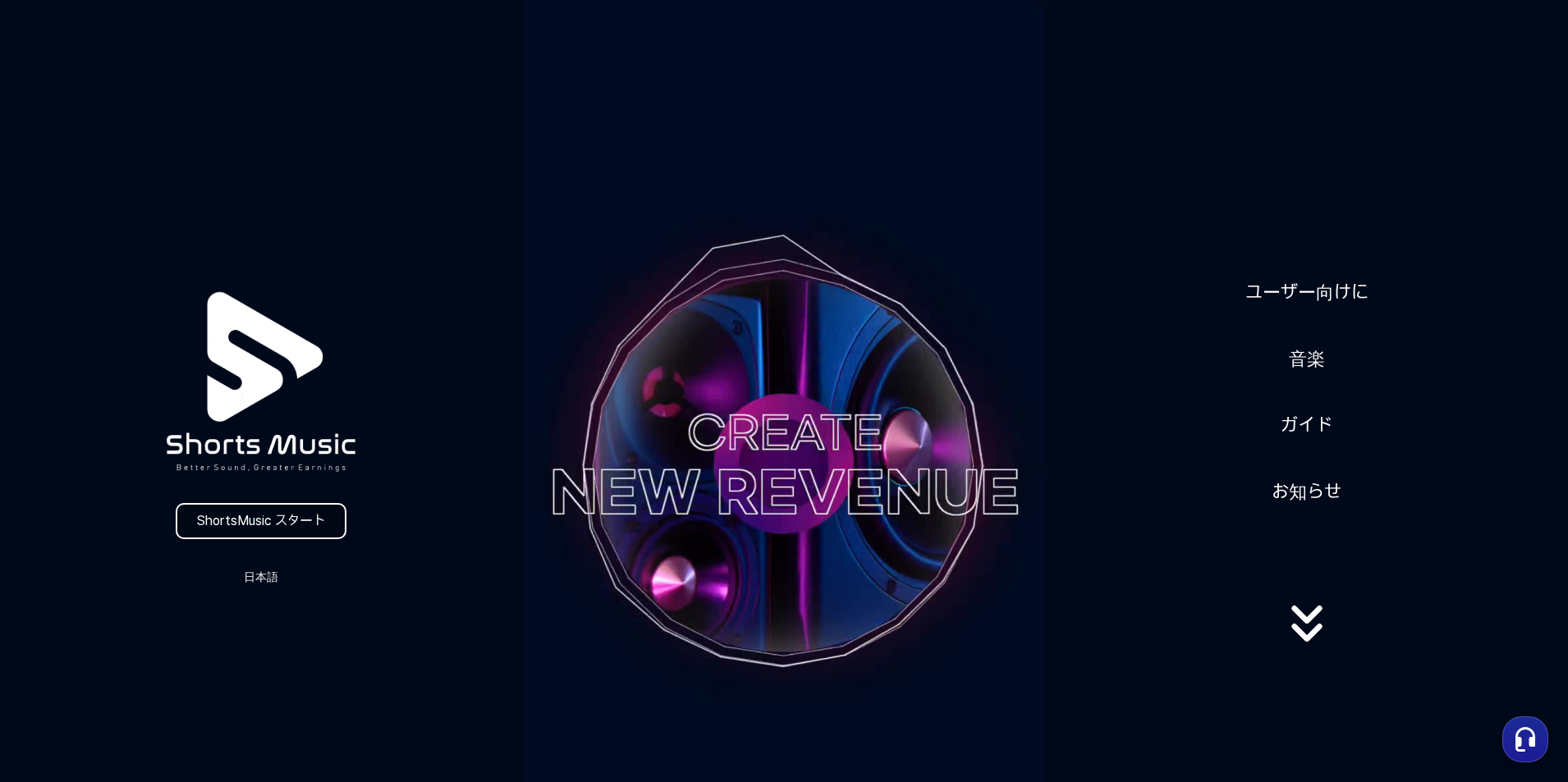
click at [239, 520] on link "ShortsMusic スタート" at bounding box center [261, 521] width 171 height 36
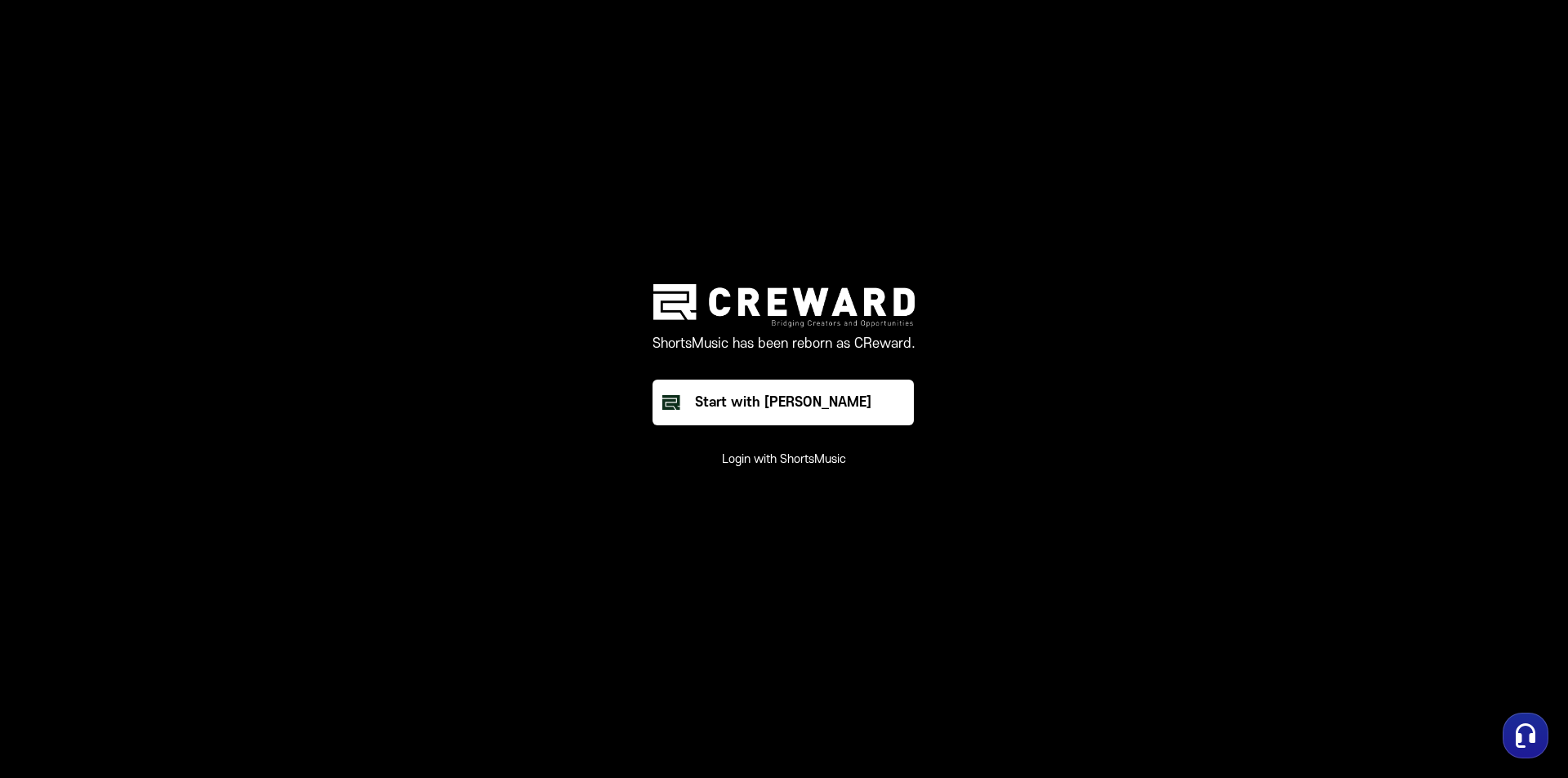
click at [782, 455] on button "Login with ShortsMusic" at bounding box center [783, 460] width 124 height 17
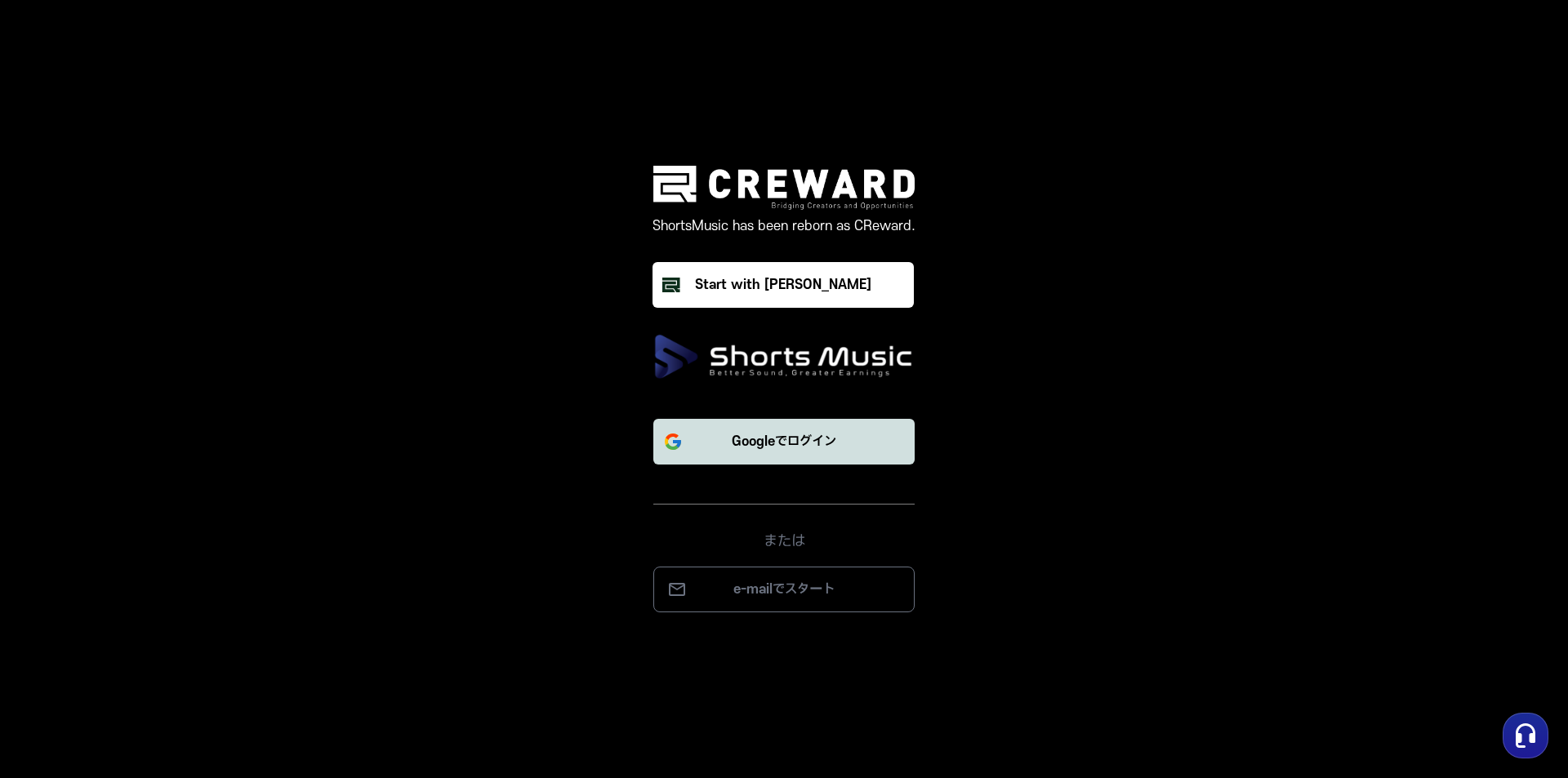
click at [801, 426] on button "Googleでログイン" at bounding box center [784, 441] width 262 height 46
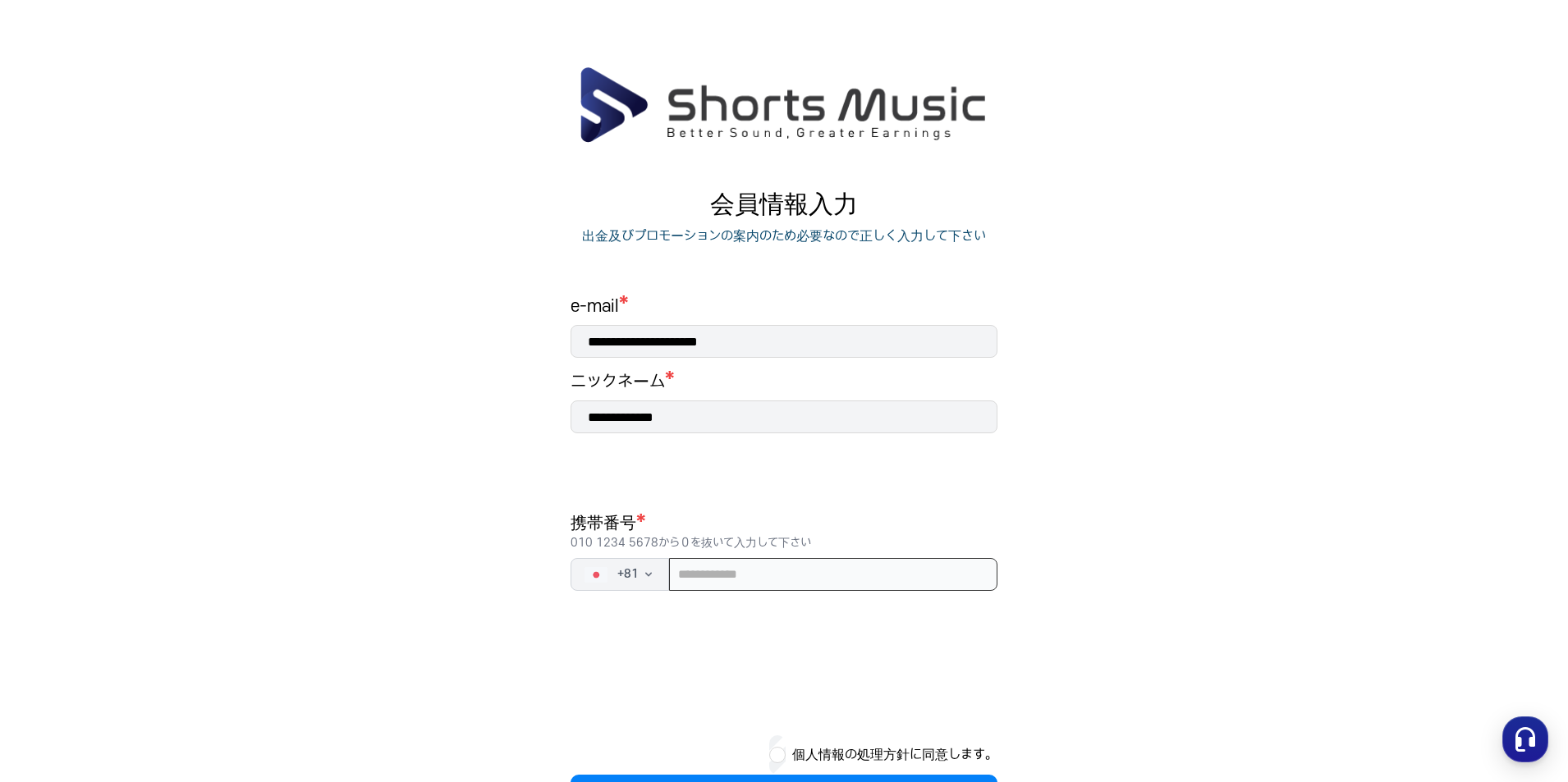
click at [748, 581] on input "tel" at bounding box center [833, 574] width 328 height 33
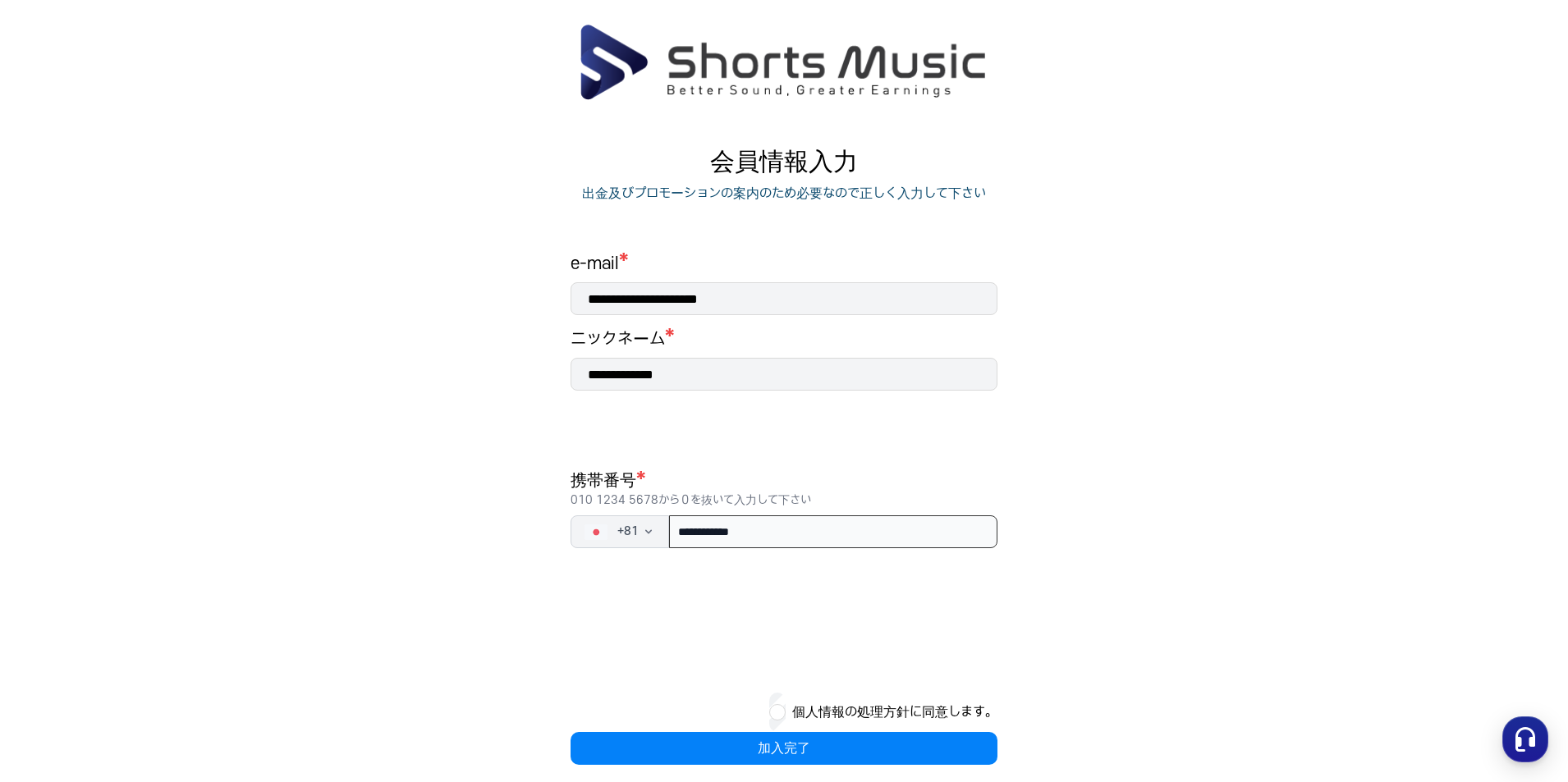
scroll to position [65, 0]
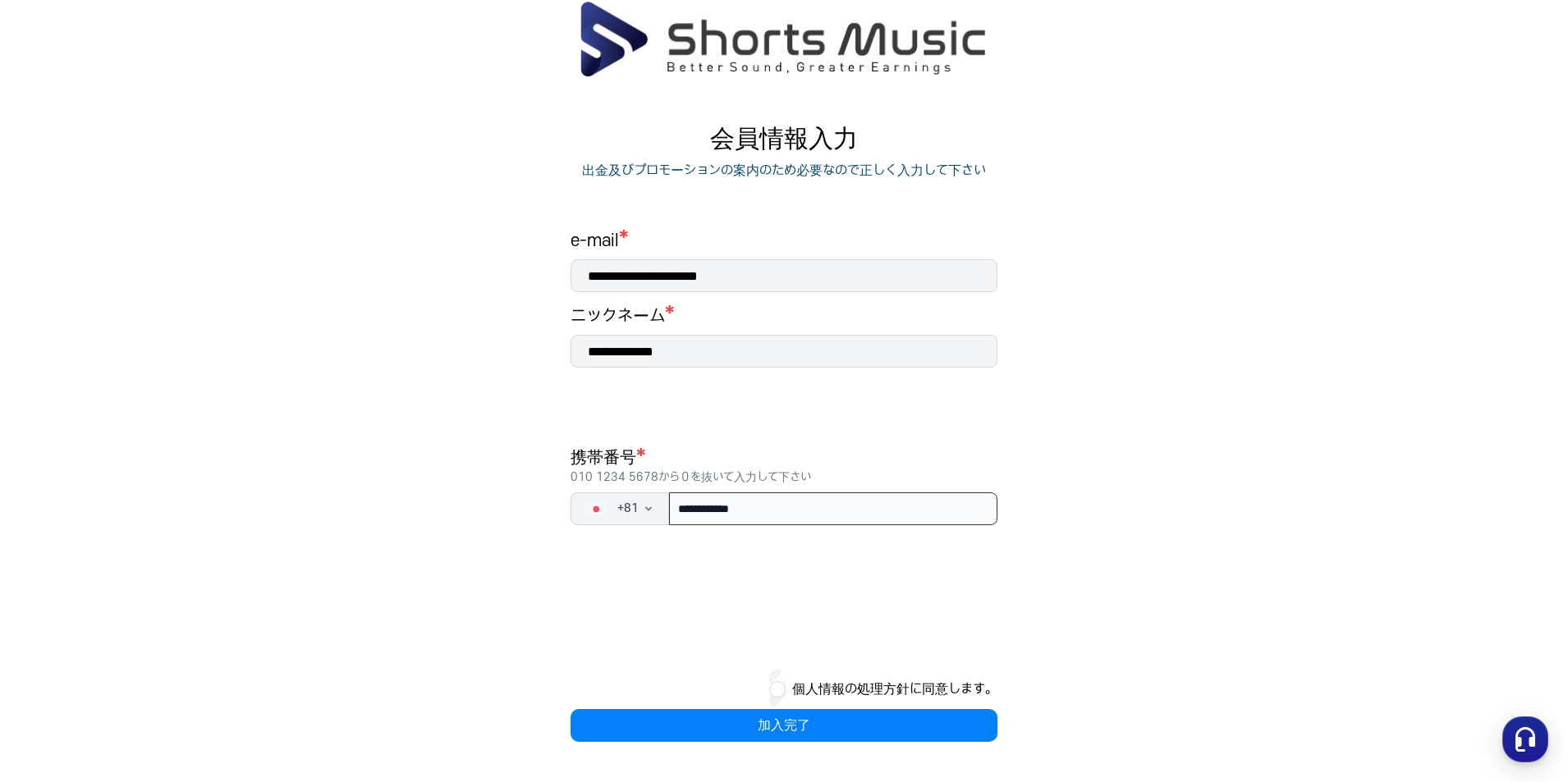
type input "**********"
click at [785, 701] on div "個人情報の処理方針に同意します。" at bounding box center [784, 689] width 427 height 39
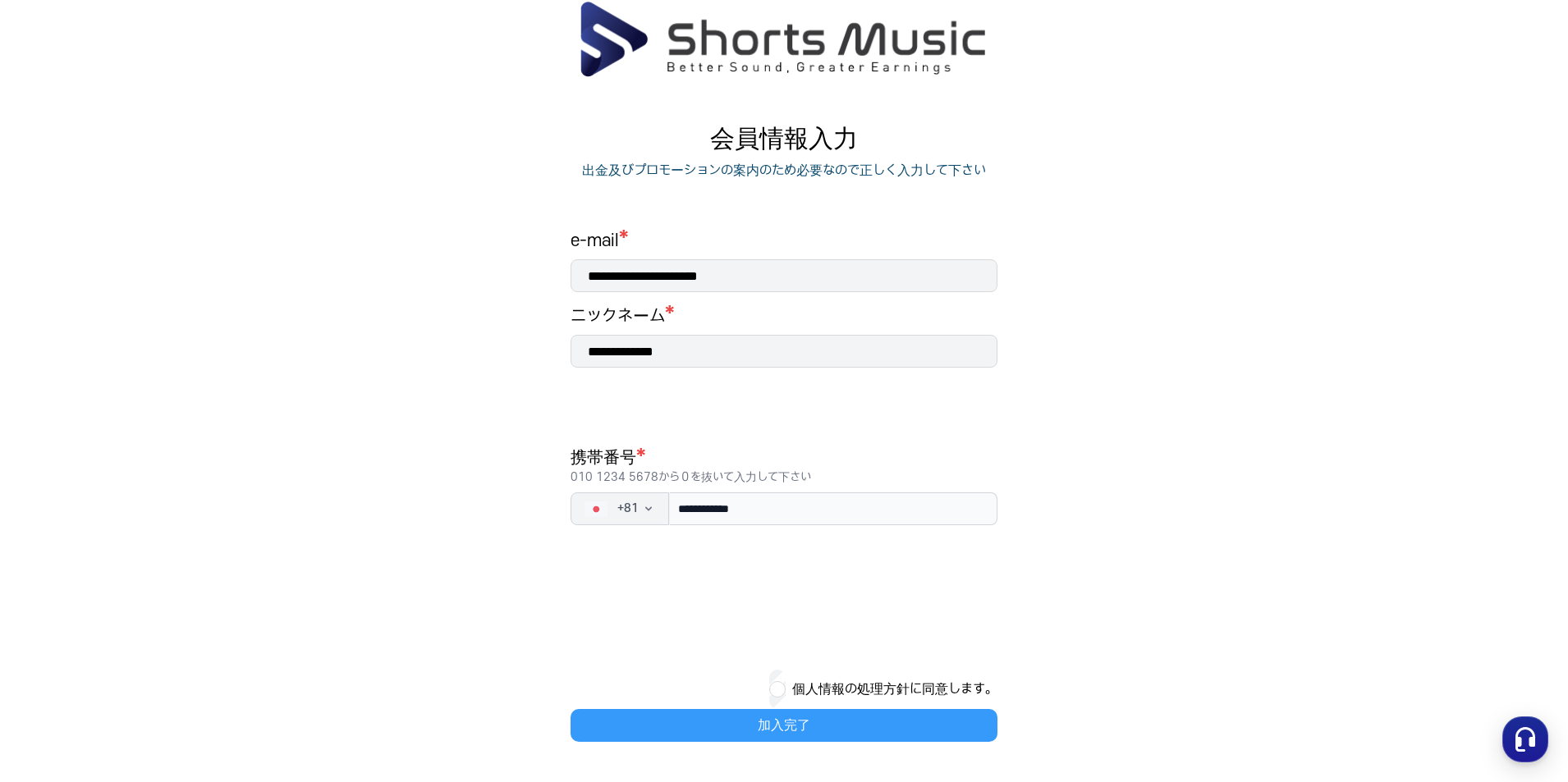
click at [782, 727] on button "加入完了" at bounding box center [784, 725] width 427 height 33
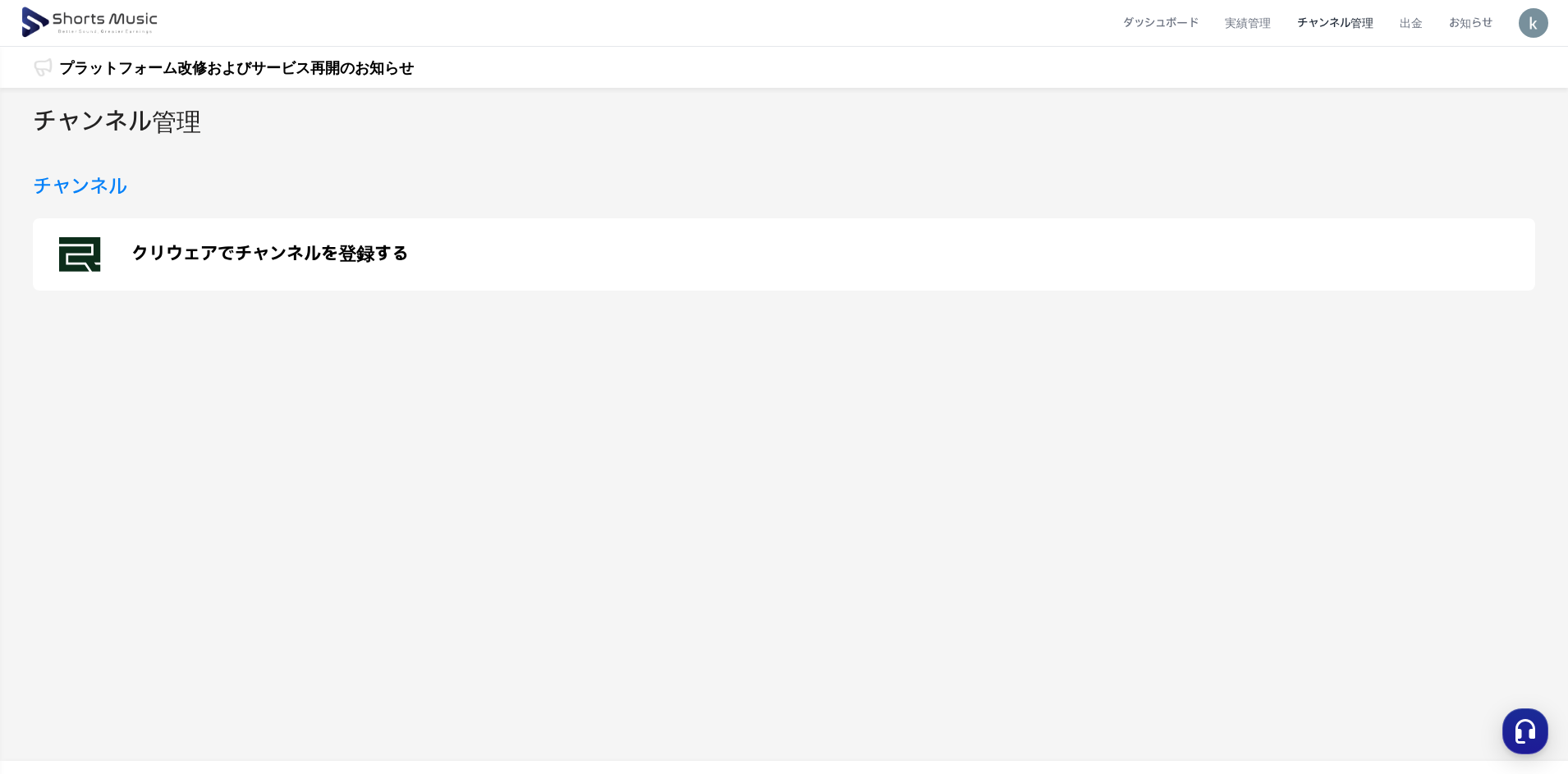
click at [240, 250] on p "クリウェアでチャンネルを登録する" at bounding box center [270, 255] width 277 height 20
